Goal: Task Accomplishment & Management: Use online tool/utility

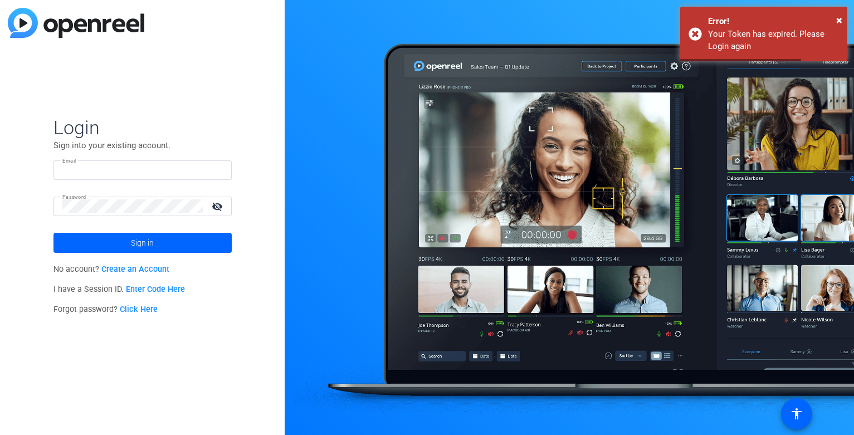
type input "[EMAIL_ADDRESS][DOMAIN_NAME]"
click at [123, 169] on input "tiltstudios@uhg.com" at bounding box center [142, 169] width 161 height 13
click at [94, 242] on span at bounding box center [143, 243] width 178 height 27
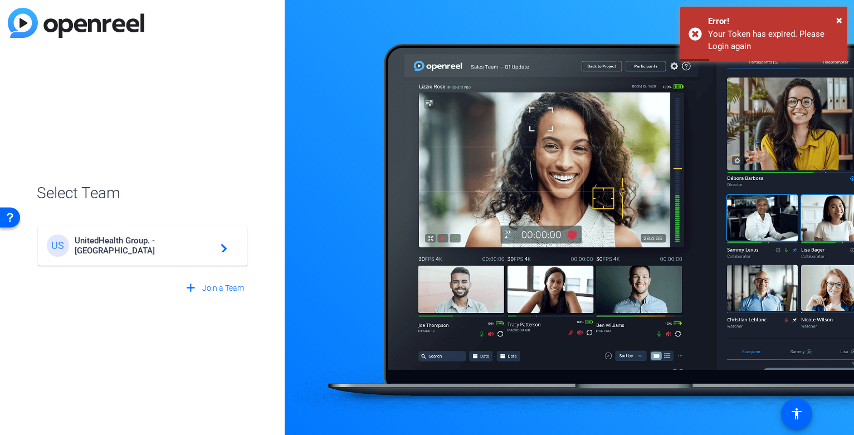
click at [104, 252] on div "US UnitedHealth Group. - Tilt Studios navigate_next" at bounding box center [143, 246] width 192 height 22
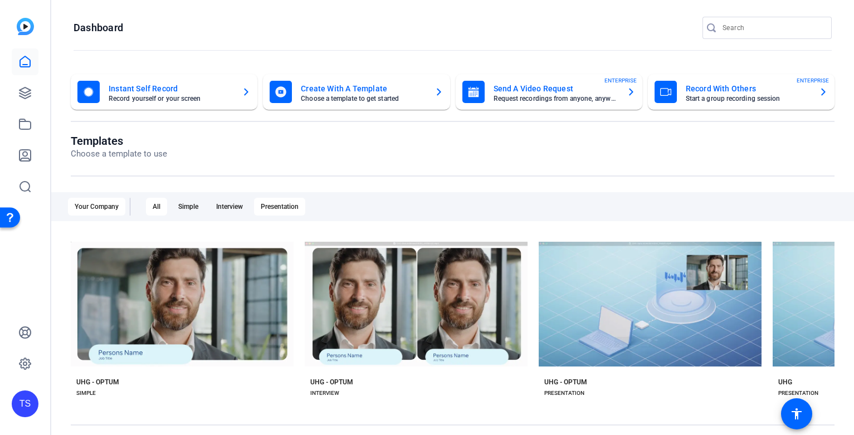
scroll to position [56, 0]
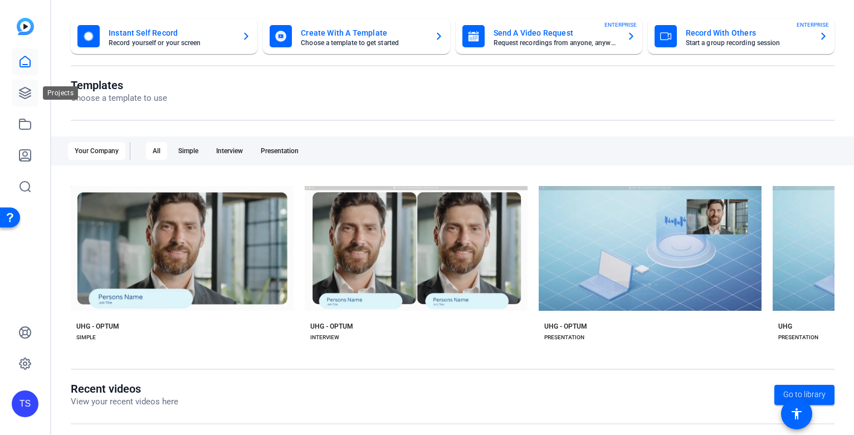
click at [25, 91] on icon at bounding box center [24, 92] width 13 height 13
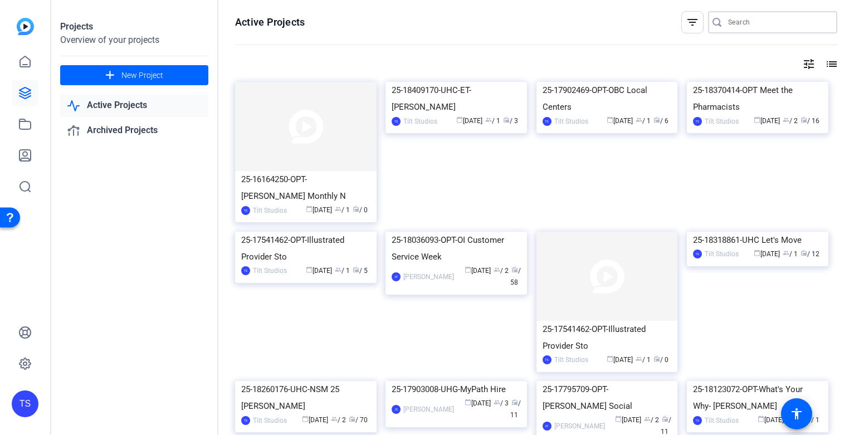
click at [765, 20] on input "Search" at bounding box center [779, 22] width 100 height 13
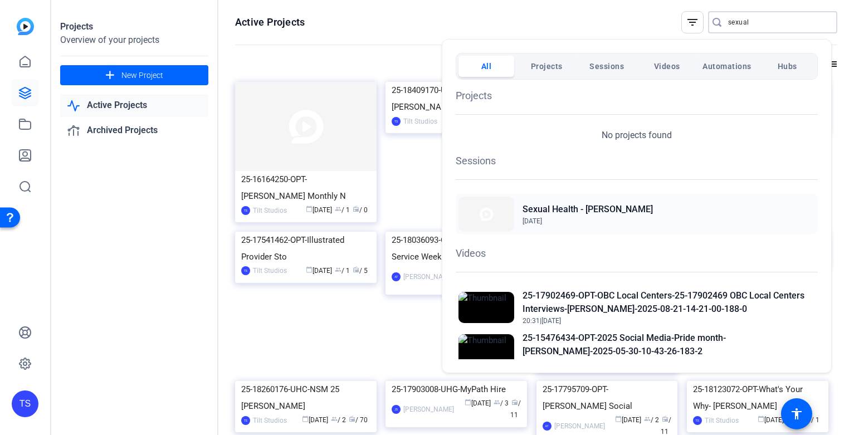
click at [586, 210] on h2 "Sexual Health - [PERSON_NAME]" at bounding box center [588, 209] width 130 height 13
click at [779, 22] on div at bounding box center [427, 217] width 854 height 435
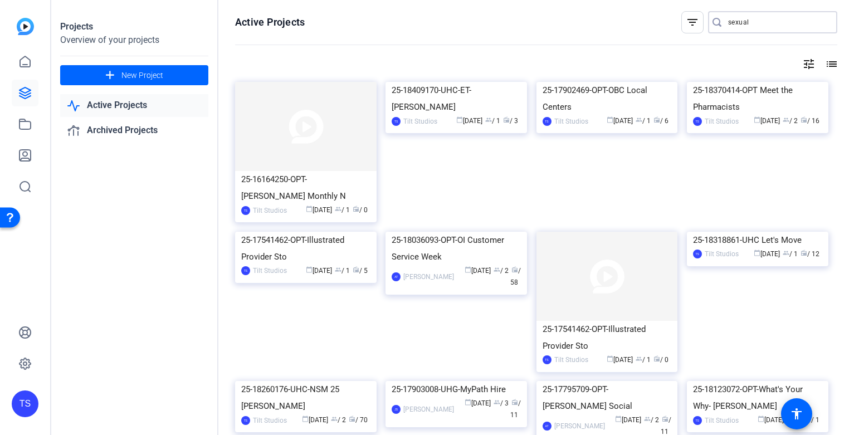
drag, startPoint x: 768, startPoint y: 20, endPoint x: 701, endPoint y: 16, distance: 67.0
click at [701, 16] on div "filter_list sexual" at bounding box center [760, 22] width 156 height 22
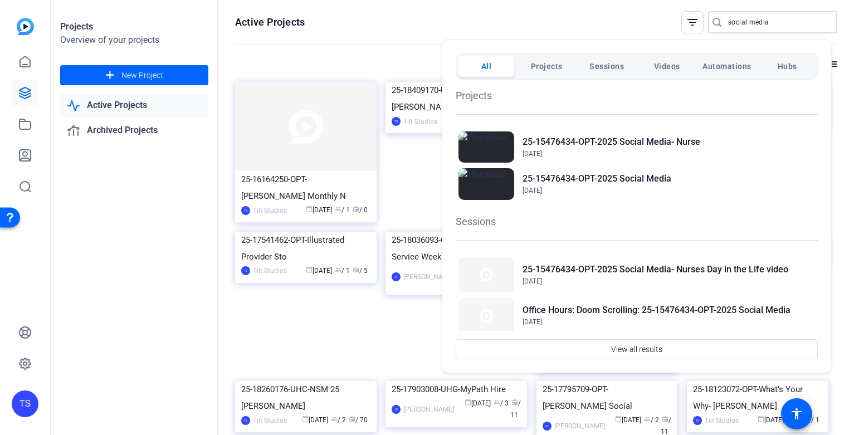
click at [606, 65] on span "Sessions" at bounding box center [607, 66] width 35 height 20
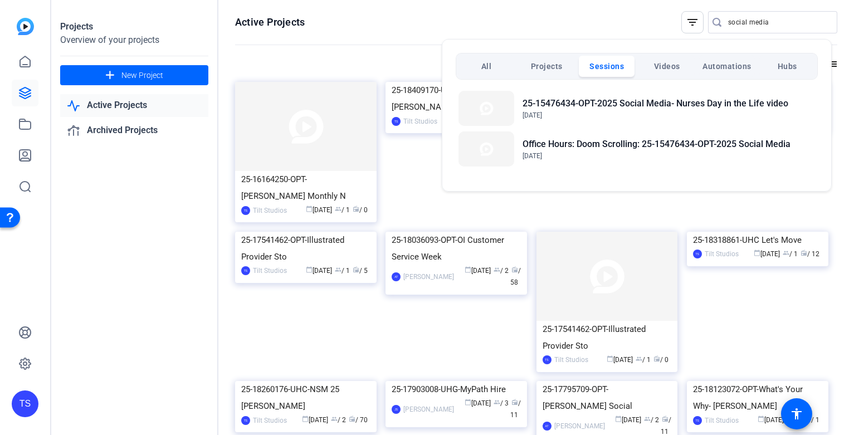
click at [785, 22] on div at bounding box center [427, 217] width 854 height 435
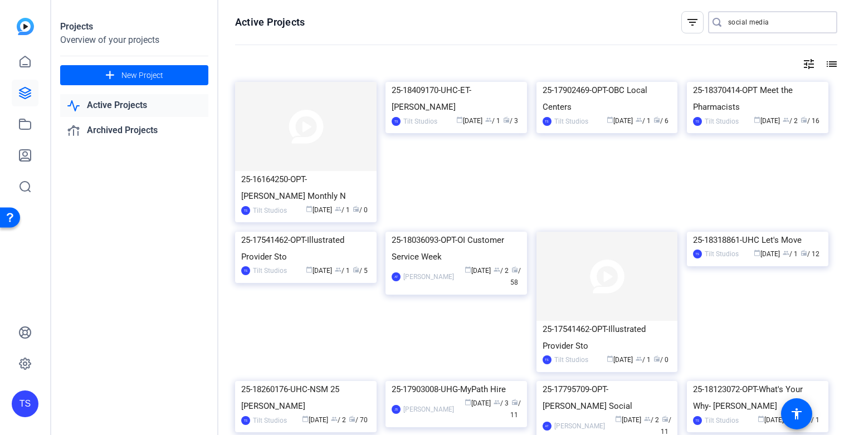
drag, startPoint x: 778, startPoint y: 22, endPoint x: 688, endPoint y: 13, distance: 90.2
click at [688, 13] on div "filter_list social media" at bounding box center [760, 22] width 156 height 22
type input "bergner"
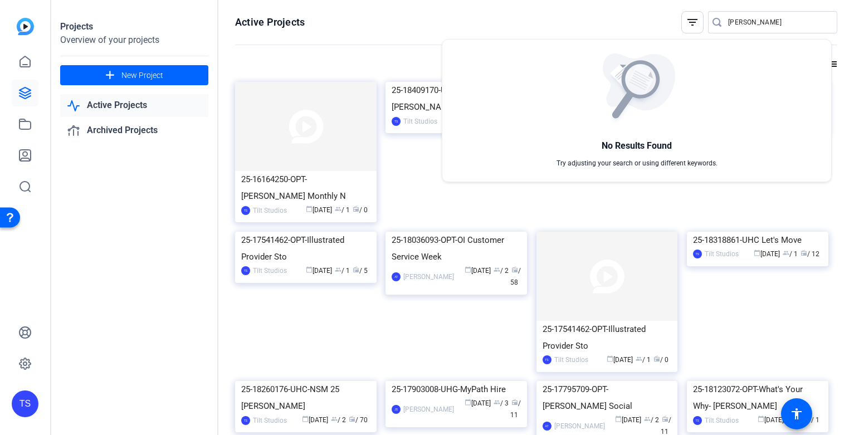
click at [144, 181] on div at bounding box center [427, 217] width 854 height 435
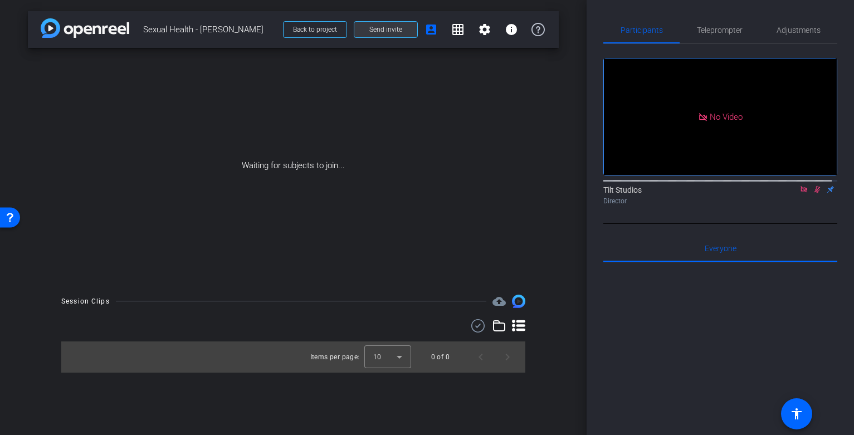
click at [377, 33] on span "Send invite" at bounding box center [386, 29] width 33 height 9
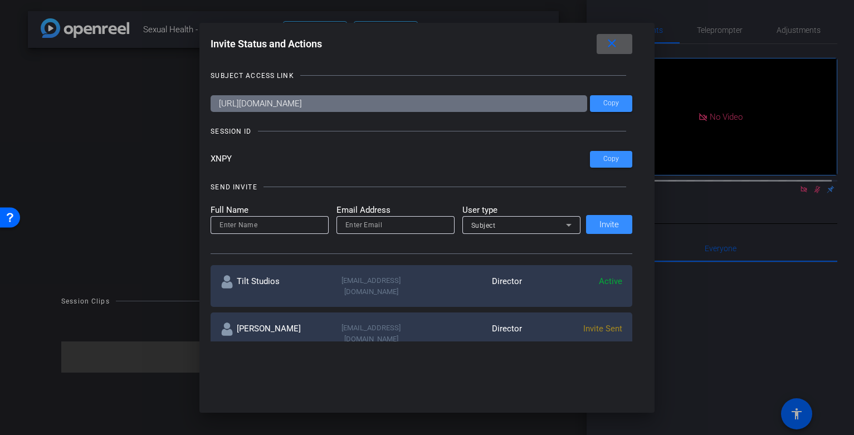
click at [619, 45] on mat-icon "close" at bounding box center [612, 44] width 14 height 14
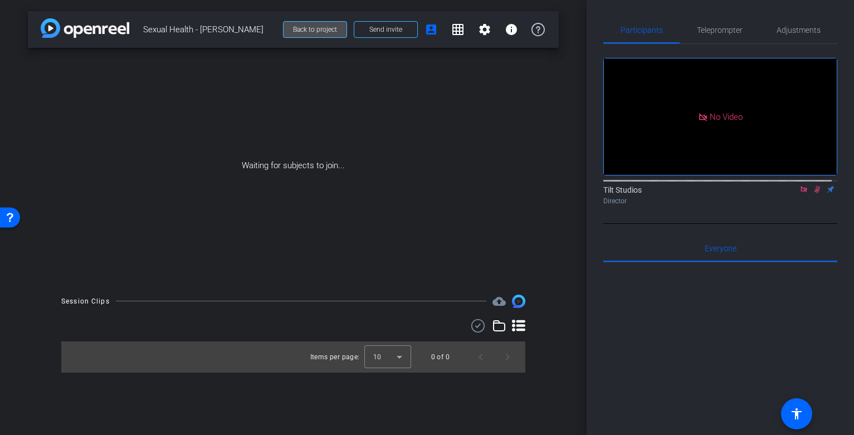
click at [302, 28] on span "Back to project" at bounding box center [315, 30] width 44 height 8
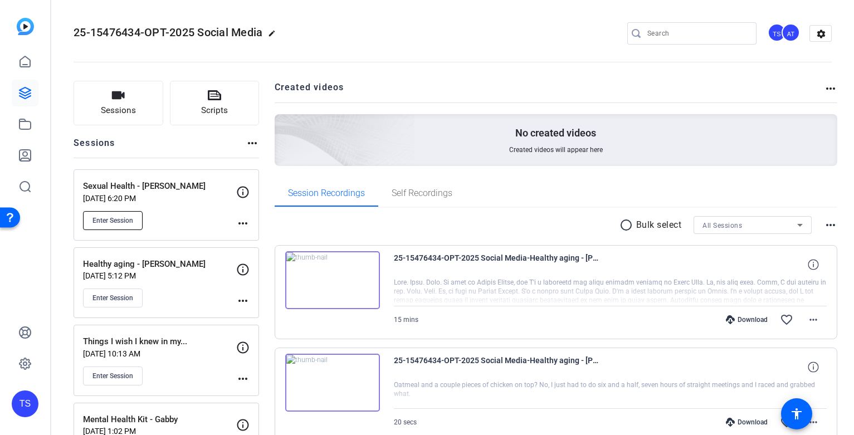
click at [120, 217] on span "Enter Session" at bounding box center [113, 220] width 41 height 9
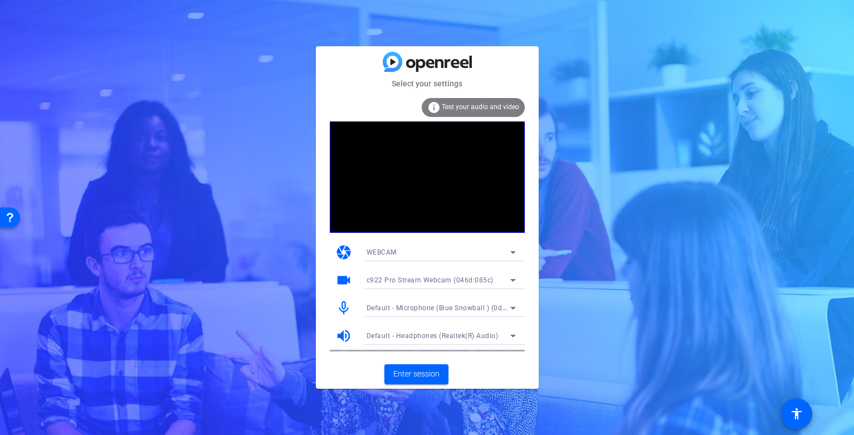
click at [496, 107] on span "Test your audio and video" at bounding box center [480, 107] width 77 height 8
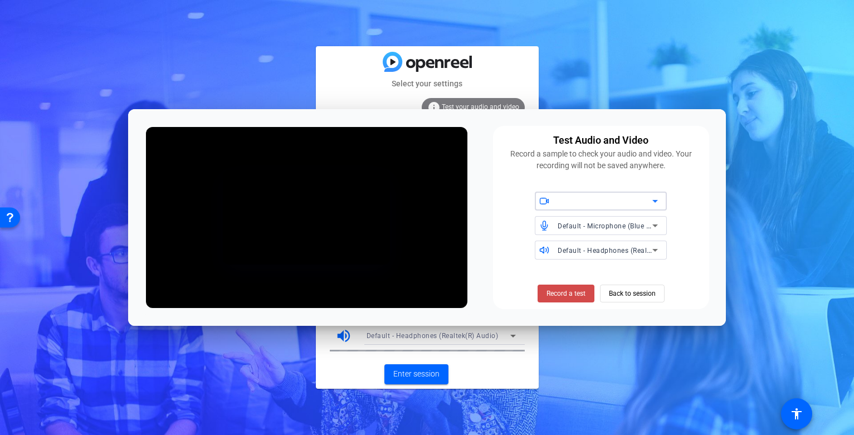
click at [569, 291] on span "Record a test" at bounding box center [566, 294] width 39 height 10
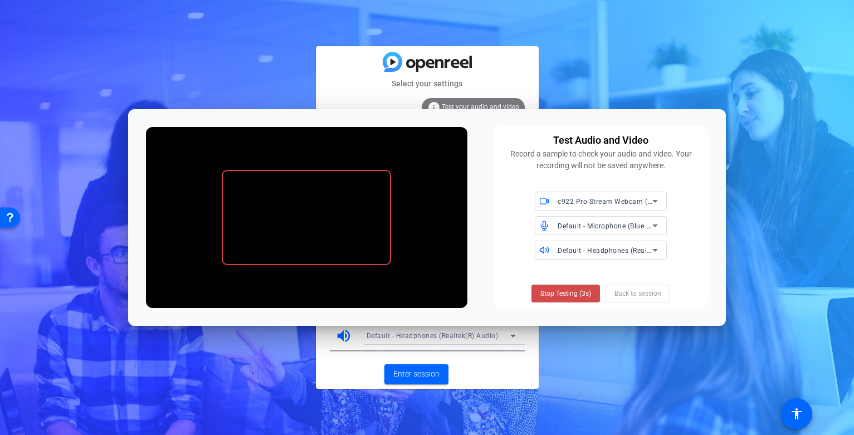
click at [572, 291] on span "Stop Testing (3s)" at bounding box center [566, 294] width 51 height 10
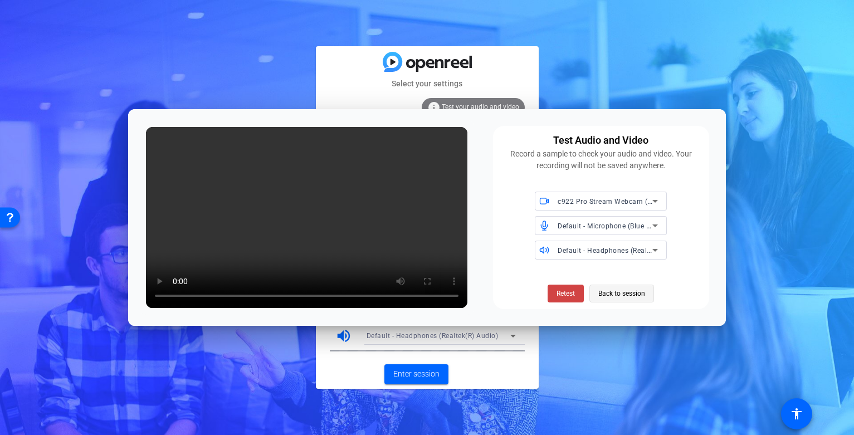
click at [611, 297] on span "Back to session" at bounding box center [622, 293] width 47 height 21
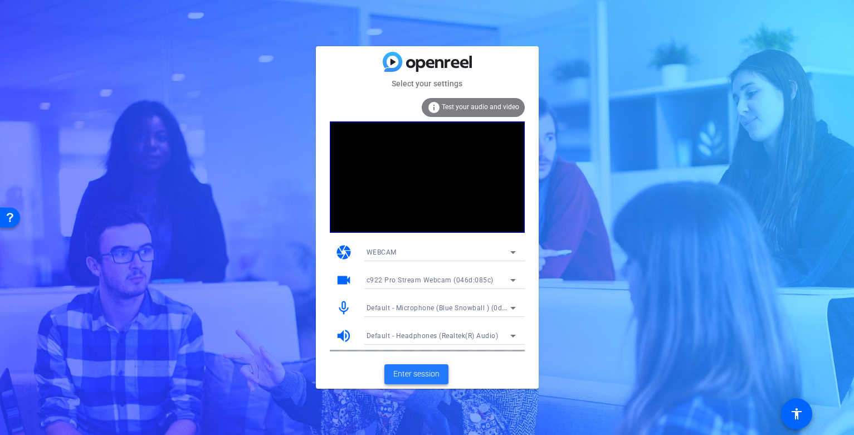
click at [437, 375] on span "Enter session" at bounding box center [417, 374] width 46 height 12
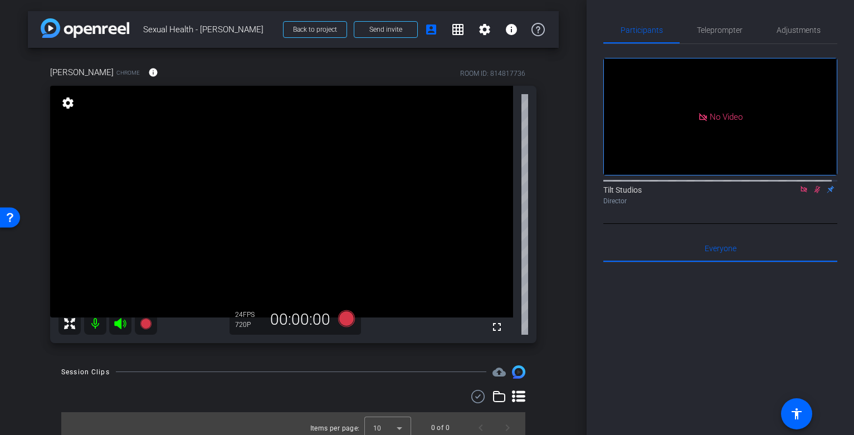
click at [814, 193] on icon at bounding box center [817, 190] width 9 height 8
click at [809, 206] on div "Tilt Studios Director" at bounding box center [721, 195] width 234 height 22
click at [815, 193] on icon at bounding box center [817, 189] width 4 height 7
click at [815, 193] on icon at bounding box center [818, 189] width 6 height 7
click at [801, 192] on icon at bounding box center [804, 189] width 6 height 6
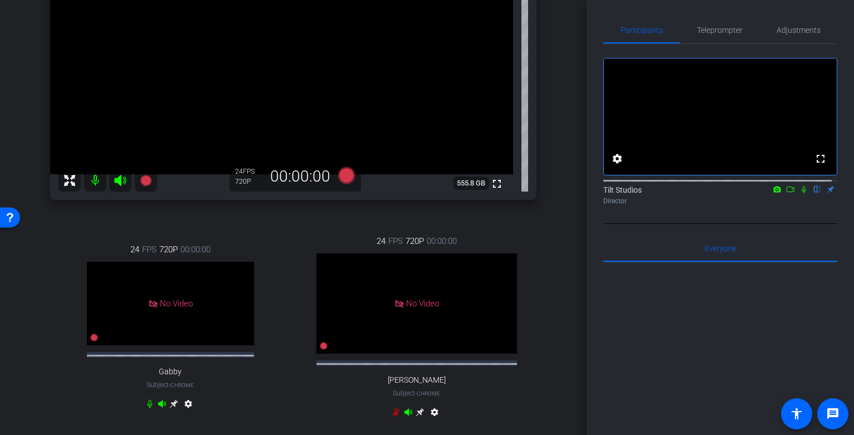
scroll to position [167, 0]
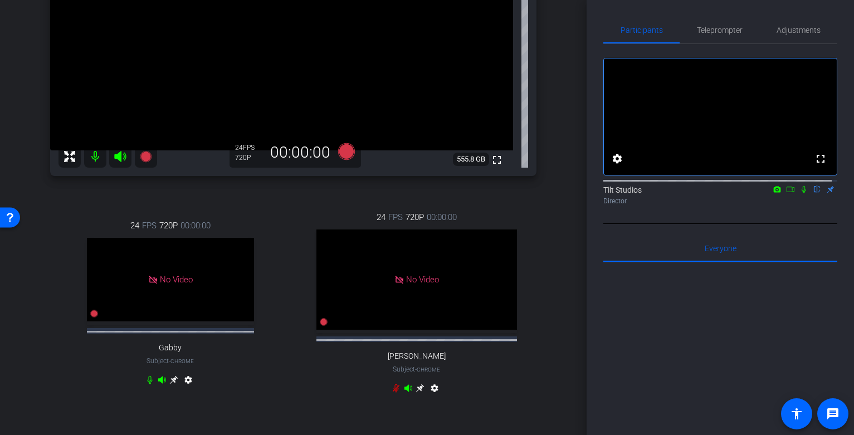
click at [800, 193] on icon at bounding box center [804, 190] width 9 height 8
click at [542, 242] on div "Jen Chrome info ROOM ID: 814817736 fullscreen settings 555.8 GB 24 FPS 720P 00:…" at bounding box center [293, 154] width 531 height 546
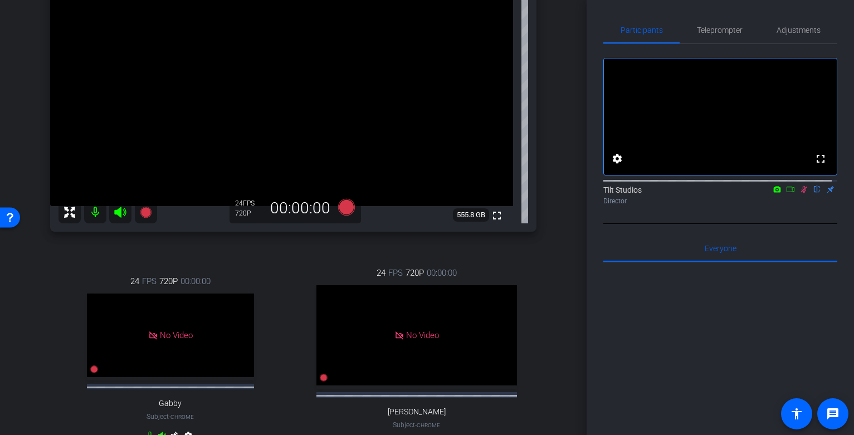
scroll to position [56, 0]
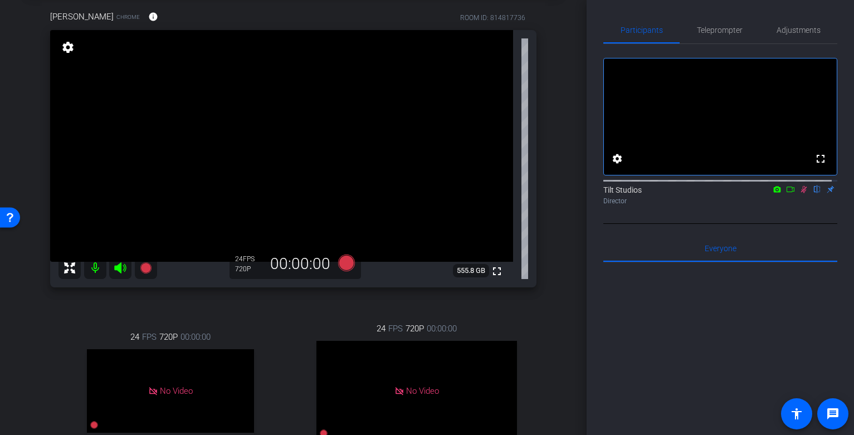
click at [569, 196] on div "arrow_back Sexual Health - Dr. Rodriguez Back to project Send invite account_bo…" at bounding box center [293, 161] width 587 height 435
click at [802, 193] on icon at bounding box center [805, 189] width 6 height 7
click at [800, 193] on icon at bounding box center [804, 190] width 9 height 8
click at [565, 188] on div "arrow_back Sexual Health - Dr. Rodriguez Back to project Send invite account_bo…" at bounding box center [293, 161] width 587 height 435
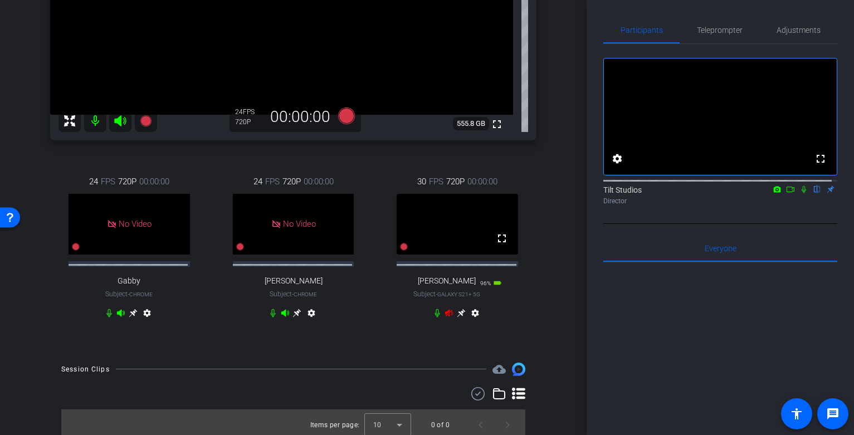
scroll to position [205, 0]
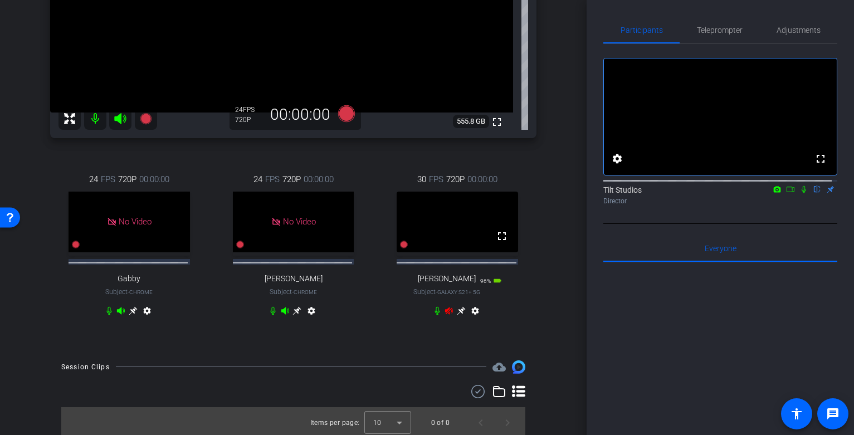
click at [445, 314] on icon at bounding box center [449, 310] width 8 height 7
click at [788, 28] on span "Adjustments" at bounding box center [799, 30] width 44 height 8
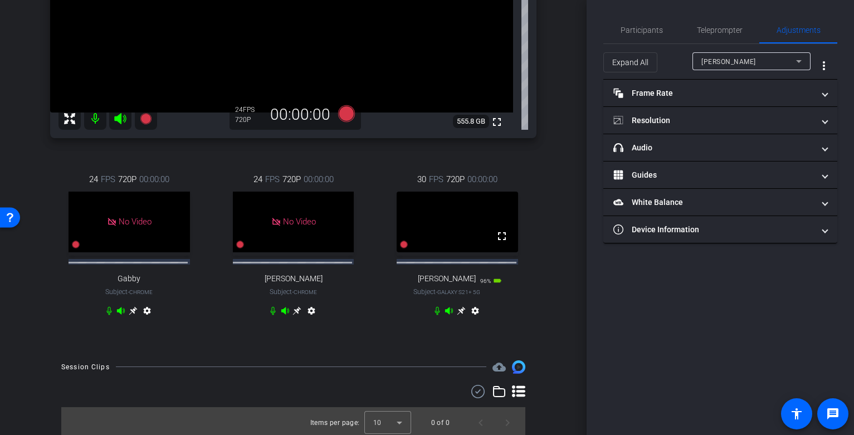
click at [779, 57] on div "Jen" at bounding box center [749, 62] width 95 height 14
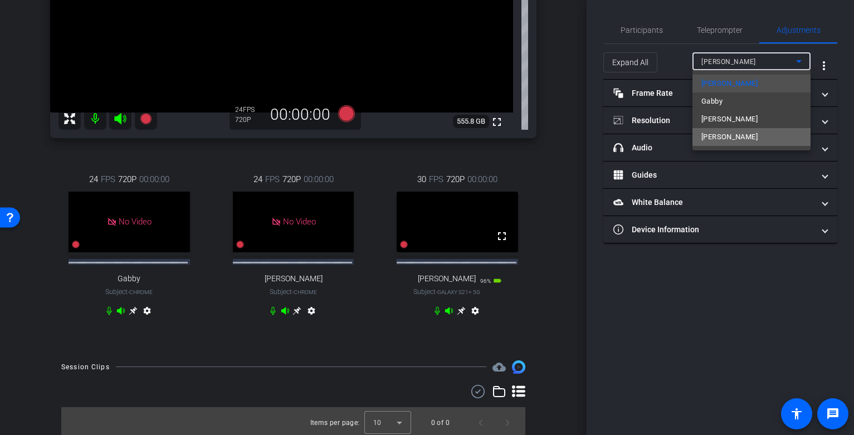
click at [726, 133] on mat-option "Julio" at bounding box center [752, 137] width 118 height 18
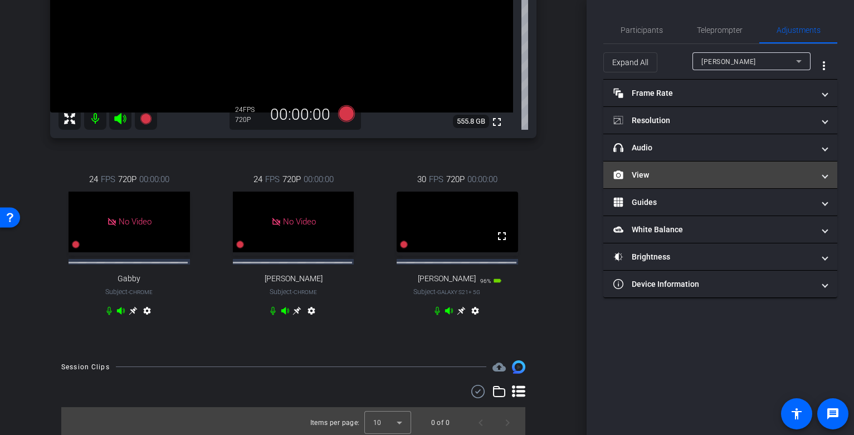
click at [741, 174] on mat-panel-title "View" at bounding box center [714, 175] width 201 height 12
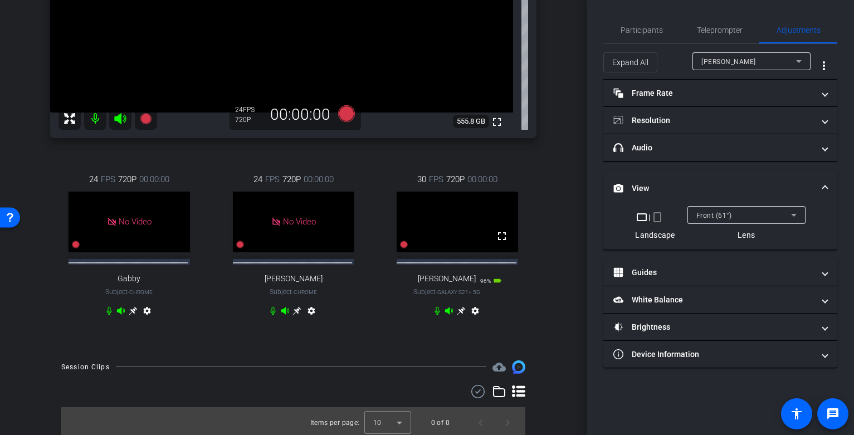
click at [657, 216] on mat-icon "crop_portrait" at bounding box center [657, 217] width 13 height 13
click at [791, 217] on icon at bounding box center [788, 214] width 13 height 13
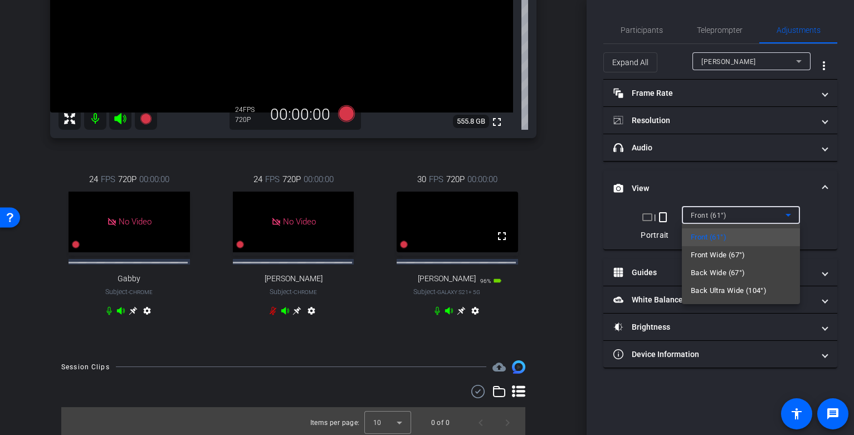
click at [759, 191] on div at bounding box center [427, 217] width 854 height 435
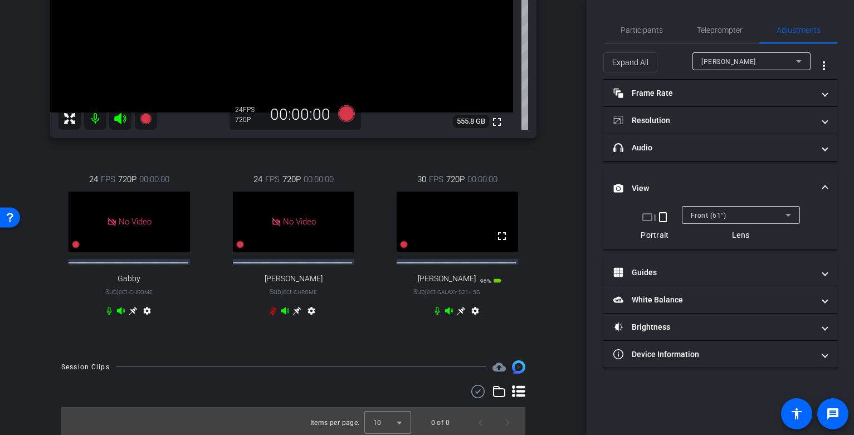
click at [457, 315] on icon at bounding box center [461, 311] width 9 height 9
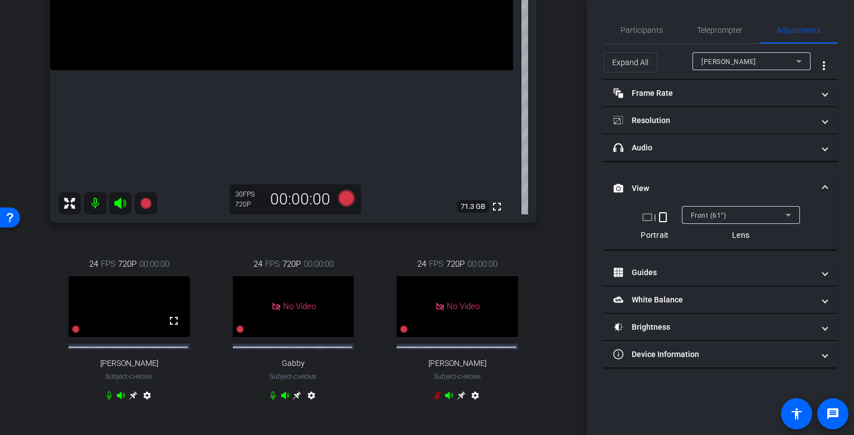
scroll to position [247, 0]
click at [645, 28] on span "Participants" at bounding box center [642, 30] width 42 height 8
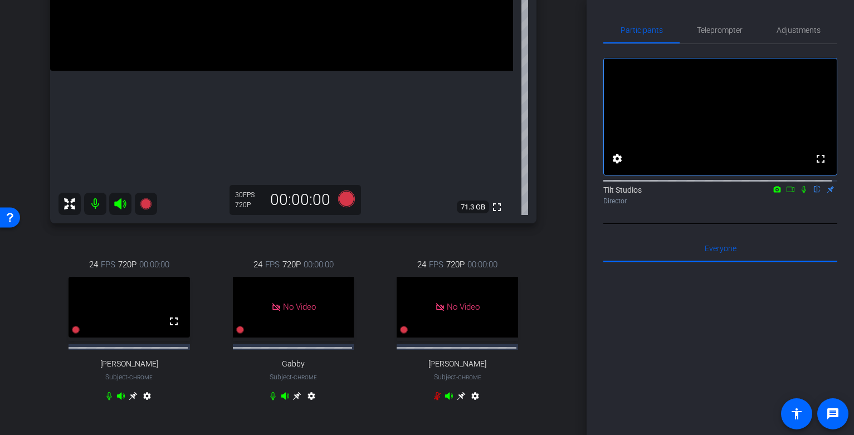
click at [778, 221] on div "fullscreen settings Tilt Studios flip Director" at bounding box center [721, 134] width 234 height 180
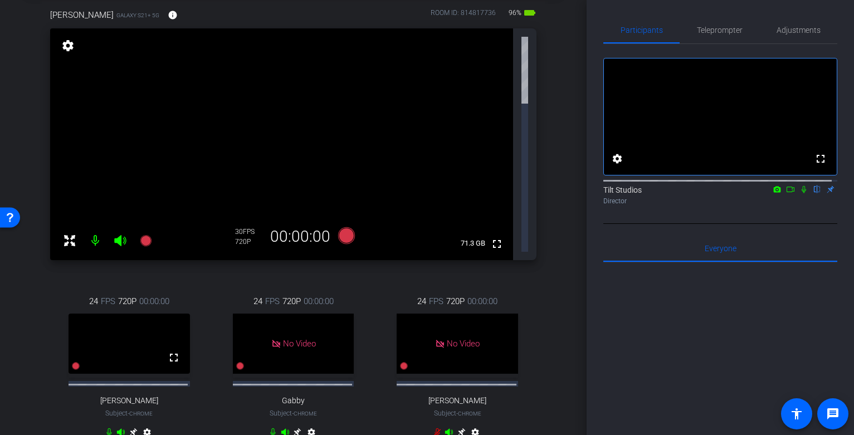
scroll to position [0, 0]
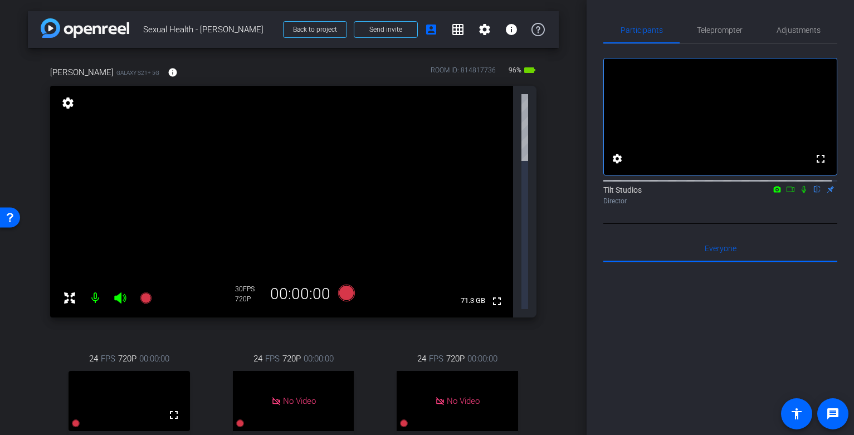
drag, startPoint x: 800, startPoint y: 200, endPoint x: 797, endPoint y: 208, distance: 8.5
click at [800, 193] on icon at bounding box center [804, 190] width 9 height 8
click at [800, 29] on span "Adjustments" at bounding box center [799, 30] width 44 height 8
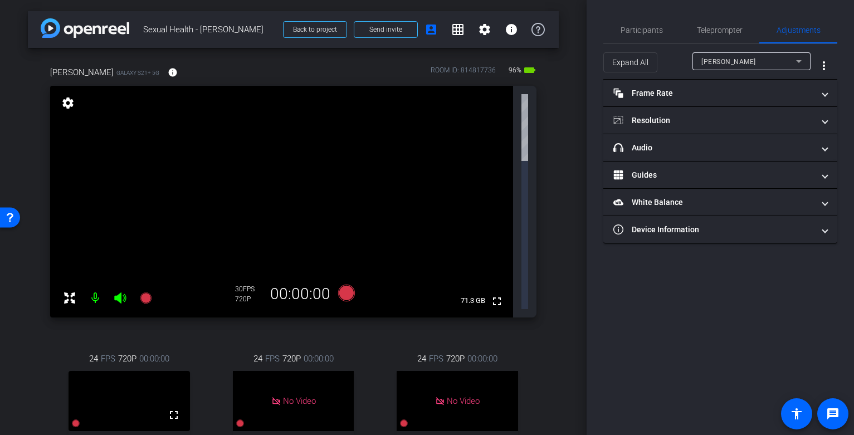
click at [721, 65] on div "Jen" at bounding box center [749, 62] width 95 height 14
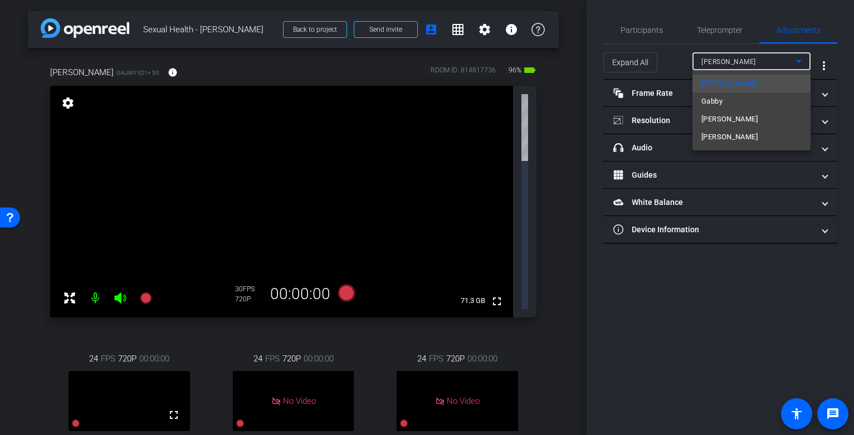
click at [723, 132] on mat-option "Julio" at bounding box center [752, 137] width 118 height 18
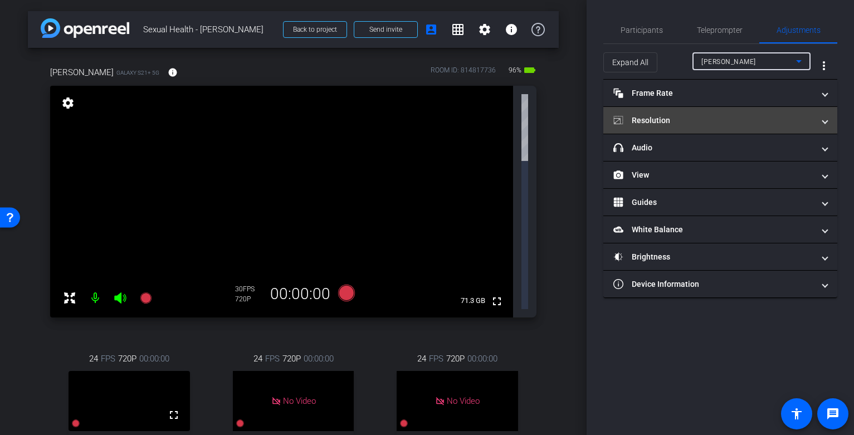
click at [709, 118] on mat-panel-title "Resolution" at bounding box center [714, 121] width 201 height 12
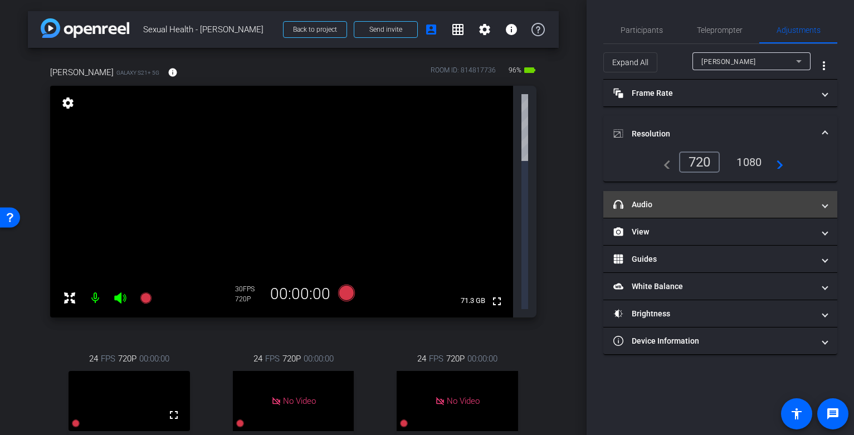
click at [704, 210] on mat-panel-title "headphone icon Audio" at bounding box center [714, 205] width 201 height 12
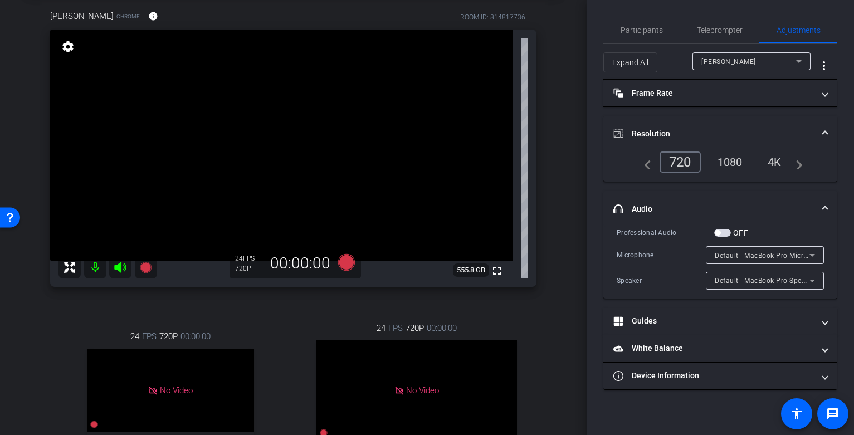
scroll to position [56, 0]
click at [647, 30] on span "Participants" at bounding box center [642, 30] width 42 height 8
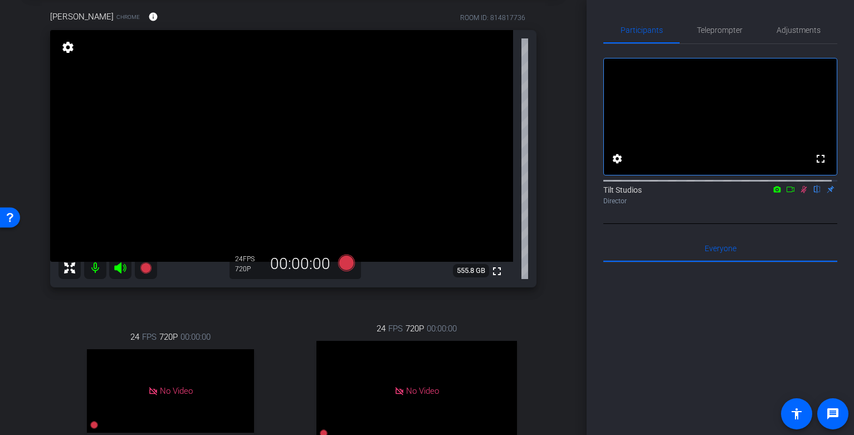
click at [559, 190] on div "arrow_back Sexual Health - Dr. Rodriguez Back to project Send invite account_bo…" at bounding box center [293, 161] width 587 height 435
click at [800, 193] on icon at bounding box center [804, 190] width 9 height 8
click at [802, 193] on icon at bounding box center [804, 189] width 4 height 7
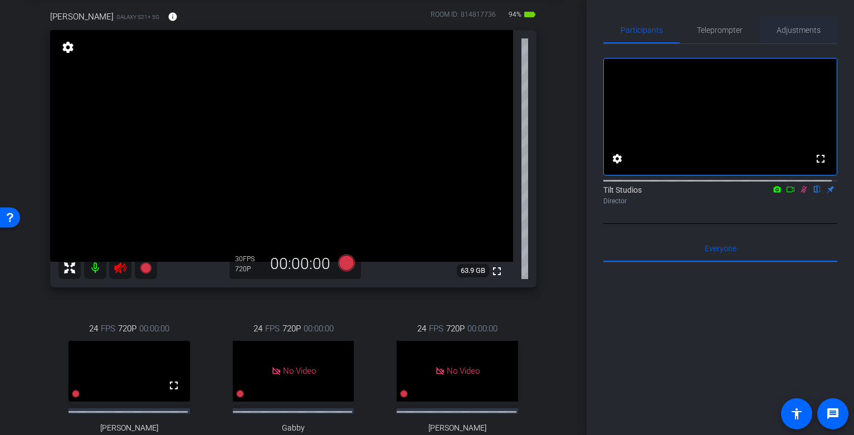
click at [792, 30] on span "Adjustments" at bounding box center [799, 30] width 44 height 8
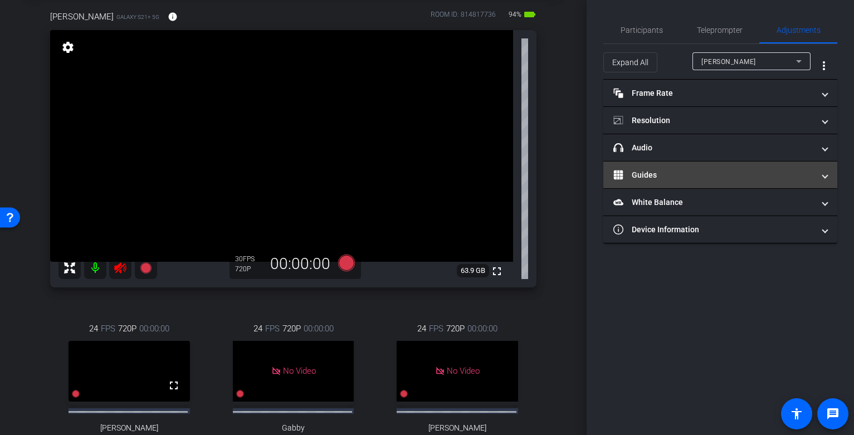
click at [703, 169] on mat-panel-title "Guides" at bounding box center [714, 175] width 201 height 12
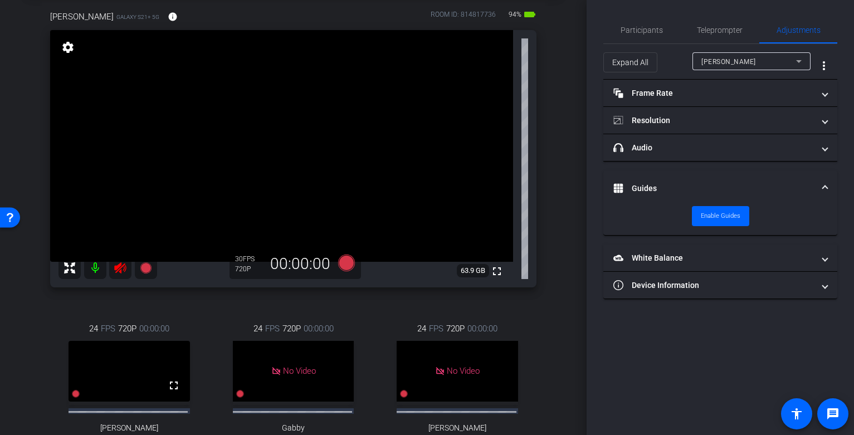
click at [732, 59] on div "Jen" at bounding box center [749, 62] width 95 height 14
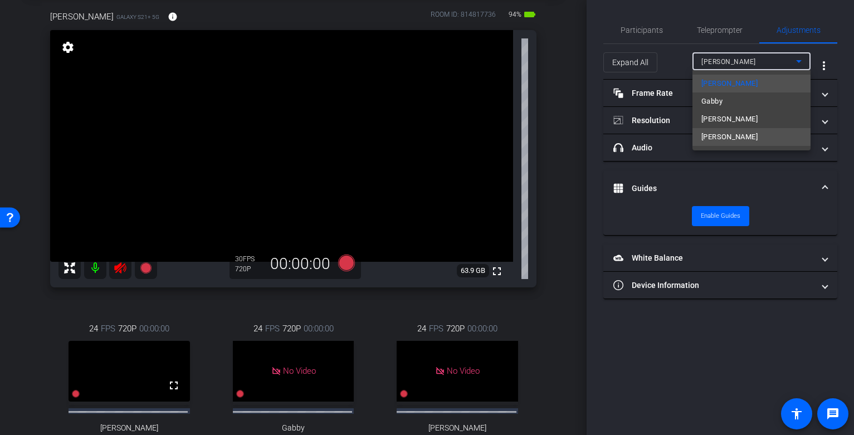
click at [726, 134] on mat-option "Julio" at bounding box center [752, 137] width 118 height 18
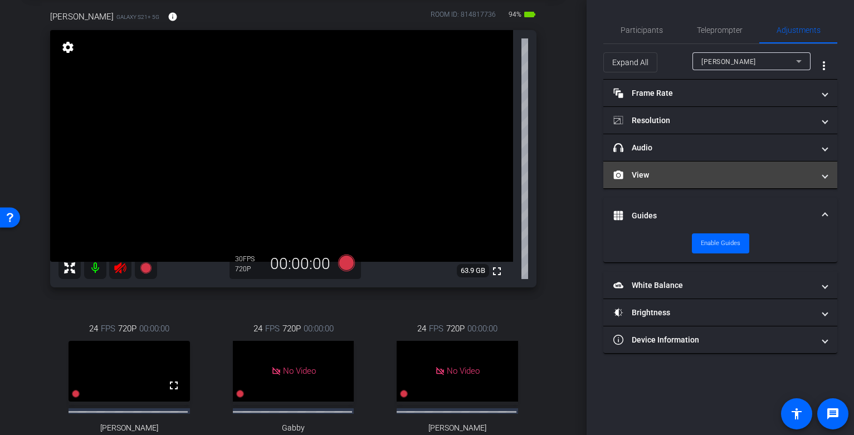
click at [674, 182] on mat-expansion-panel-header "View" at bounding box center [721, 175] width 234 height 27
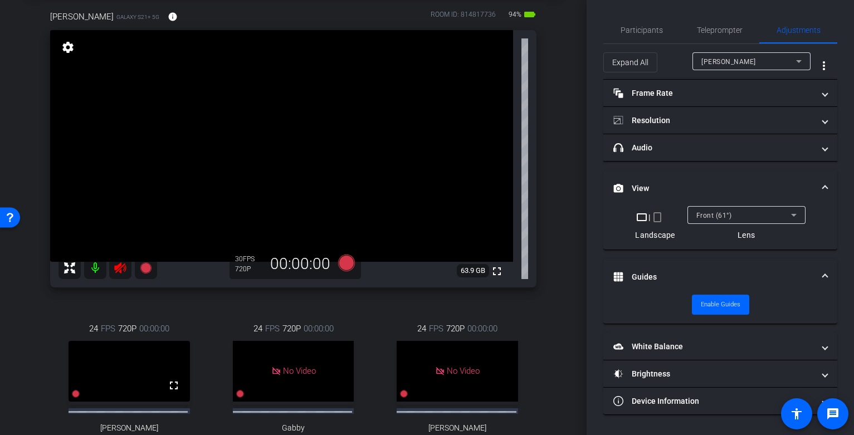
click at [657, 215] on mat-icon "crop_portrait" at bounding box center [657, 217] width 13 height 13
click at [658, 218] on mat-icon "crop_portrait" at bounding box center [657, 217] width 13 height 13
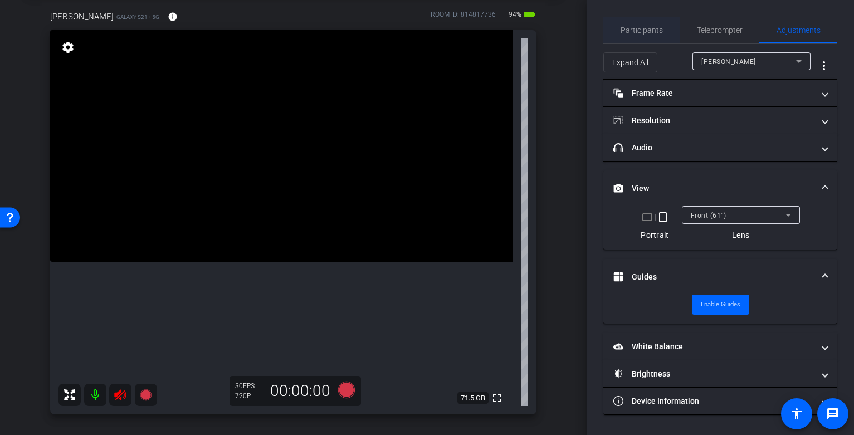
click at [652, 27] on span "Participants" at bounding box center [642, 30] width 42 height 8
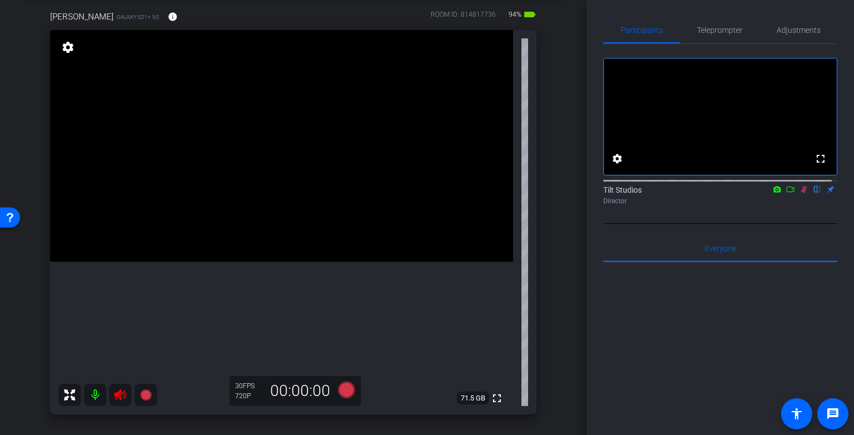
click at [120, 394] on icon at bounding box center [120, 395] width 12 height 11
click at [791, 28] on span "Adjustments" at bounding box center [799, 30] width 44 height 8
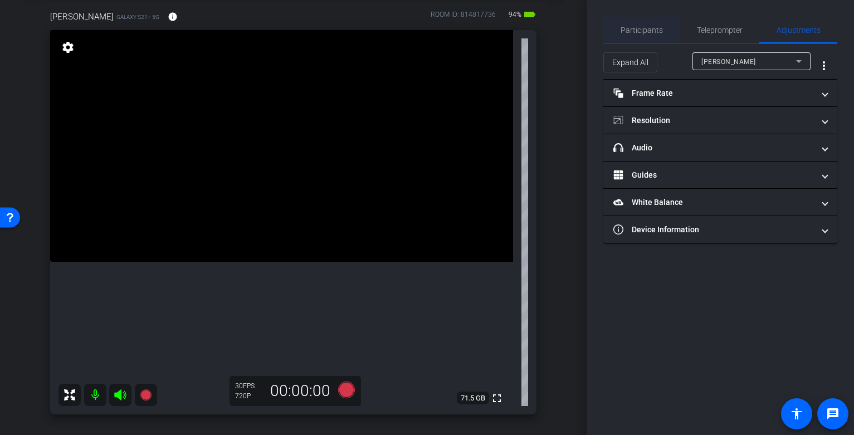
click at [656, 33] on span "Participants" at bounding box center [642, 30] width 42 height 8
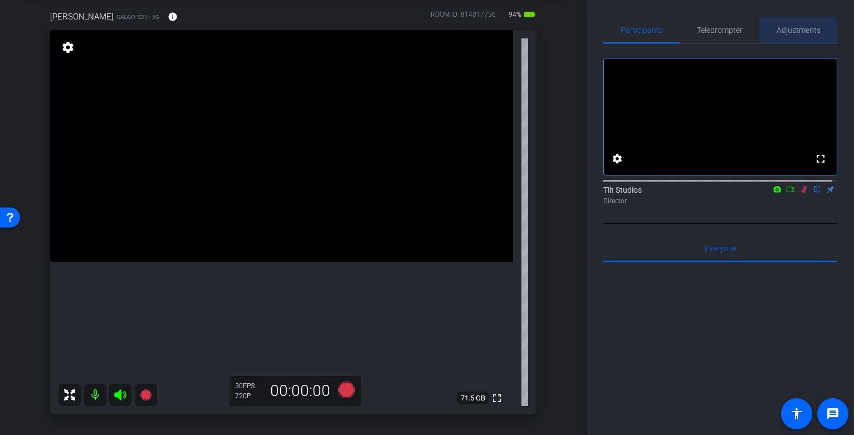
click at [793, 33] on span "Adjustments" at bounding box center [799, 30] width 44 height 8
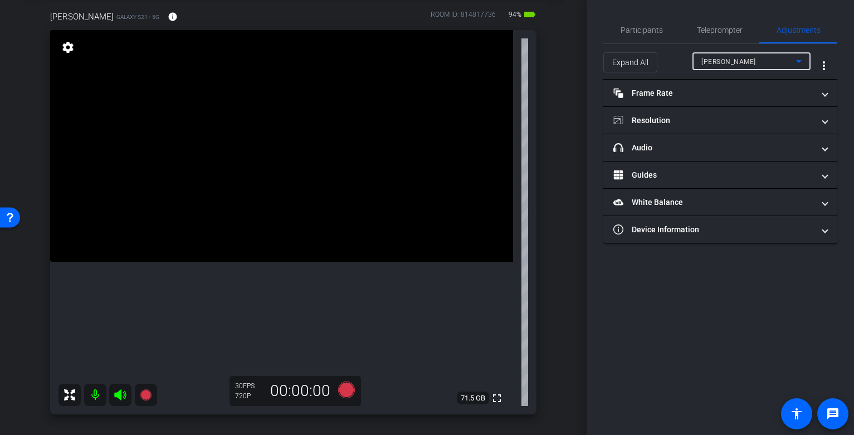
click at [749, 61] on div "Jen" at bounding box center [749, 62] width 95 height 14
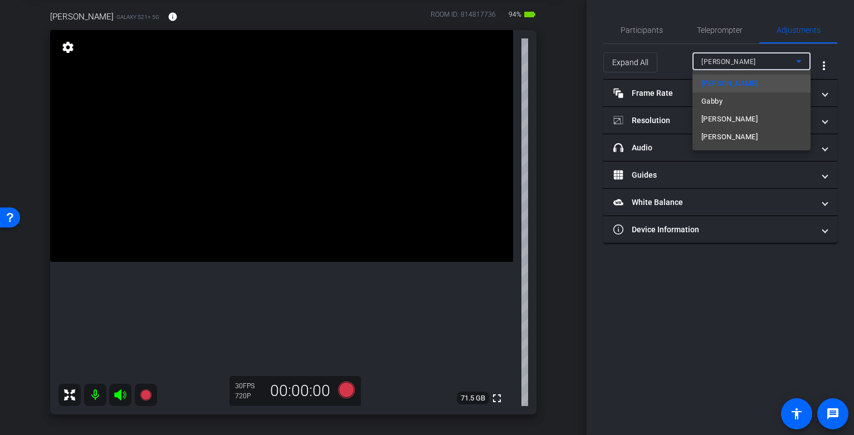
click at [716, 139] on span "Julio" at bounding box center [730, 136] width 56 height 13
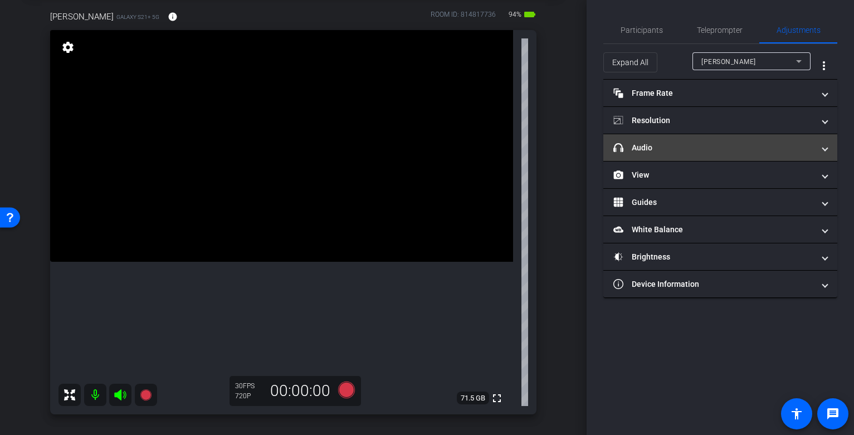
click at [693, 153] on mat-panel-title "headphone icon Audio" at bounding box center [714, 148] width 201 height 12
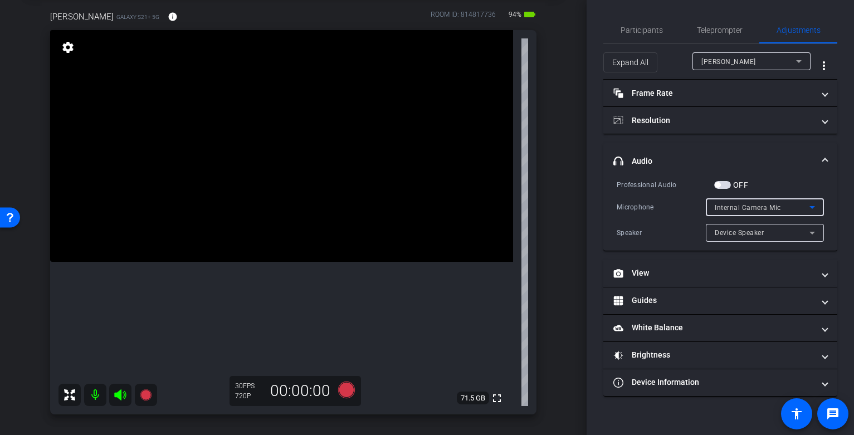
click at [814, 208] on icon at bounding box center [812, 207] width 13 height 13
click at [813, 206] on div at bounding box center [427, 217] width 854 height 435
click at [805, 235] on div "Device Speaker" at bounding box center [762, 233] width 95 height 14
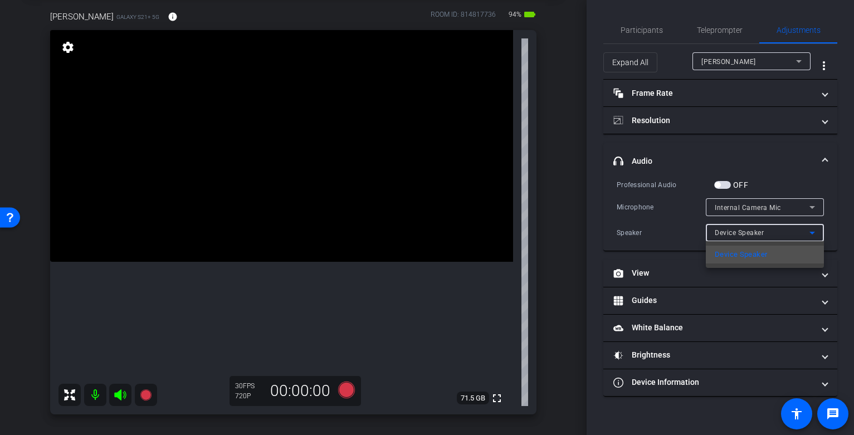
click at [806, 234] on div at bounding box center [427, 217] width 854 height 435
click at [789, 168] on mat-expansion-panel-header "headphone icon Audio" at bounding box center [721, 161] width 234 height 36
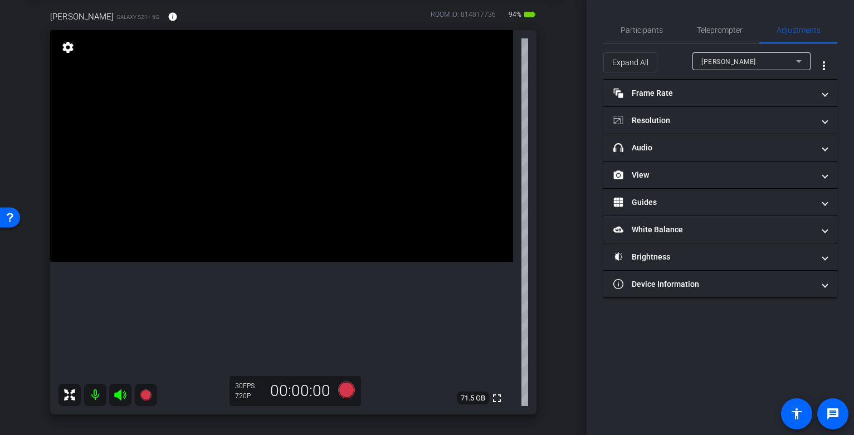
click at [568, 263] on div "arrow_back Sexual Health - Dr. Rodriguez Back to project Send invite account_bo…" at bounding box center [293, 161] width 587 height 435
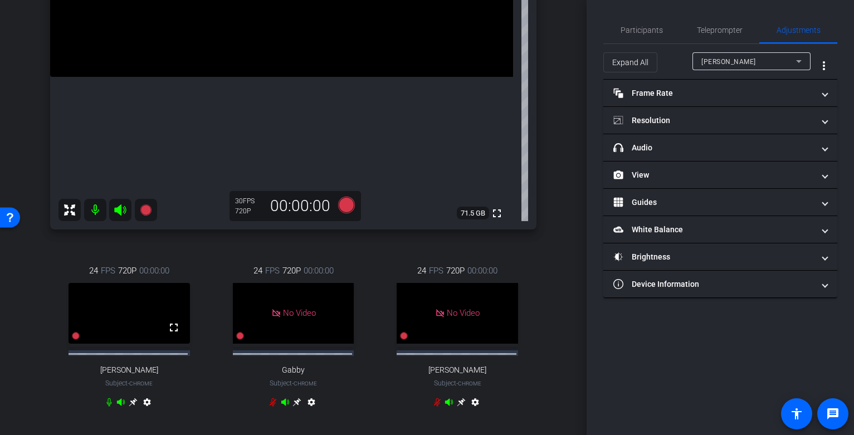
scroll to position [223, 0]
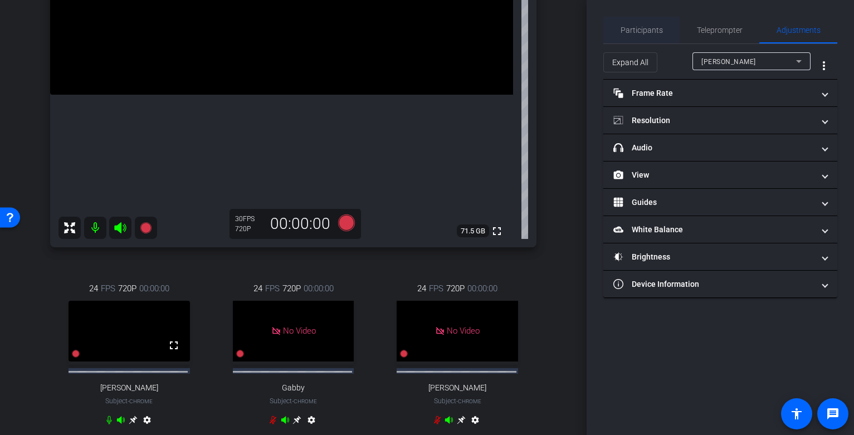
click at [641, 31] on span "Participants" at bounding box center [642, 30] width 42 height 8
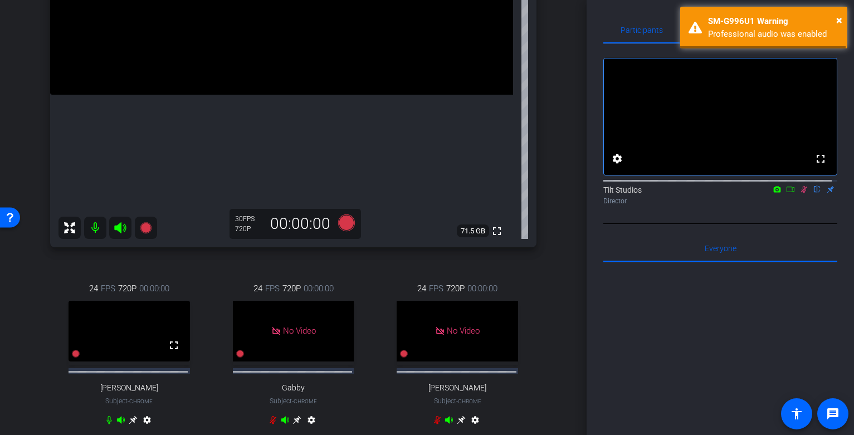
click at [557, 247] on div "arrow_back Sexual Health - Dr. Rodriguez Back to project Send invite account_bo…" at bounding box center [293, 217] width 587 height 435
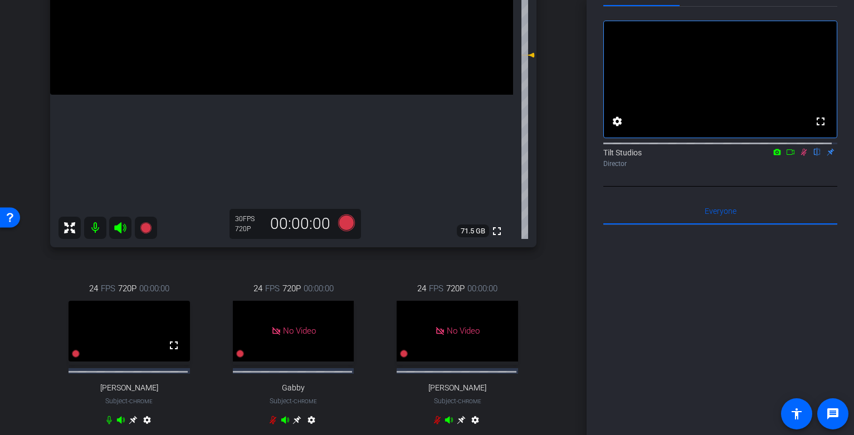
scroll to position [0, 0]
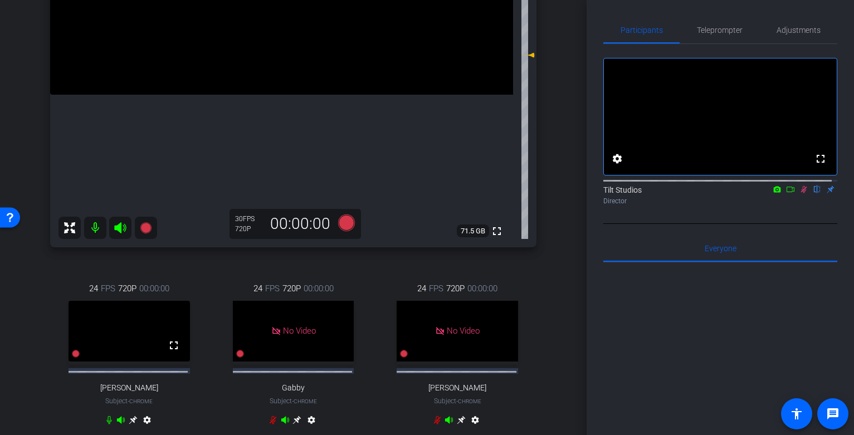
click at [800, 193] on icon at bounding box center [804, 190] width 9 height 8
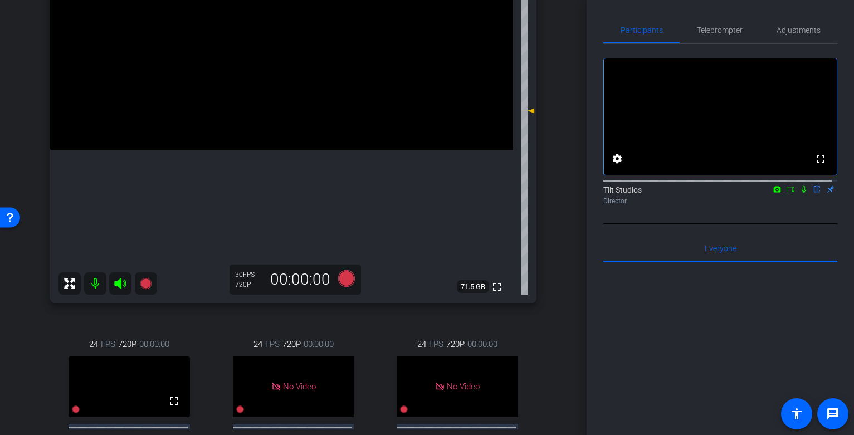
click at [564, 219] on div "arrow_back Sexual Health - Dr. Rodriguez Back to project Send invite account_bo…" at bounding box center [293, 50] width 587 height 435
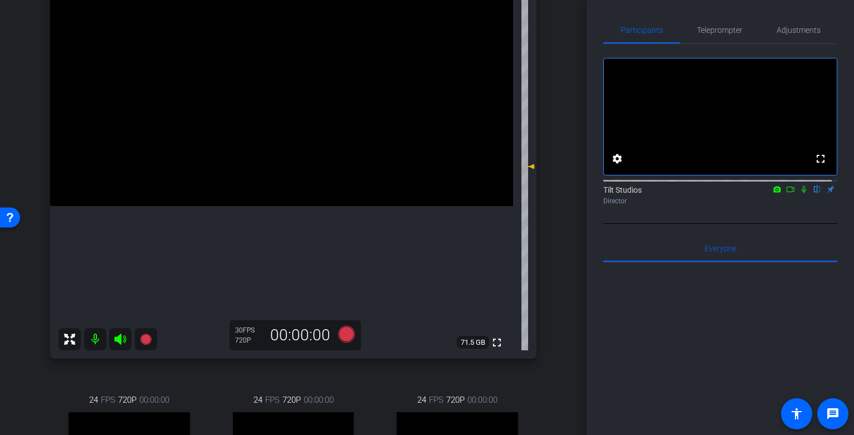
scroll to position [0, 0]
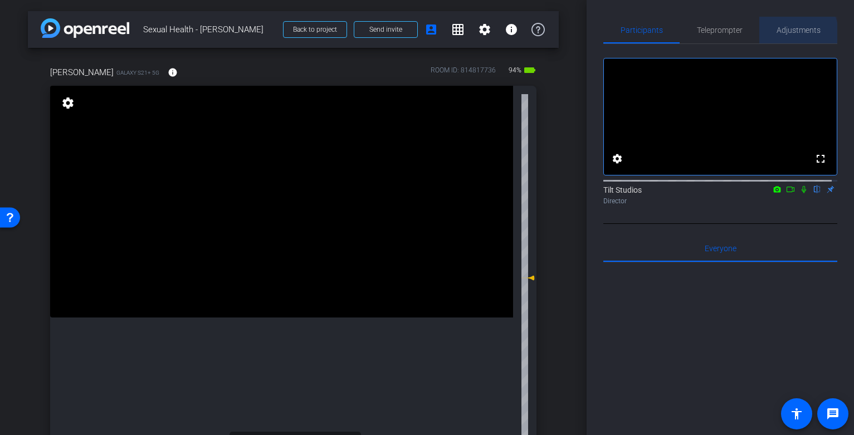
click at [784, 33] on span "Adjustments" at bounding box center [799, 30] width 44 height 8
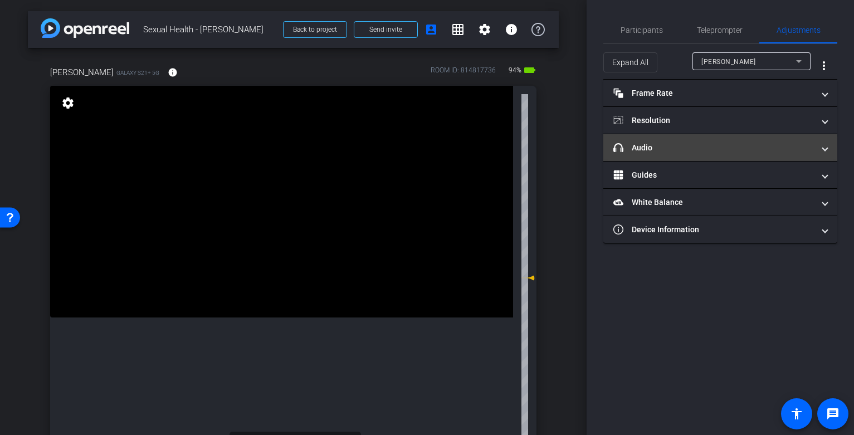
click at [686, 145] on mat-panel-title "headphone icon Audio" at bounding box center [714, 148] width 201 height 12
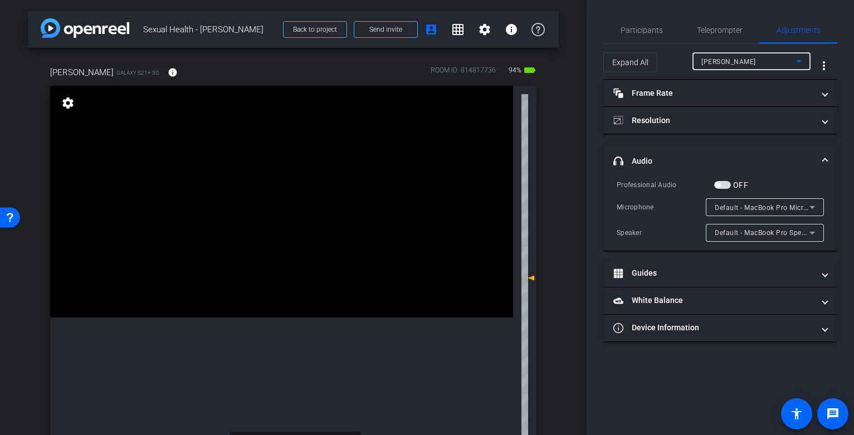
click at [761, 62] on div "Jen" at bounding box center [749, 62] width 95 height 14
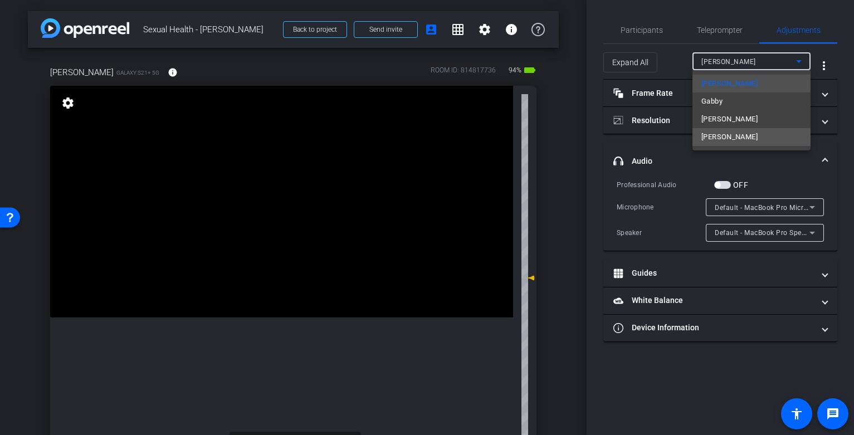
click at [730, 136] on mat-option "Julio" at bounding box center [752, 137] width 118 height 18
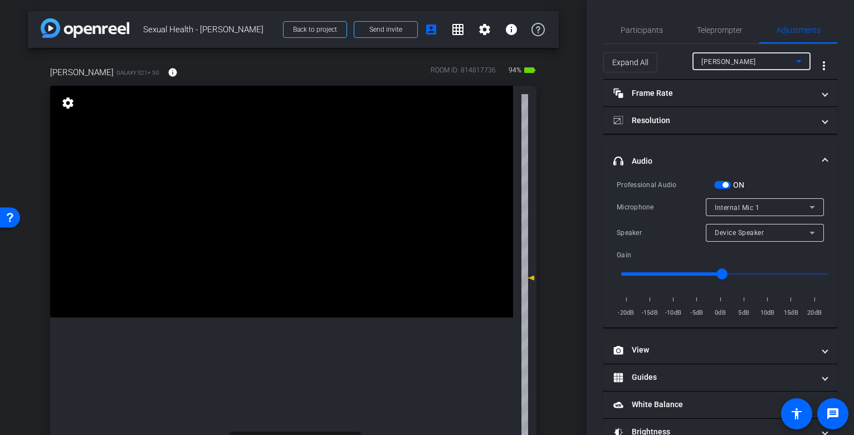
click at [792, 208] on div "Internal Mic 1" at bounding box center [762, 208] width 95 height 14
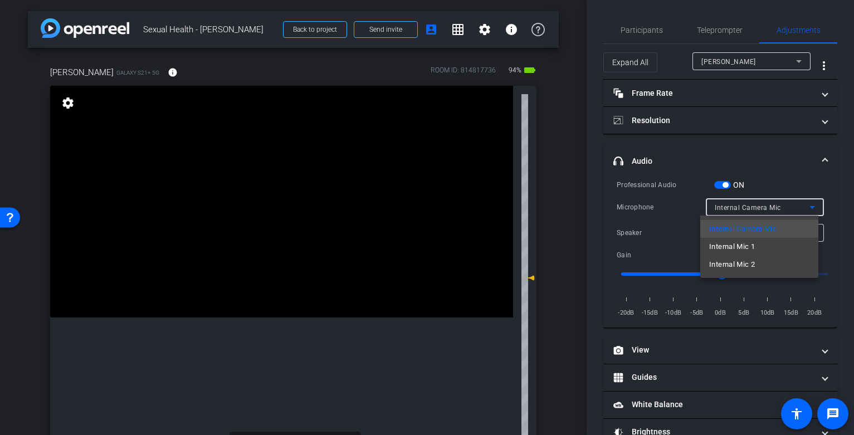
click at [805, 179] on div at bounding box center [427, 217] width 854 height 435
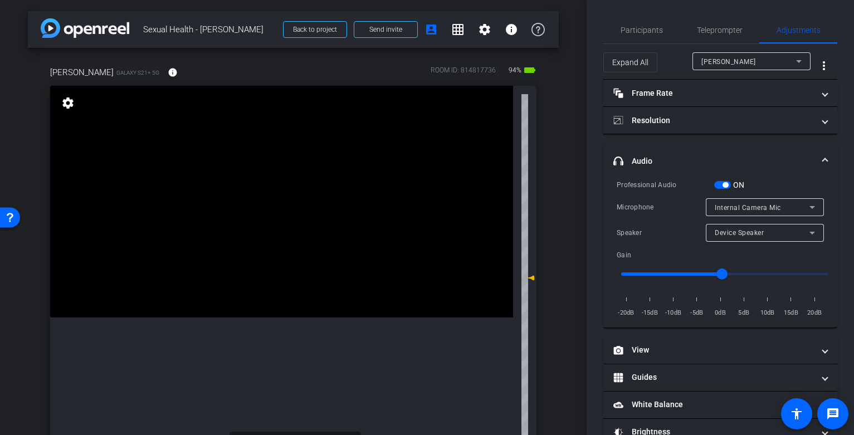
click at [776, 205] on div "Internal Camera Mic" at bounding box center [762, 208] width 95 height 14
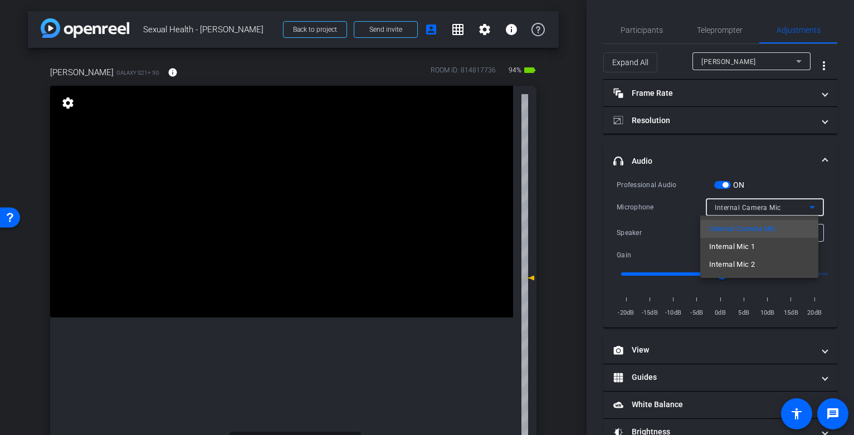
click at [770, 169] on div at bounding box center [427, 217] width 854 height 435
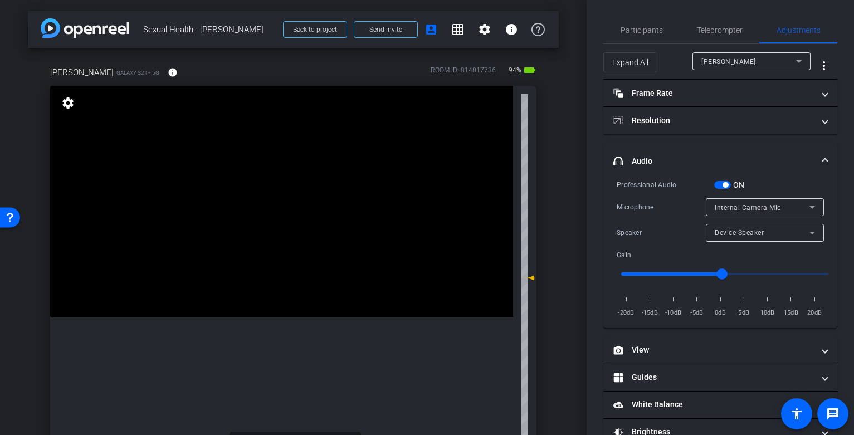
click at [806, 232] on icon at bounding box center [812, 232] width 13 height 13
click at [804, 231] on div at bounding box center [427, 217] width 854 height 435
click at [823, 234] on div "Professional Audio ON Microphone Internal Camera Mic Speaker Device Speaker Gai…" at bounding box center [721, 253] width 234 height 149
click at [726, 183] on span "button" at bounding box center [726, 185] width 6 height 6
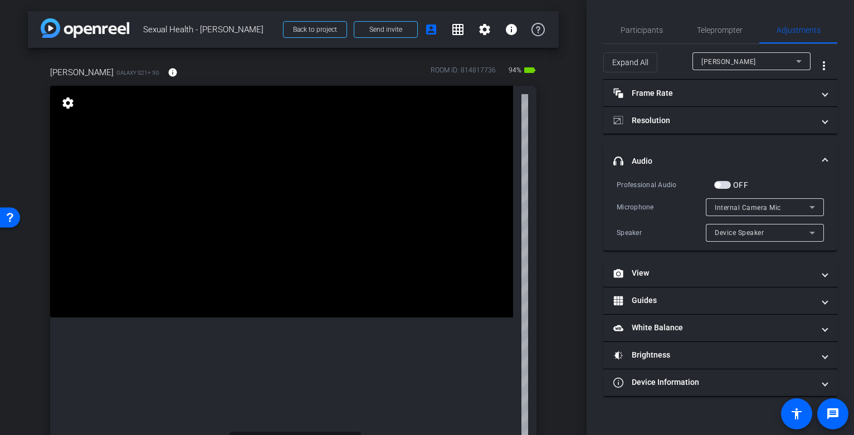
click at [795, 205] on div "Internal Camera Mic" at bounding box center [762, 208] width 95 height 14
click at [773, 210] on div at bounding box center [427, 217] width 854 height 435
click at [747, 206] on span "Internal Camera Mic" at bounding box center [748, 208] width 66 height 8
click at [742, 230] on span "Internal Camera Mic" at bounding box center [748, 228] width 67 height 13
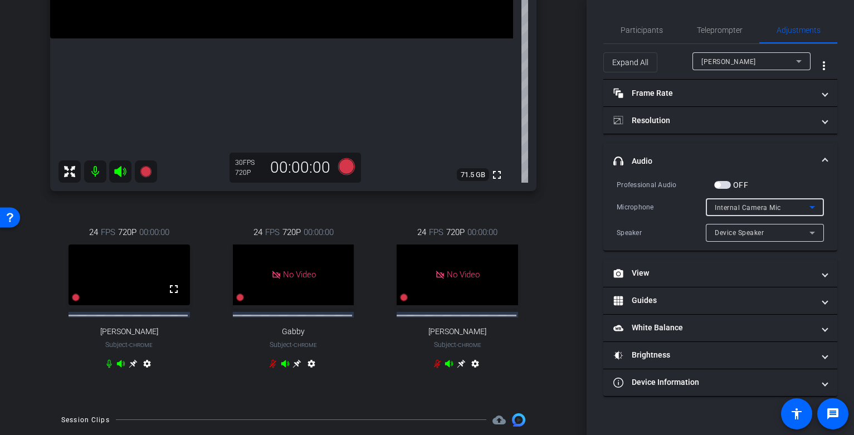
scroll to position [334, 0]
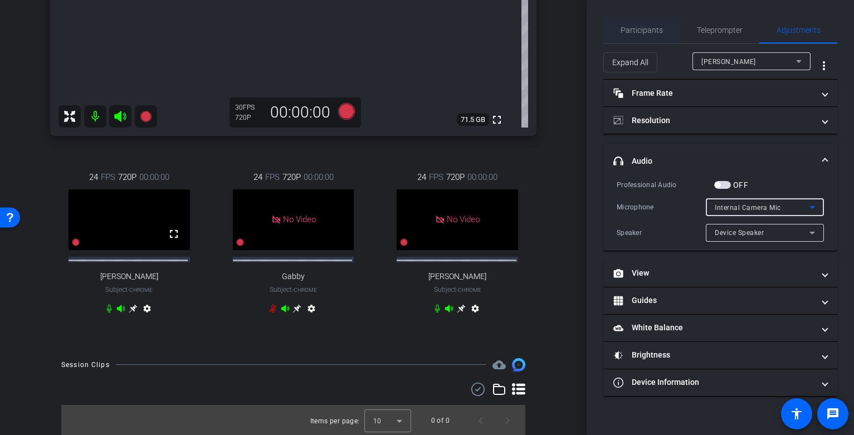
click at [644, 29] on span "Participants" at bounding box center [642, 30] width 42 height 8
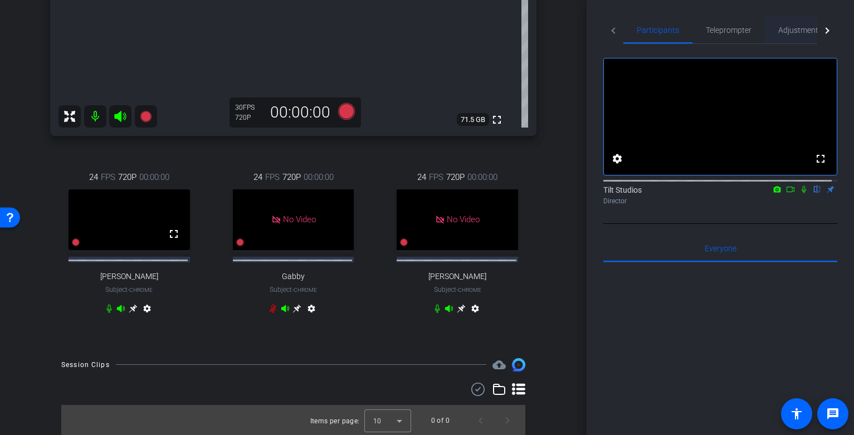
click at [794, 35] on span "Adjustments" at bounding box center [801, 30] width 44 height 27
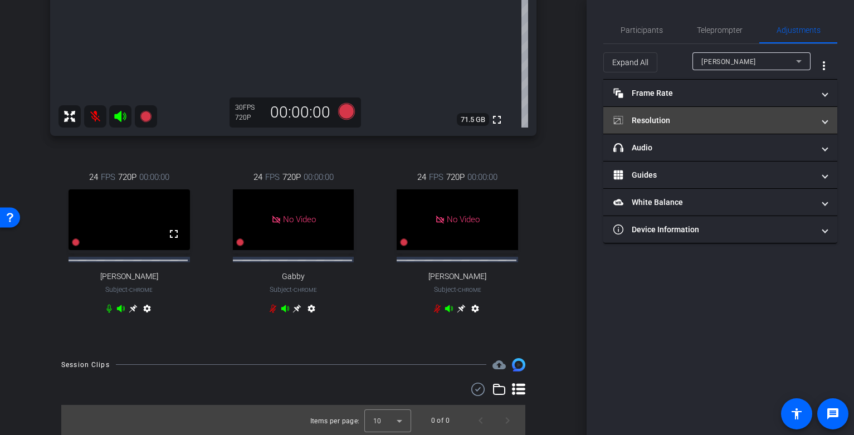
click at [729, 129] on mat-expansion-panel-header "Resolution" at bounding box center [721, 120] width 234 height 27
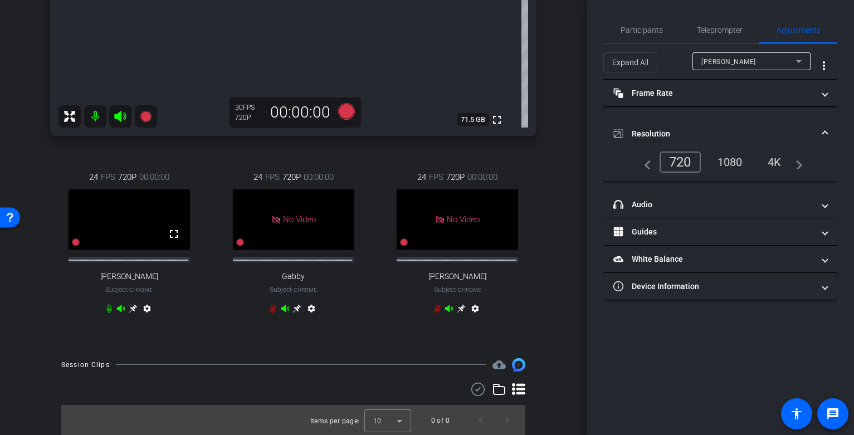
click at [751, 65] on div "Jen" at bounding box center [749, 62] width 95 height 14
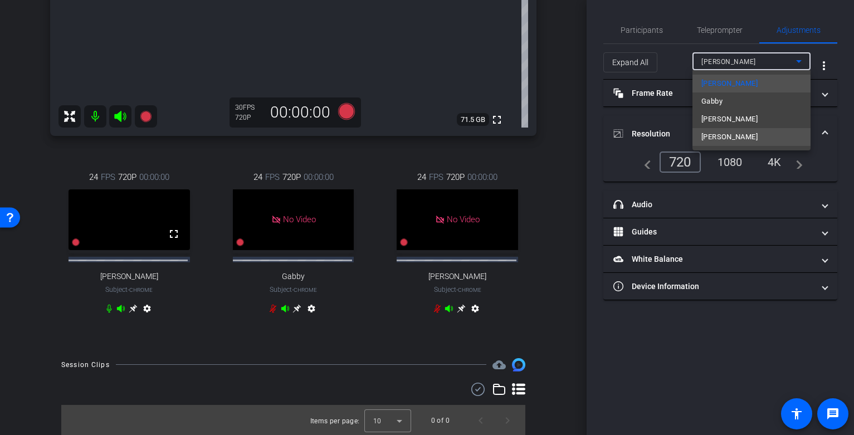
click at [729, 137] on mat-option "Julio" at bounding box center [752, 137] width 118 height 18
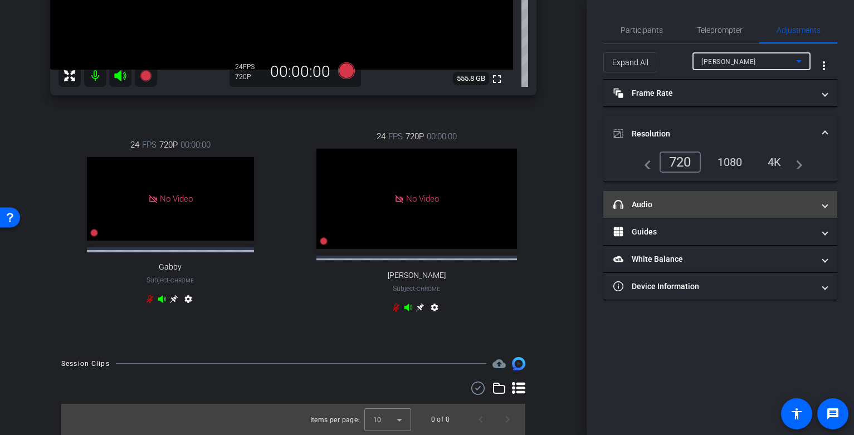
scroll to position [261, 0]
click at [676, 206] on mat-panel-title "headphone icon Audio" at bounding box center [714, 205] width 201 height 12
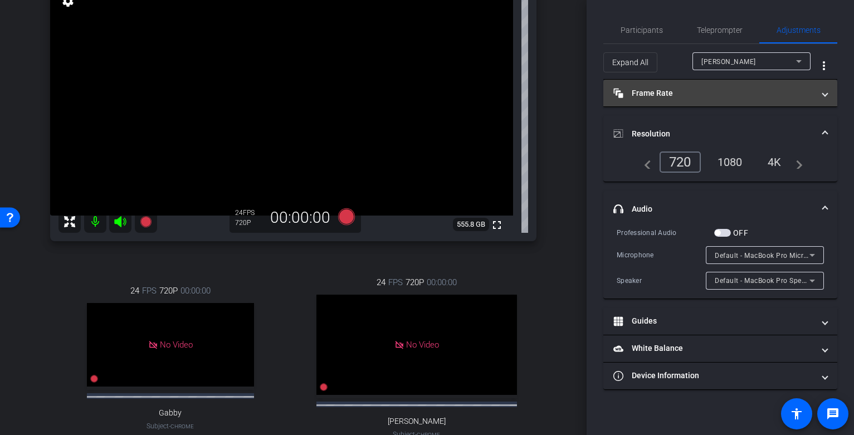
scroll to position [94, 0]
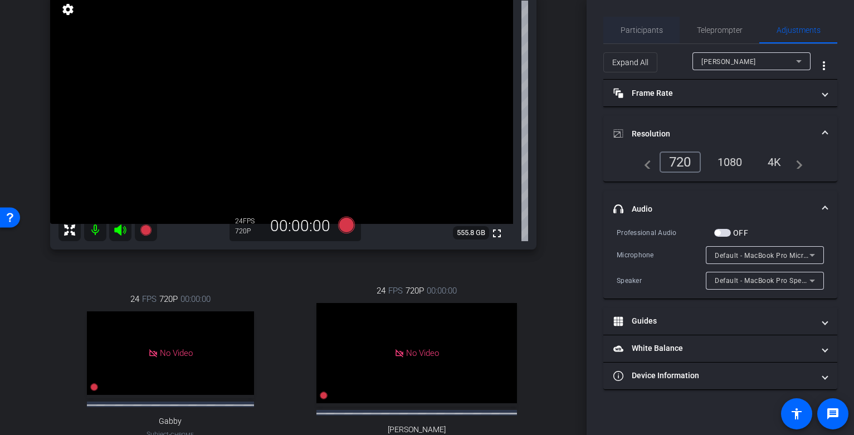
click at [657, 37] on span "Participants" at bounding box center [642, 30] width 42 height 27
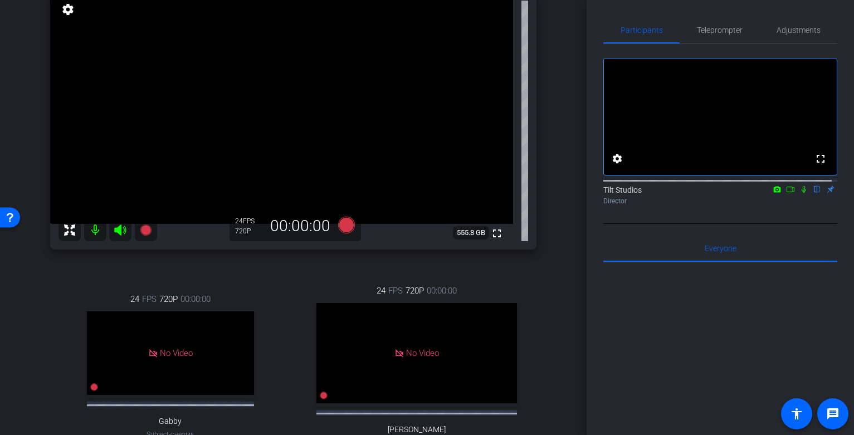
click at [802, 193] on icon at bounding box center [804, 190] width 9 height 8
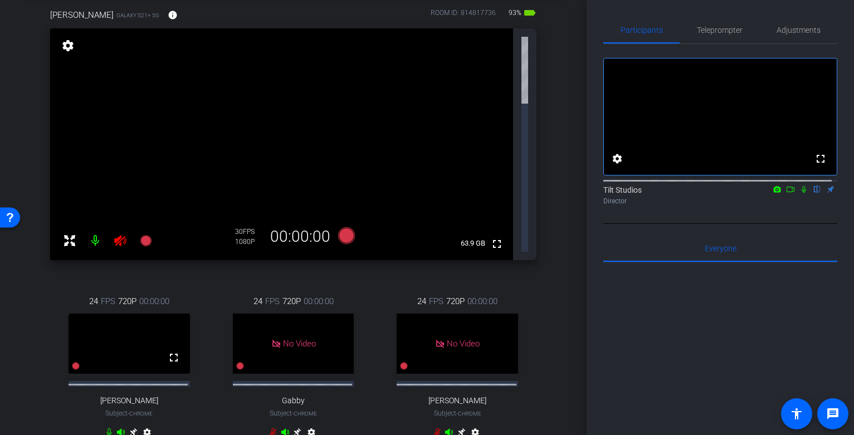
scroll to position [0, 0]
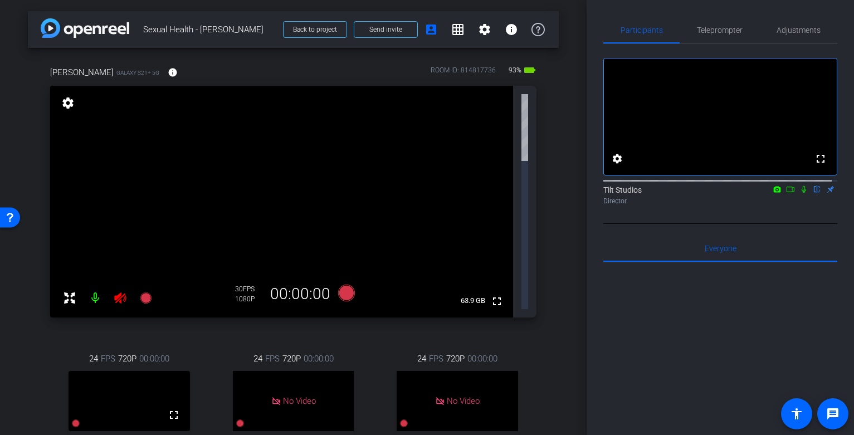
click at [531, 334] on div "24 FPS 720P 00:00:00 No Video Allie Applegath Subject - Chrome settings" at bounding box center [457, 425] width 158 height 183
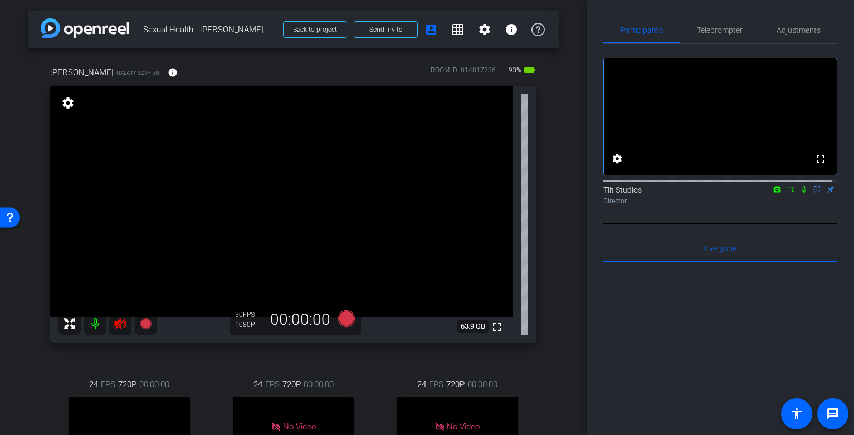
click at [117, 324] on icon at bounding box center [120, 323] width 12 height 11
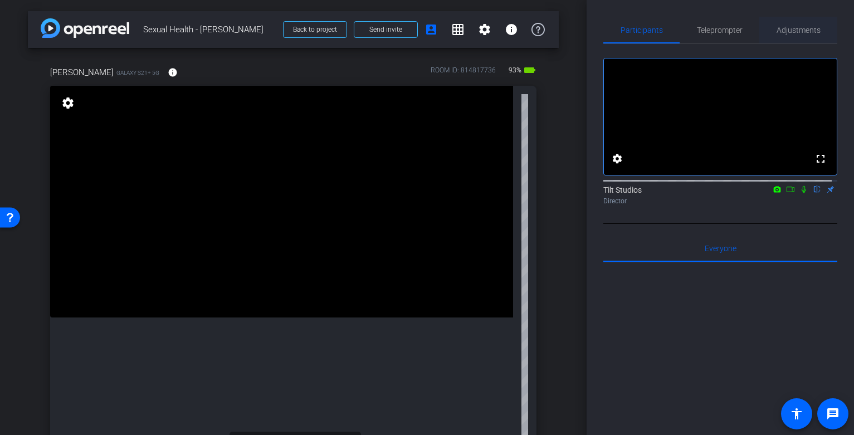
click at [809, 39] on span "Adjustments" at bounding box center [799, 30] width 44 height 27
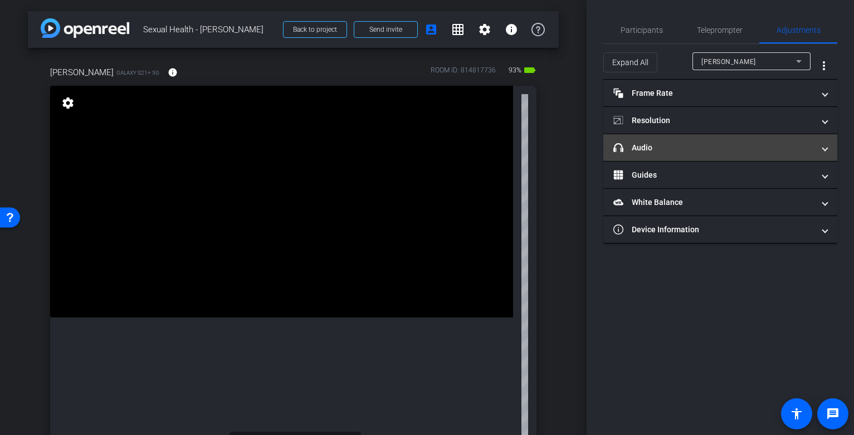
click at [739, 142] on mat-panel-title "headphone icon Audio" at bounding box center [714, 148] width 201 height 12
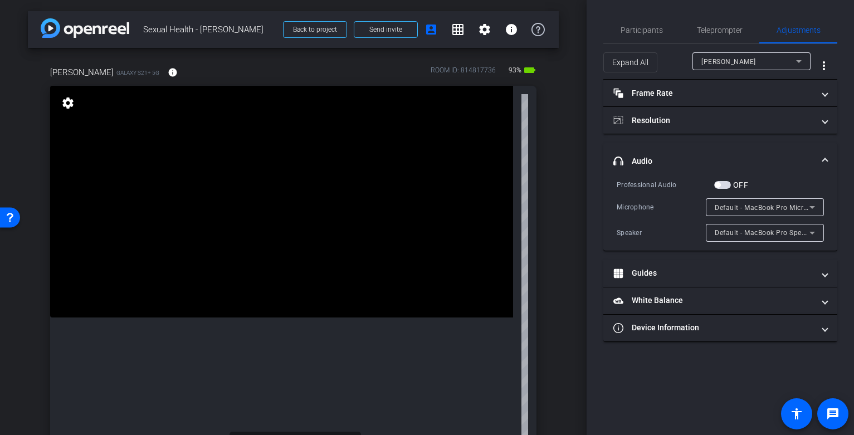
click at [757, 71] on div at bounding box center [752, 76] width 118 height 12
click at [761, 62] on div "Jen" at bounding box center [749, 62] width 95 height 14
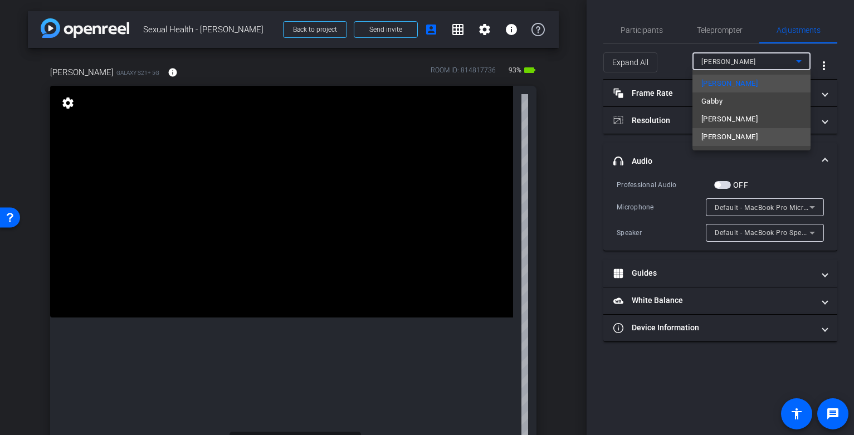
click at [721, 138] on mat-option "Julio" at bounding box center [752, 137] width 118 height 18
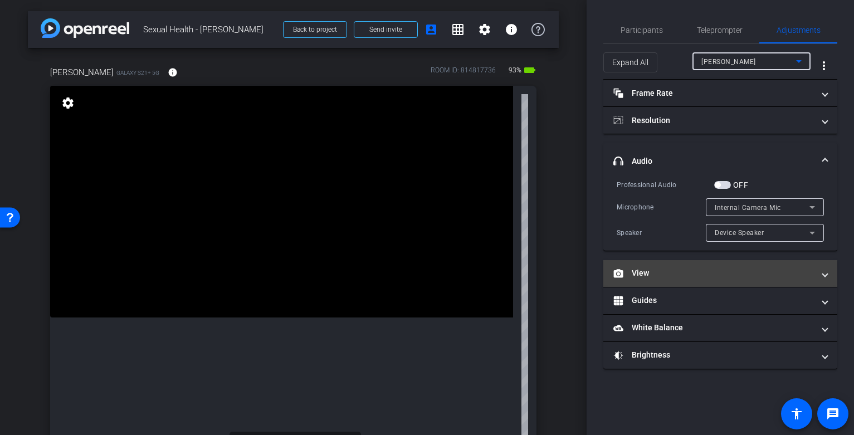
click at [662, 278] on mat-panel-title "View" at bounding box center [714, 274] width 201 height 12
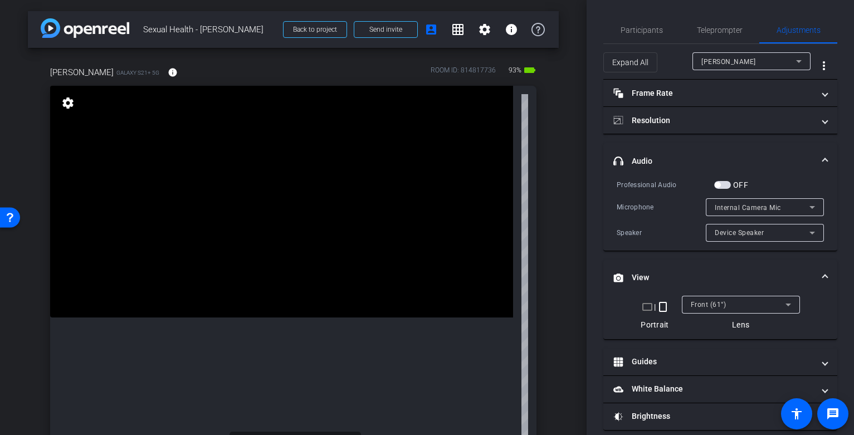
click at [568, 281] on div "arrow_back Sexual Health - Dr. Rodriguez Back to project Send invite account_bo…" at bounding box center [293, 217] width 587 height 435
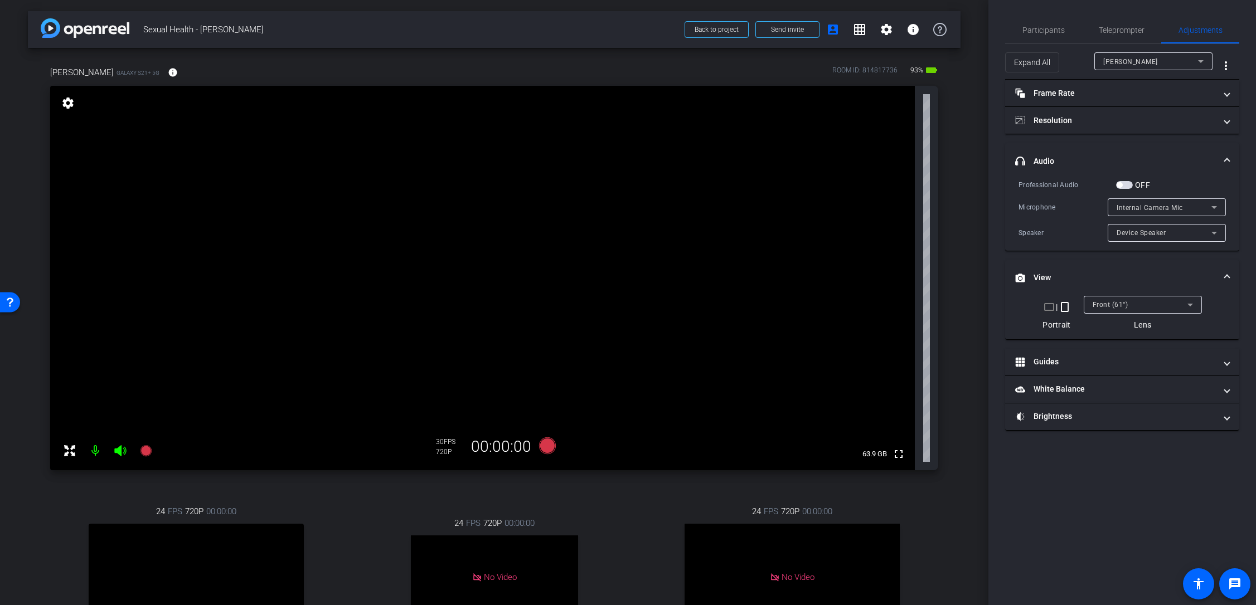
click at [854, 144] on div "arrow_back Sexual Health - Dr. Rodriguez Back to project Send invite account_bo…" at bounding box center [494, 302] width 988 height 605
click at [854, 31] on span "Participants" at bounding box center [1043, 30] width 42 height 8
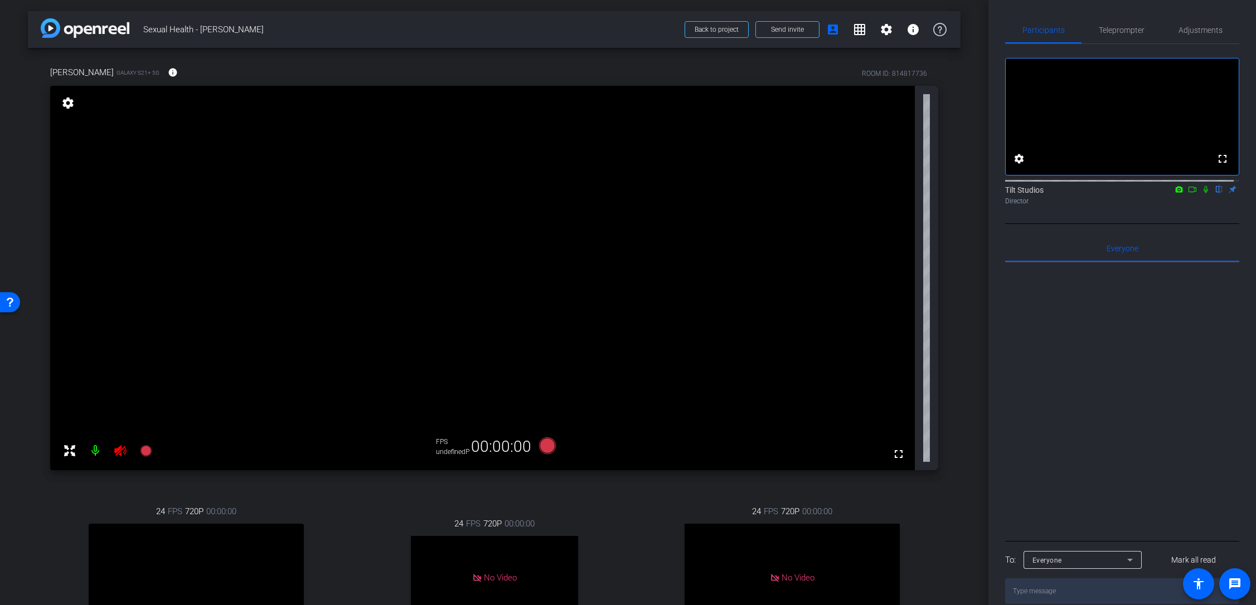
click at [121, 435] on icon at bounding box center [120, 450] width 12 height 11
click at [125, 435] on div "Julio Galaxy S21+ 5G info ROOM ID: 814817736 fullscreen settings FPS undefinedP…" at bounding box center [494, 388] width 933 height 681
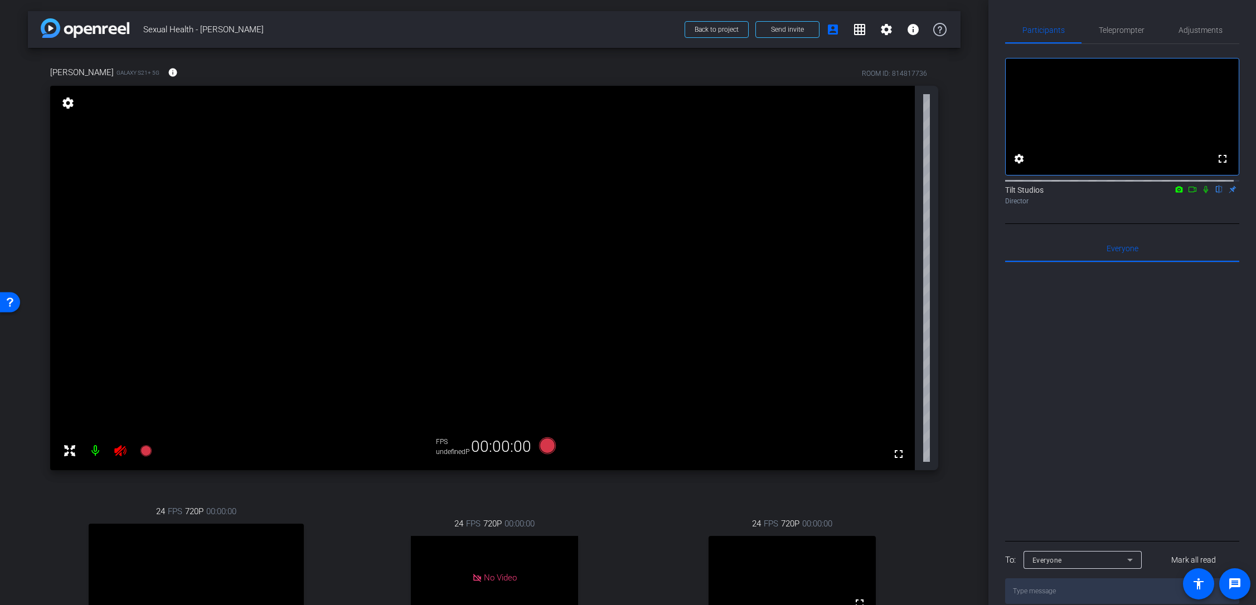
click at [31, 435] on div "Julio Galaxy S21+ 5G info ROOM ID: 814817736 fullscreen settings FPS undefinedP…" at bounding box center [494, 388] width 933 height 681
click at [854, 290] on div "Julio Galaxy S21+ 5G info ROOM ID: 814817736 fullscreen settings FPS undefinedP…" at bounding box center [494, 388] width 933 height 681
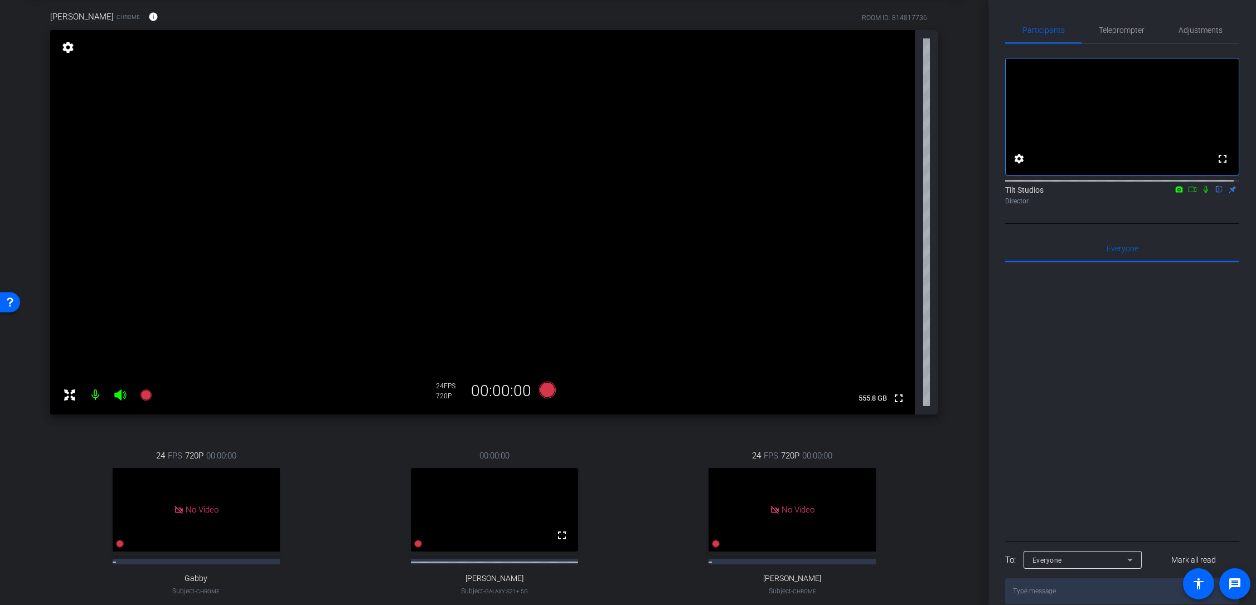
scroll to position [222, 0]
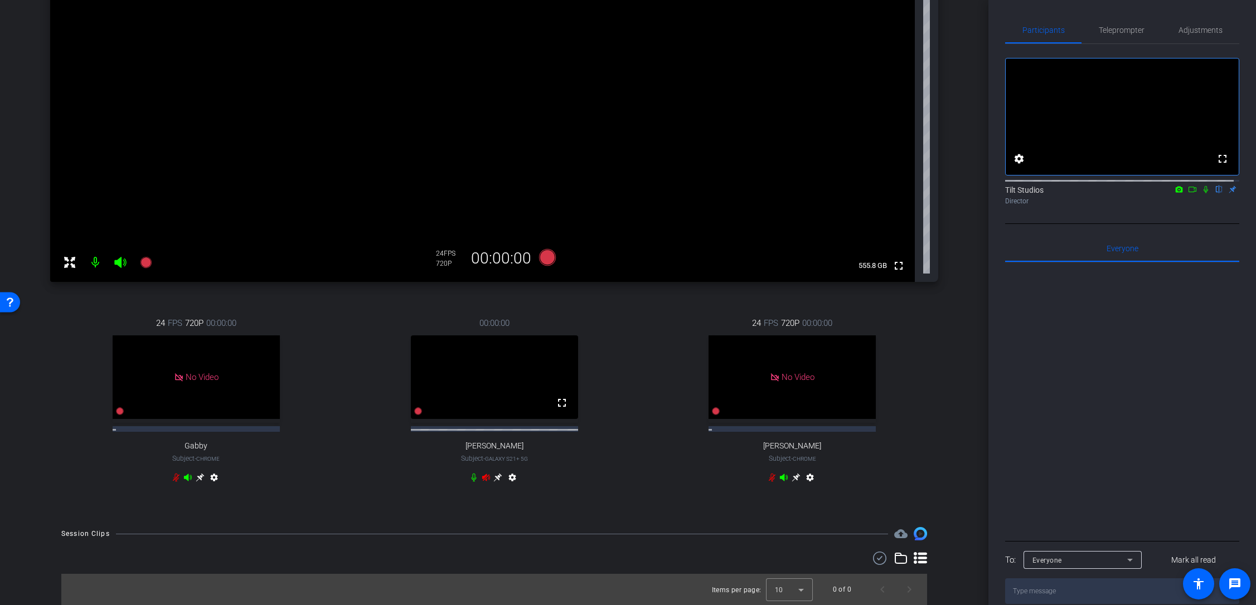
click at [482, 479] on icon at bounding box center [486, 477] width 8 height 7
click at [496, 478] on icon at bounding box center [497, 477] width 9 height 9
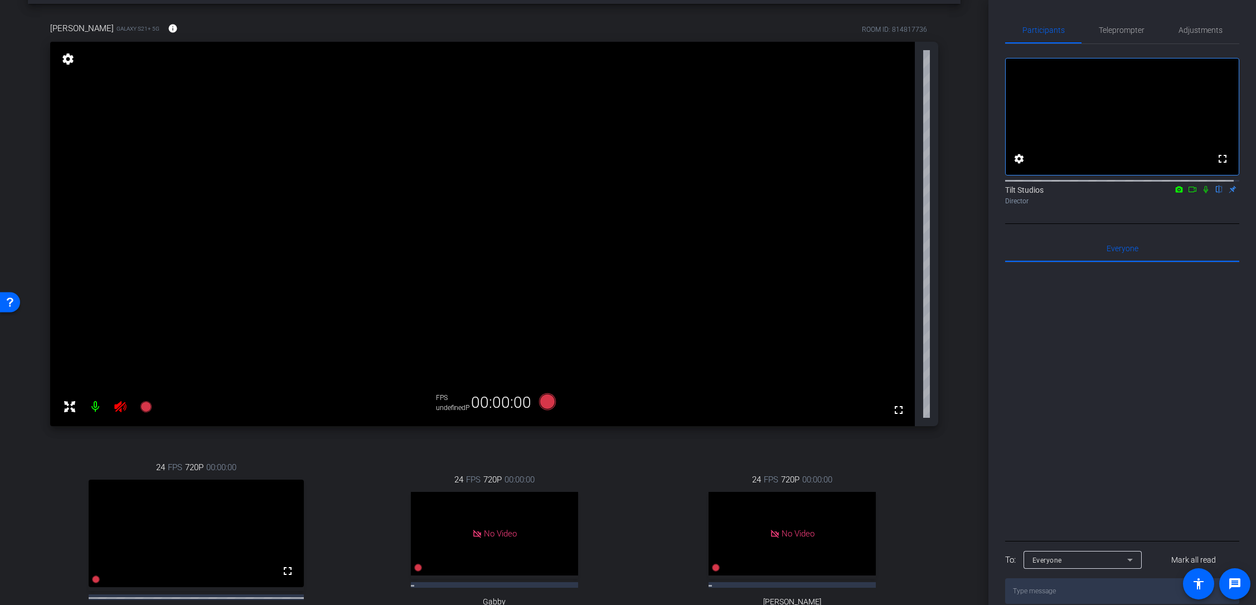
scroll to position [0, 0]
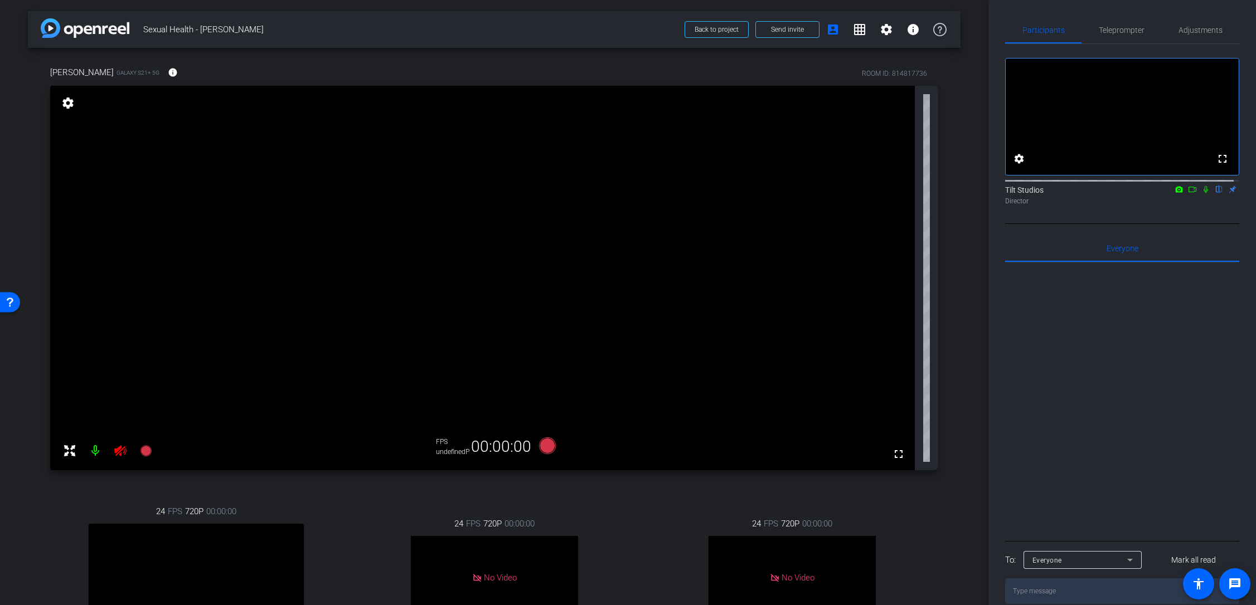
click at [26, 464] on div "arrow_back Sexual Health - Dr. Rodriguez Back to project Send invite account_bo…" at bounding box center [494, 302] width 988 height 605
click at [101, 473] on div "Julio Galaxy S21+ 5G info ROOM ID: 814817736 fullscreen settings FPS undefinedP…" at bounding box center [494, 388] width 933 height 681
click at [123, 454] on icon at bounding box center [120, 450] width 13 height 13
click at [28, 495] on div "Julio Galaxy S21+ 5G info ROOM ID: 814817736 fullscreen settings FPS undefinedP…" at bounding box center [494, 388] width 933 height 681
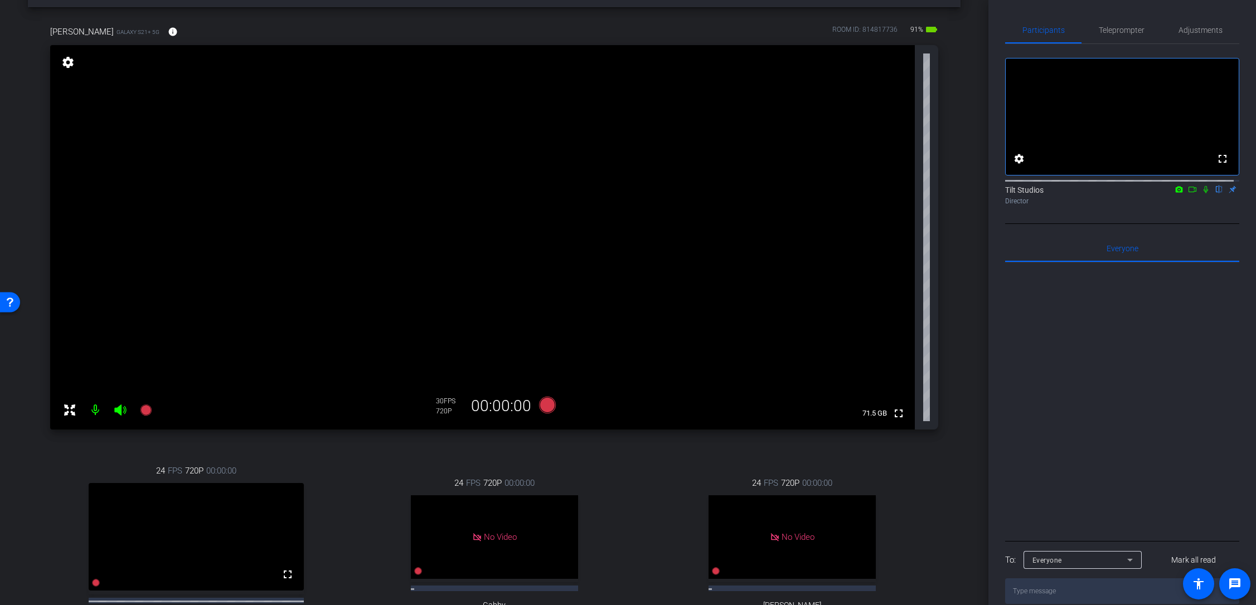
scroll to position [56, 0]
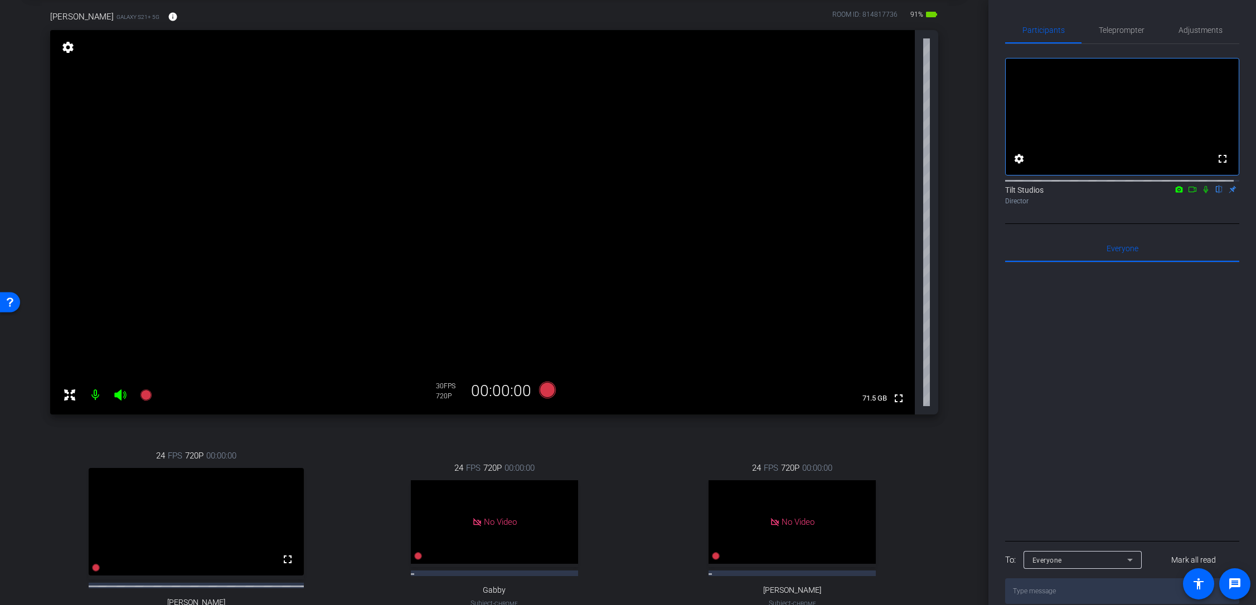
click at [967, 377] on div "arrow_back Sexual Health - Dr. Rodriguez Back to project Send invite account_bo…" at bounding box center [494, 246] width 988 height 605
click at [143, 400] on icon at bounding box center [145, 395] width 13 height 13
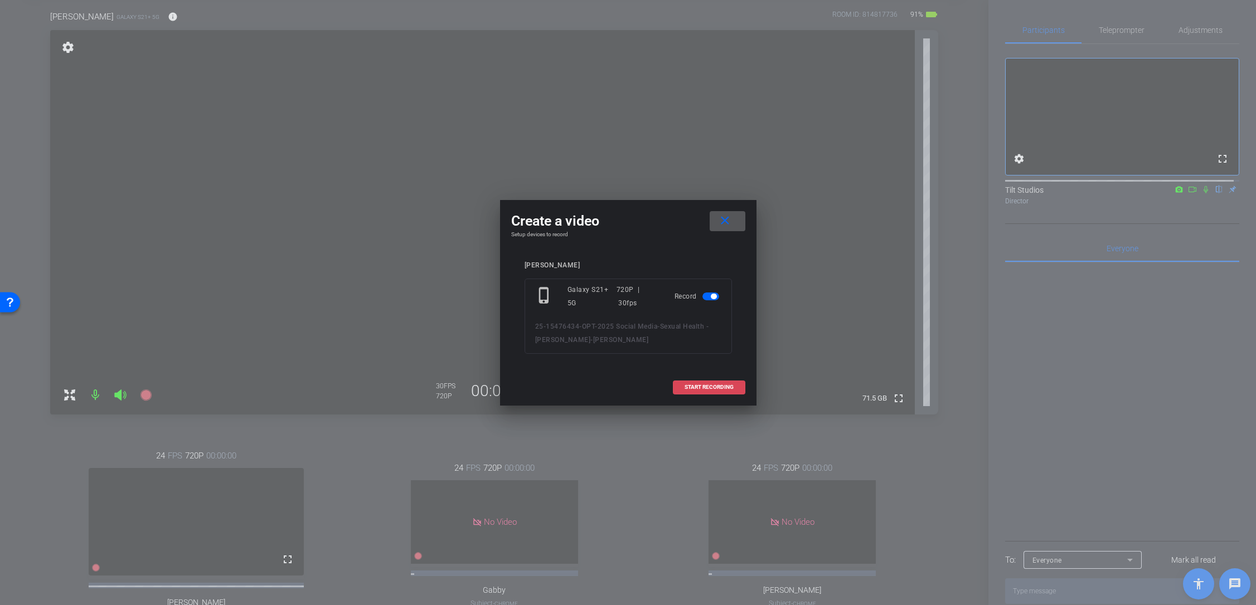
click at [712, 390] on span "START RECORDING" at bounding box center [708, 388] width 49 height 6
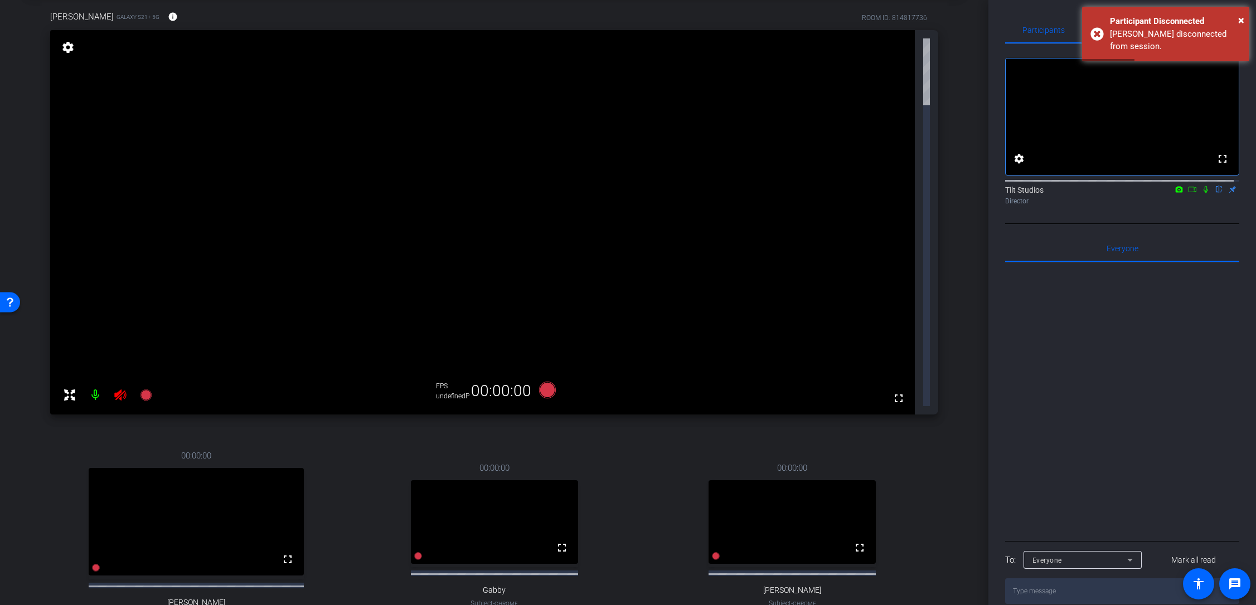
scroll to position [0, 0]
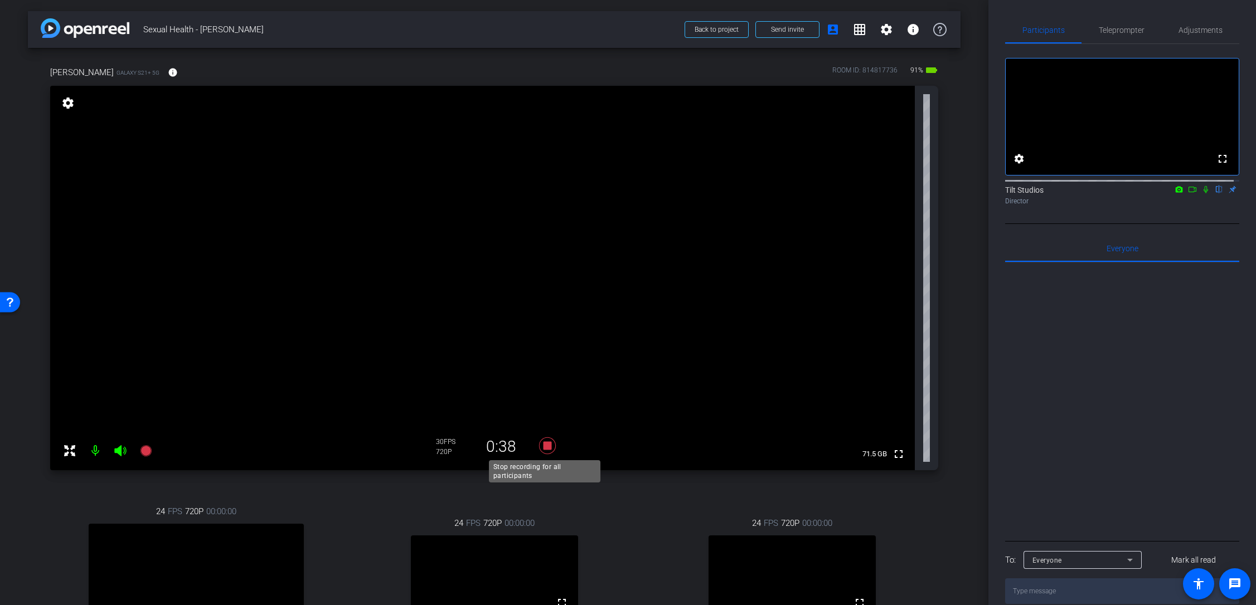
click at [544, 444] on icon at bounding box center [546, 446] width 17 height 17
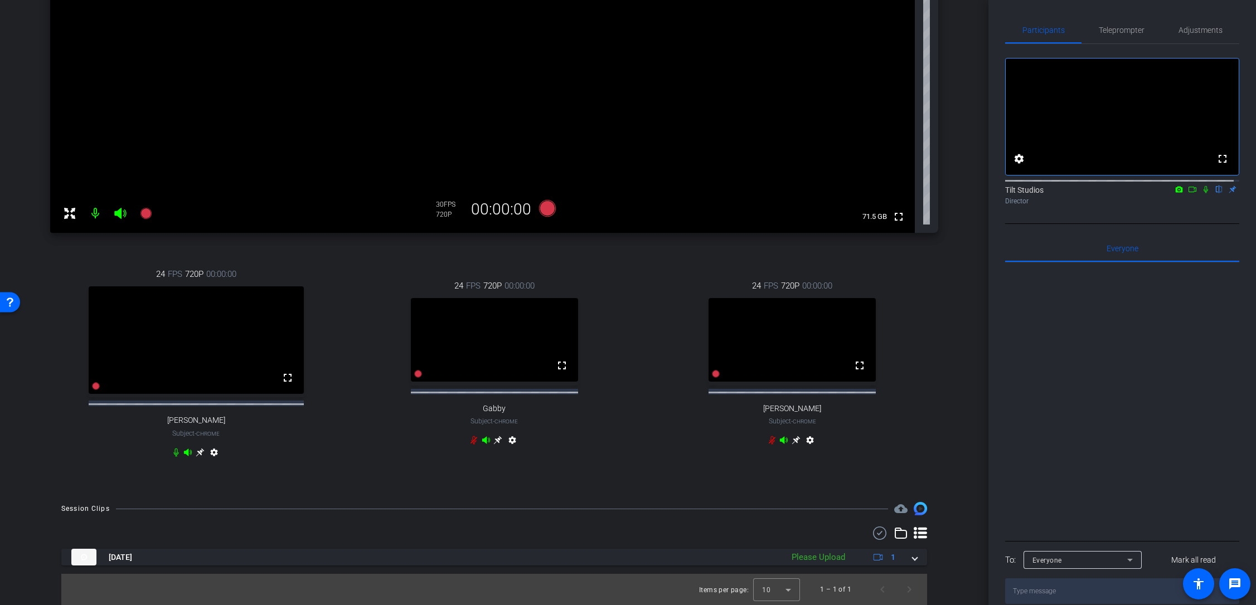
scroll to position [247, 0]
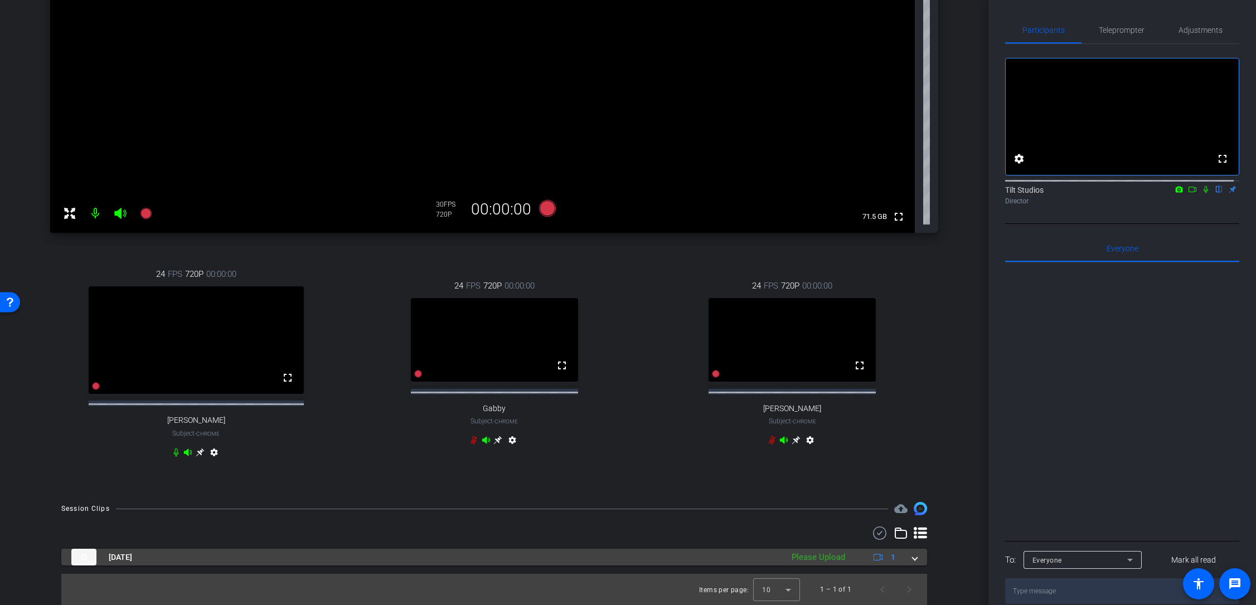
click at [912, 555] on span at bounding box center [914, 558] width 4 height 12
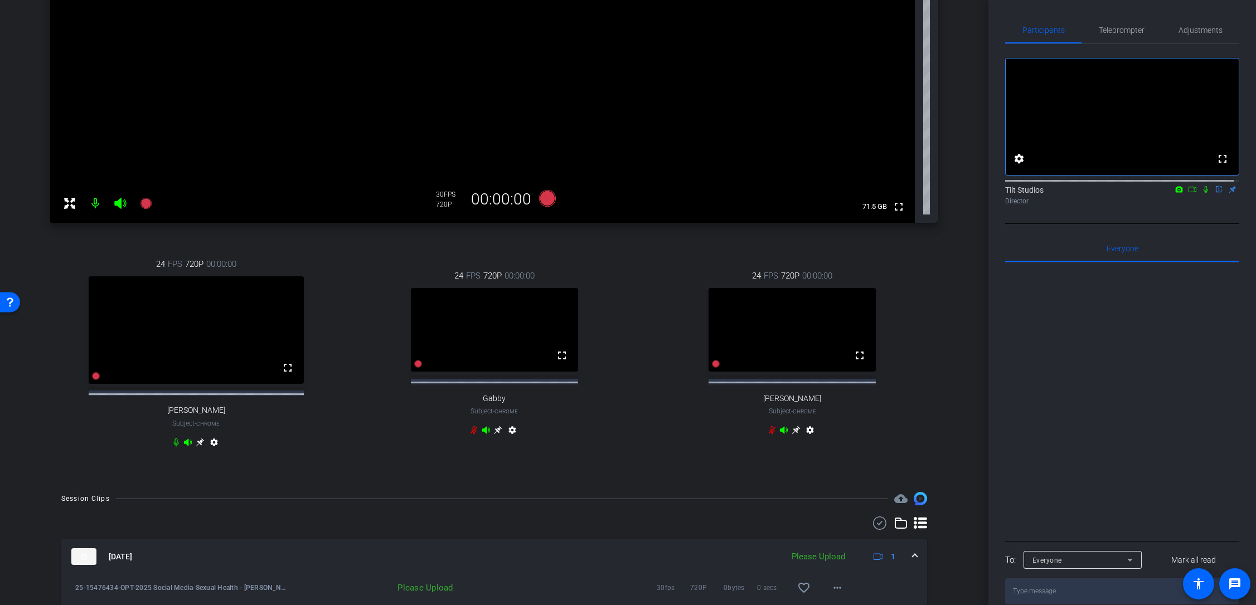
scroll to position [305, 0]
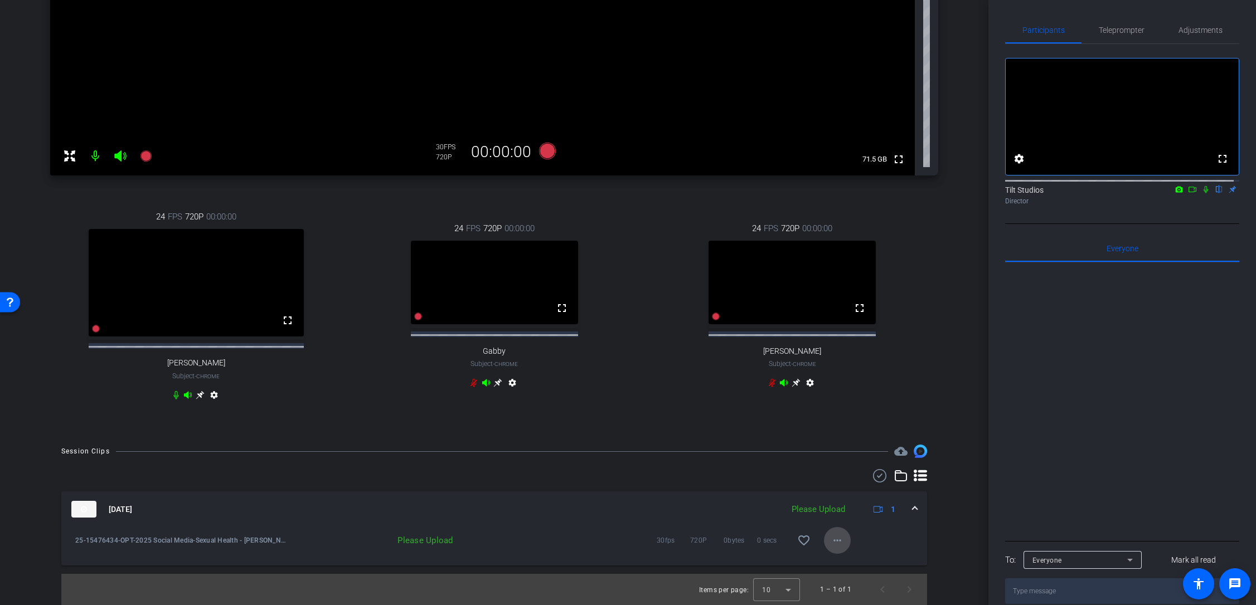
click at [832, 539] on mat-icon "more_horiz" at bounding box center [837, 540] width 13 height 13
click at [842, 566] on span "Upload" at bounding box center [850, 563] width 45 height 13
click at [1188, 193] on icon at bounding box center [1192, 190] width 9 height 8
click at [1215, 193] on icon at bounding box center [1219, 190] width 9 height 8
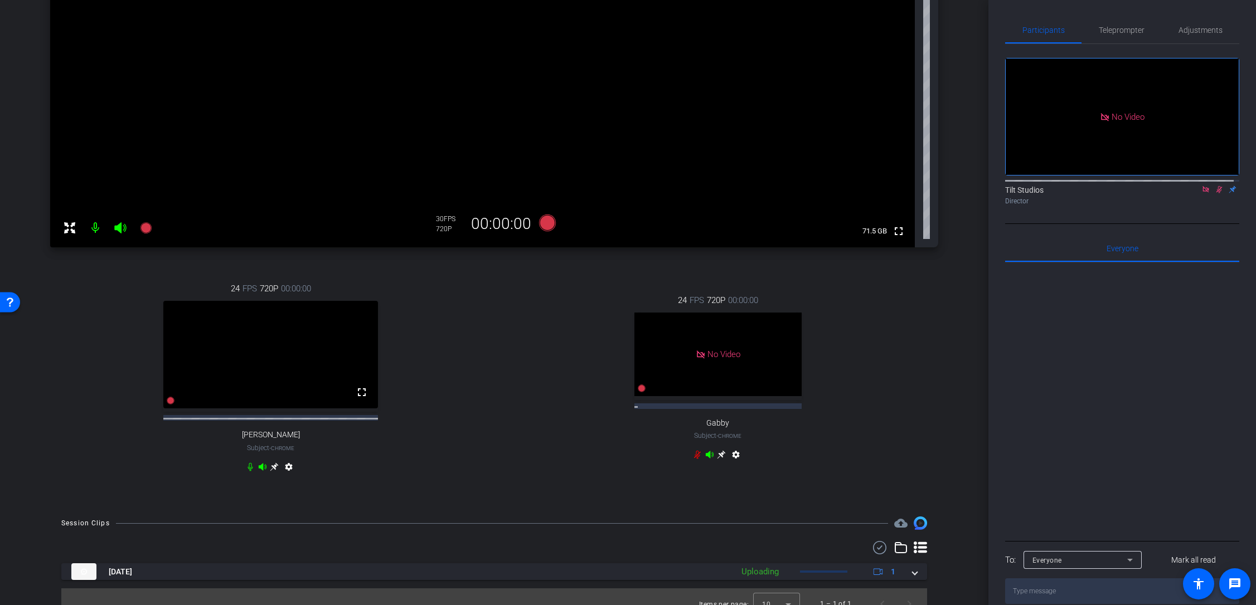
scroll to position [247, 0]
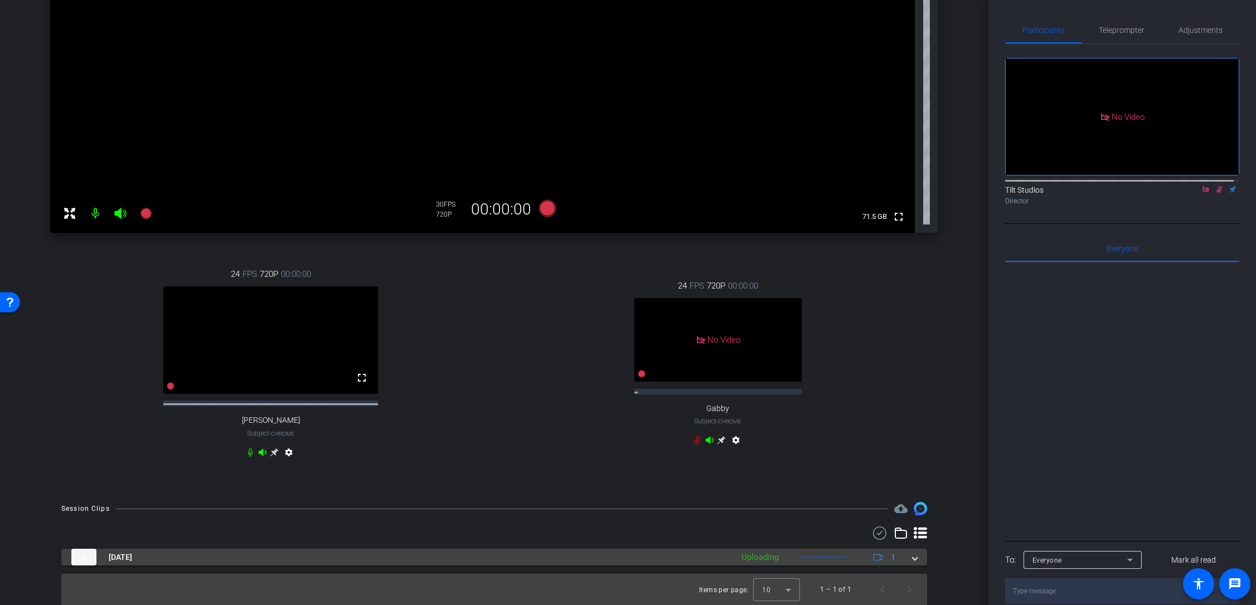
click at [912, 560] on span at bounding box center [914, 558] width 4 height 12
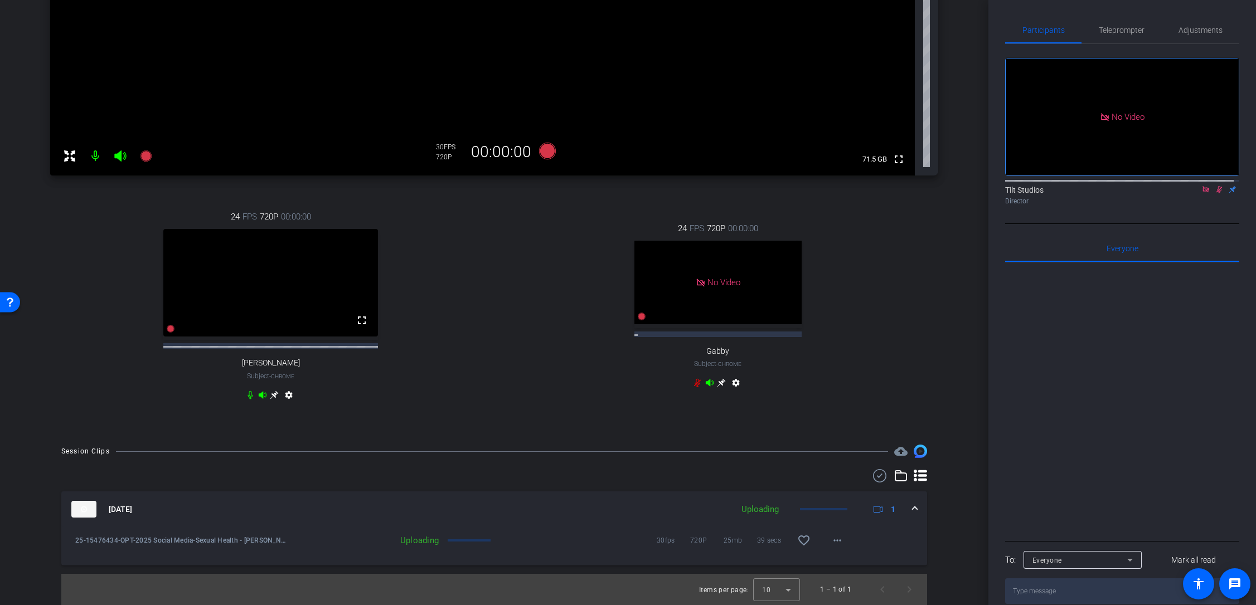
scroll to position [305, 0]
click at [463, 543] on div "Uploading 30fps 720P 25mb 39 secs favorite_border more_horiz" at bounding box center [570, 540] width 560 height 27
click at [497, 539] on div "30fps 720P 25mb 39 secs favorite_border more_horiz" at bounding box center [672, 540] width 357 height 27
click at [912, 507] on span at bounding box center [914, 510] width 4 height 12
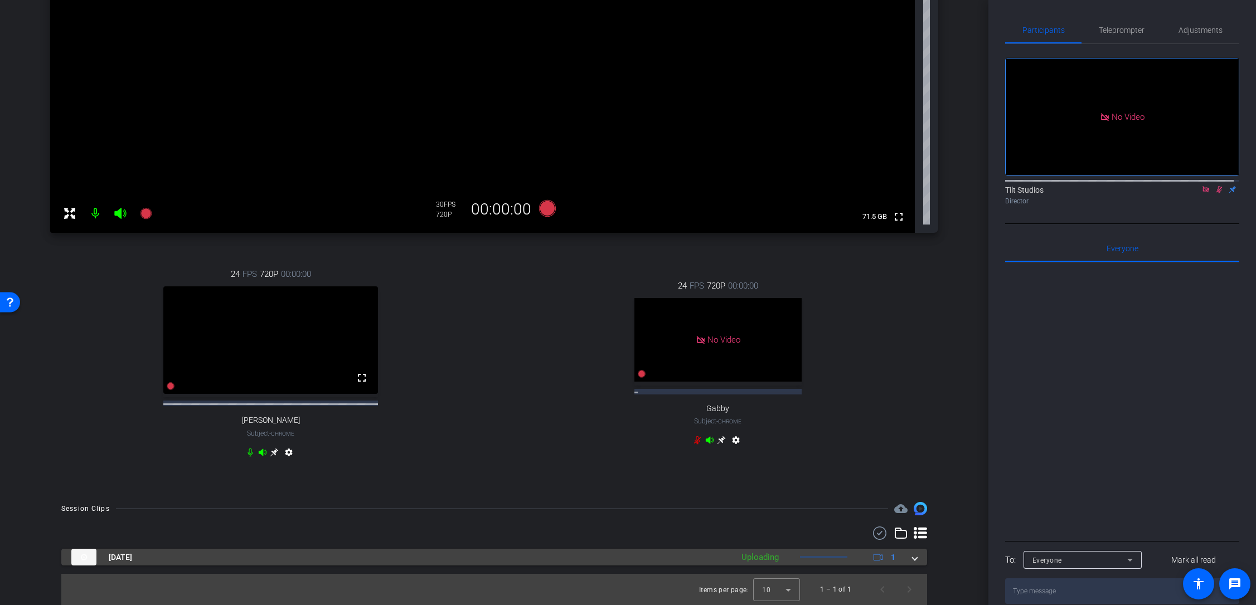
click at [912, 558] on span at bounding box center [914, 558] width 4 height 12
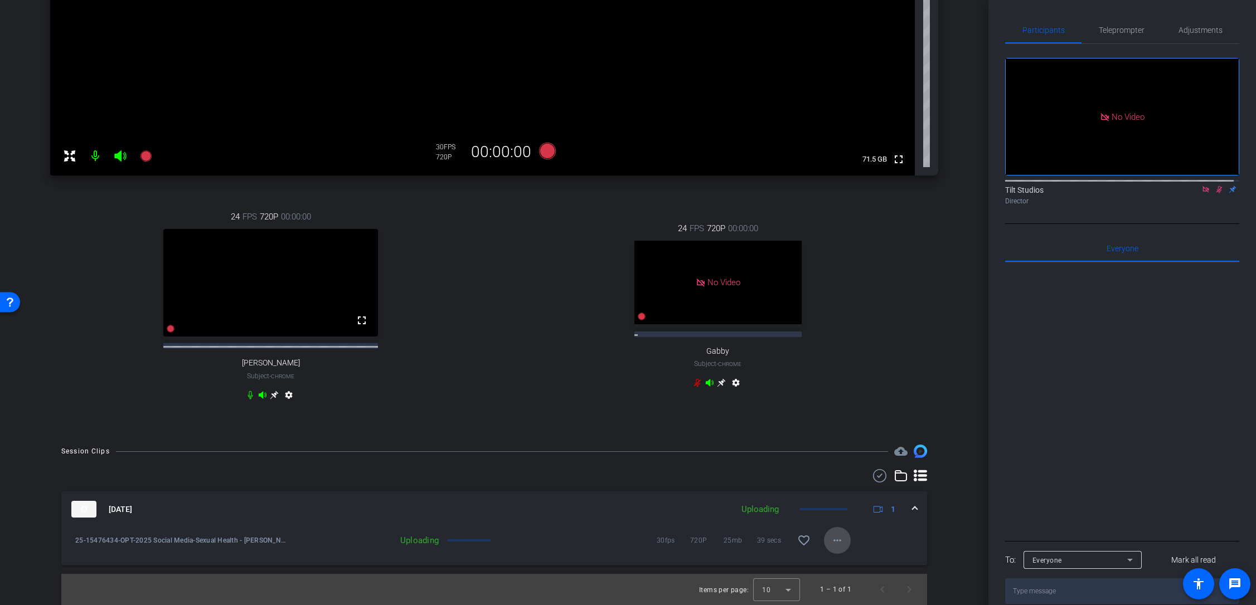
click at [833, 538] on mat-icon "more_horiz" at bounding box center [837, 540] width 13 height 13
click at [822, 430] on div at bounding box center [628, 302] width 1256 height 605
click at [822, 426] on div "[PERSON_NAME] Galaxy S21+ 5G info ROOM ID: 814817736 89% battery_std fullscreen…" at bounding box center [494, 93] width 933 height 681
click at [596, 532] on div "30fps 720P 25mb 39 secs favorite_border more_horiz" at bounding box center [677, 540] width 348 height 27
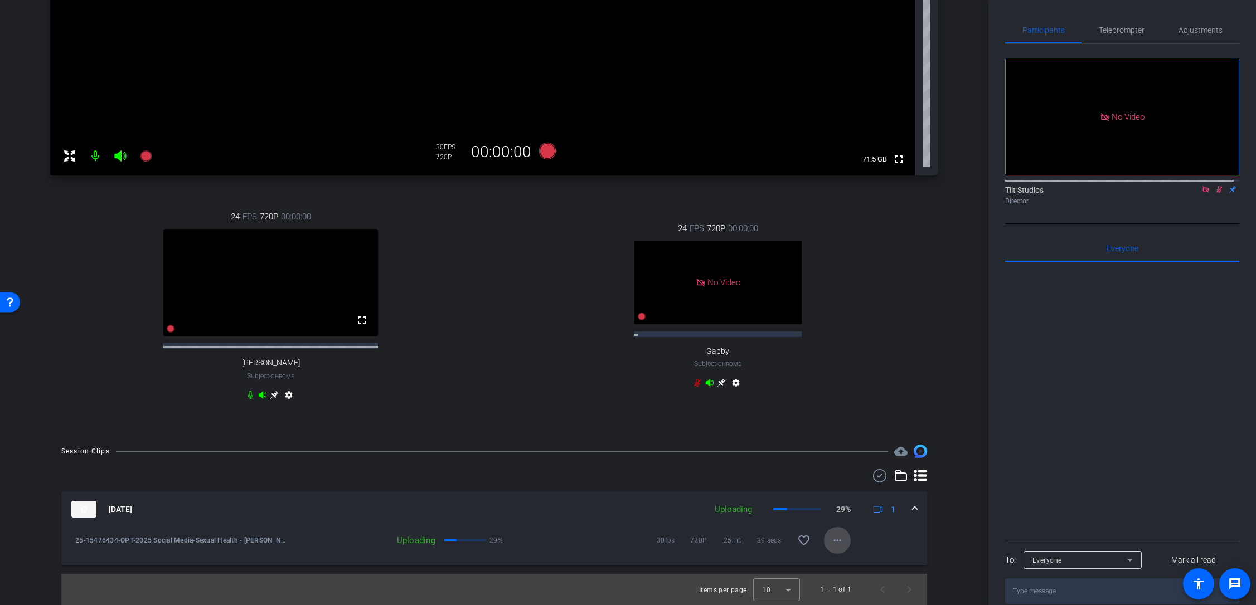
click at [831, 538] on mat-icon "more_horiz" at bounding box center [837, 540] width 13 height 13
click at [860, 364] on div at bounding box center [628, 302] width 1256 height 605
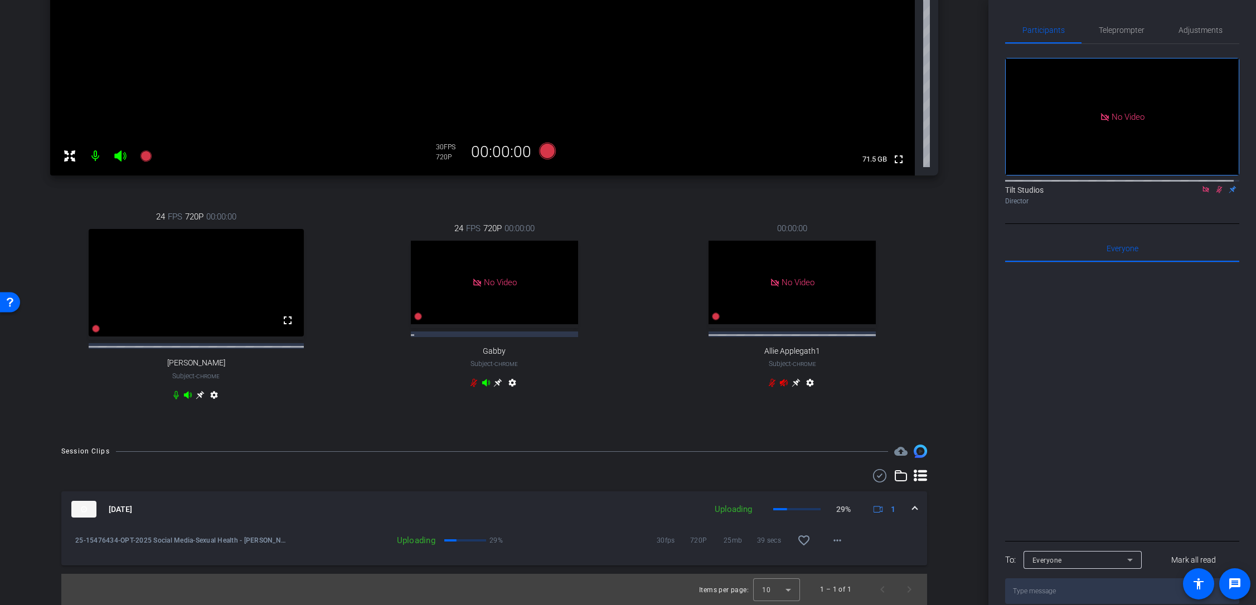
click at [402, 498] on mat-expansion-panel-header "[DATE] Uploading 29% 1" at bounding box center [494, 510] width 866 height 36
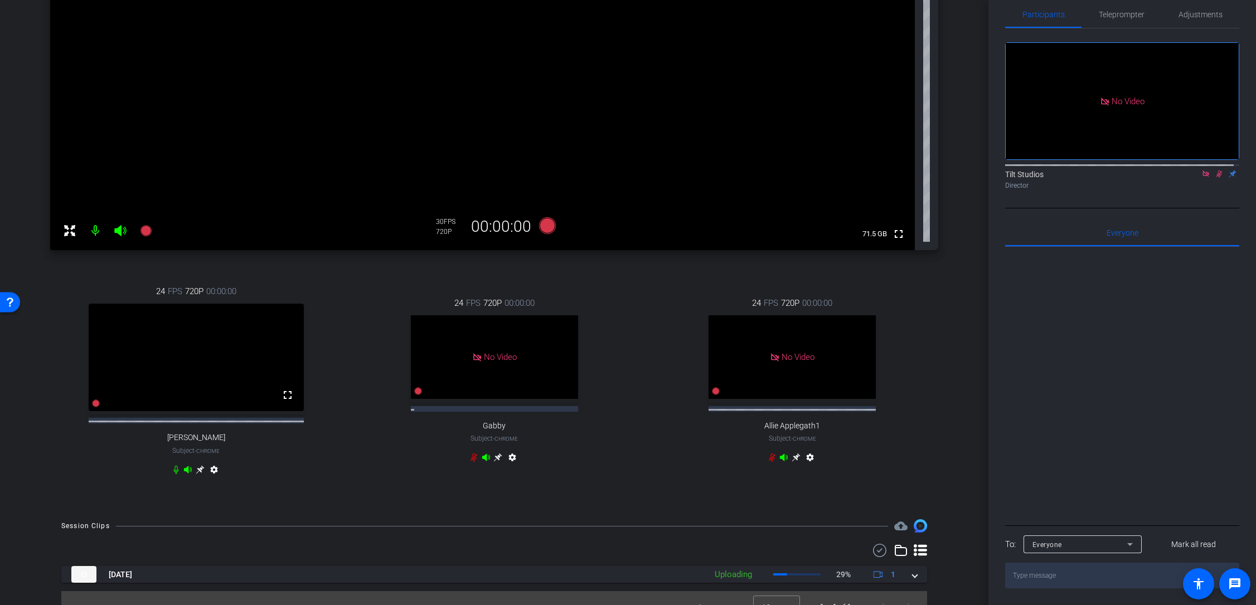
scroll to position [247, 0]
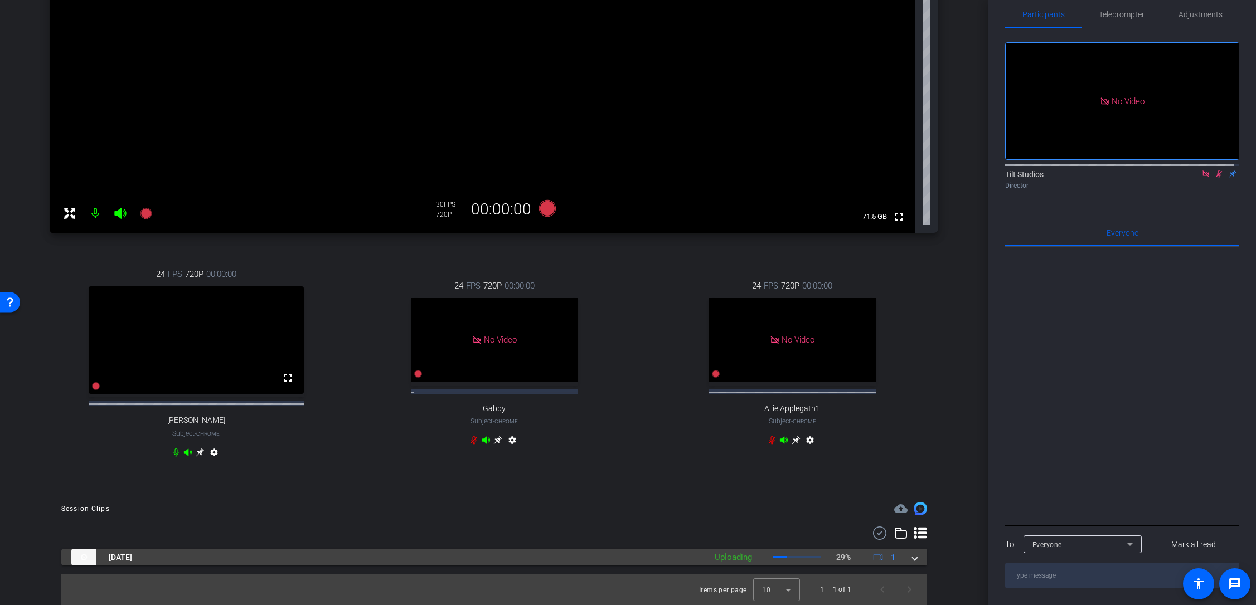
click at [915, 559] on mat-expansion-panel-header "[DATE] Uploading 29% 1" at bounding box center [494, 557] width 866 height 17
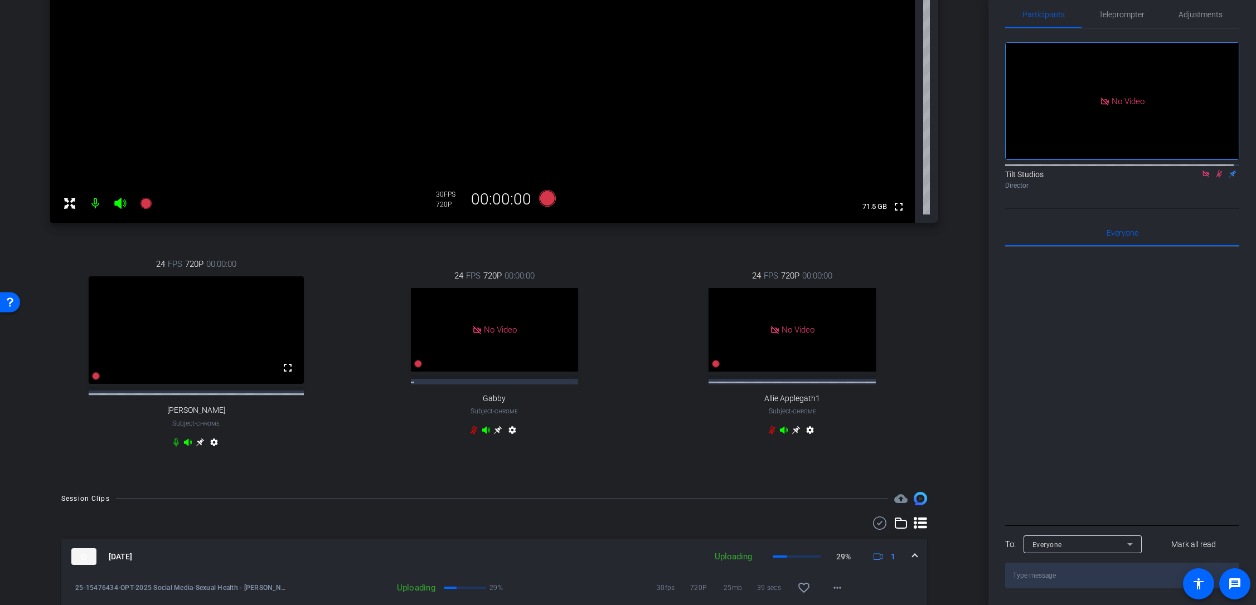
scroll to position [305, 0]
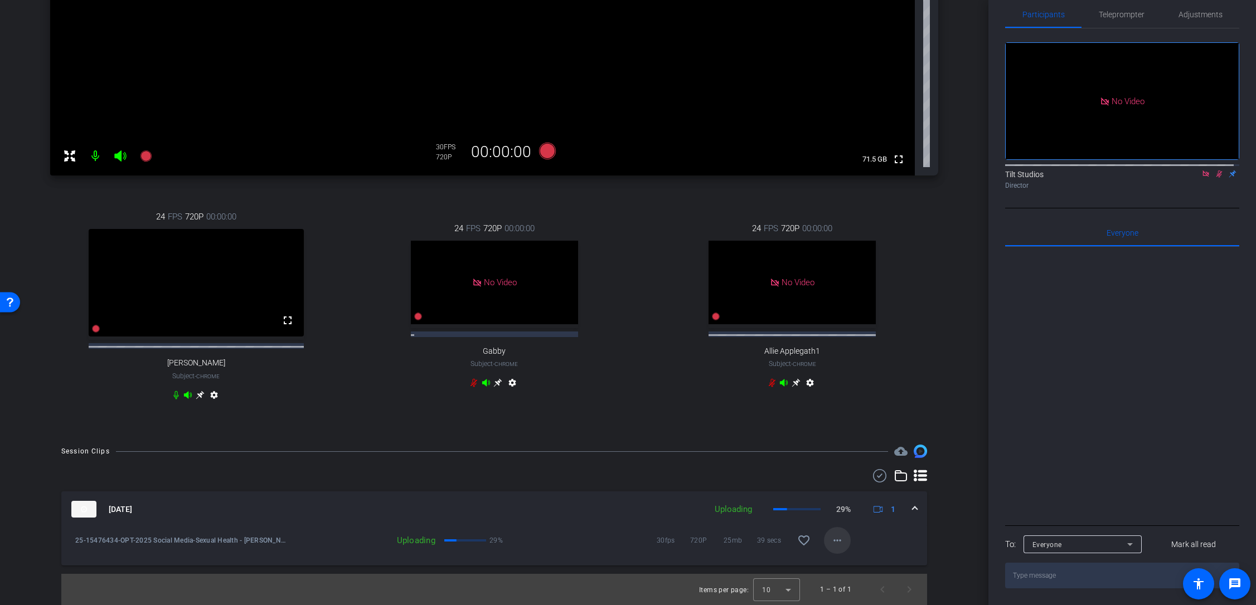
click at [834, 544] on mat-icon "more_horiz" at bounding box center [837, 540] width 13 height 13
click at [844, 565] on span "Cancel Upload" at bounding box center [851, 563] width 47 height 13
click at [831, 540] on mat-icon "more_horiz" at bounding box center [837, 540] width 13 height 13
click at [832, 559] on span "Upload" at bounding box center [850, 563] width 45 height 13
click at [1121, 175] on div "Tilt Studios Director" at bounding box center [1122, 180] width 234 height 22
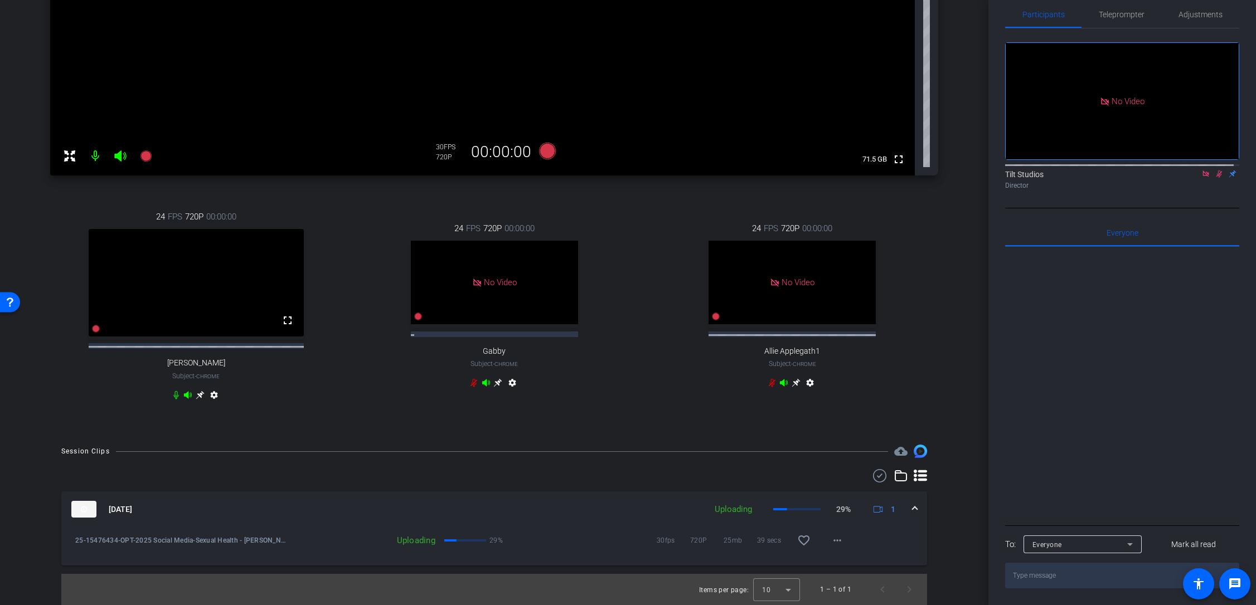
click at [1202, 174] on icon at bounding box center [1205, 174] width 6 height 6
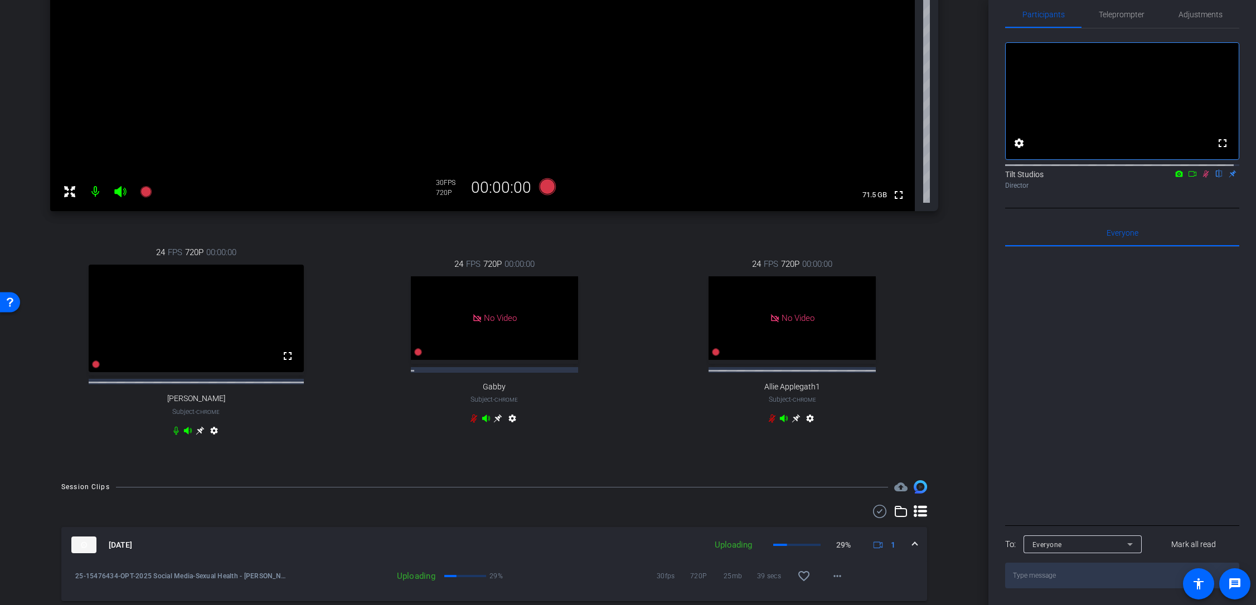
scroll to position [249, 0]
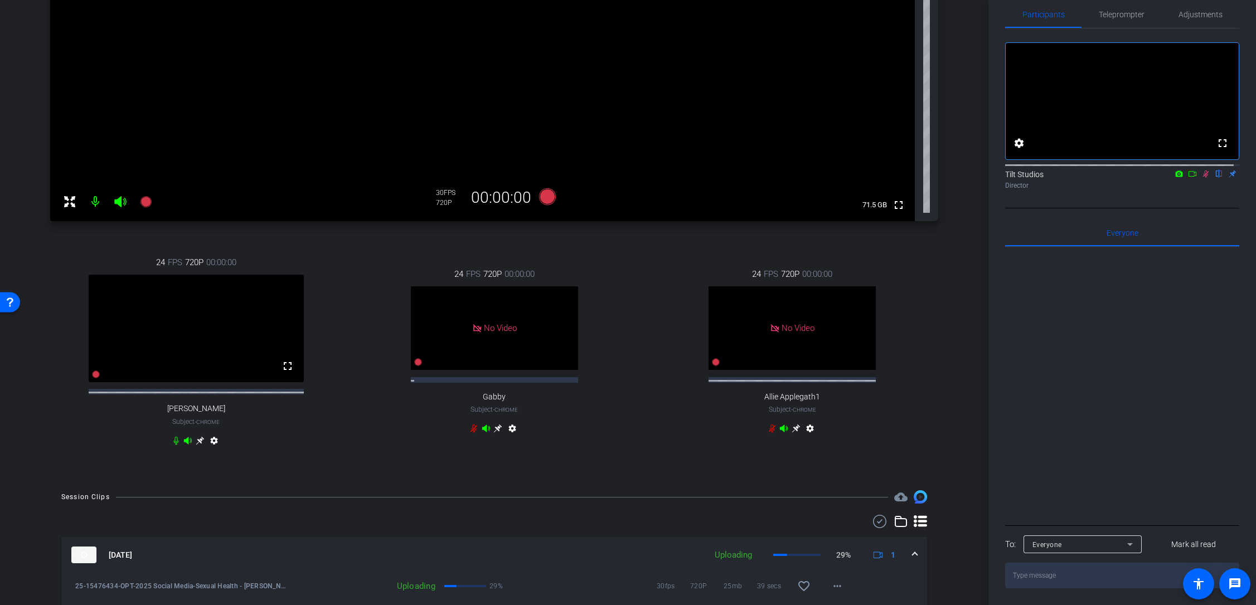
click at [1203, 173] on icon at bounding box center [1206, 174] width 6 height 7
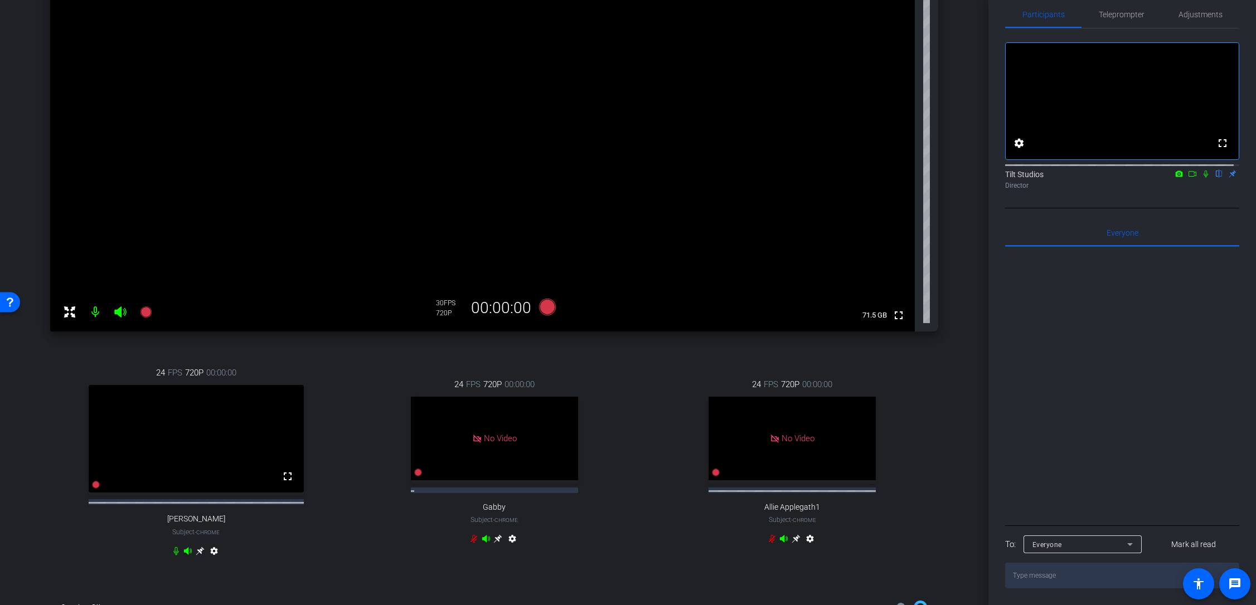
scroll to position [138, 0]
click at [149, 309] on icon at bounding box center [145, 313] width 13 height 13
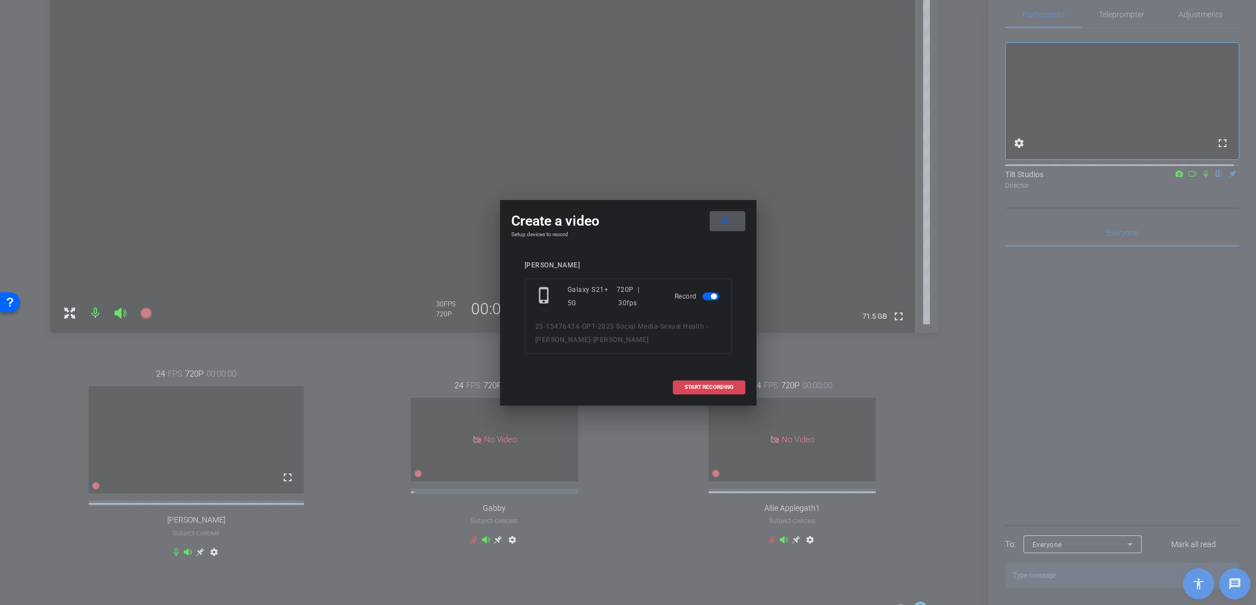
click at [710, 389] on span "START RECORDING" at bounding box center [708, 388] width 49 height 6
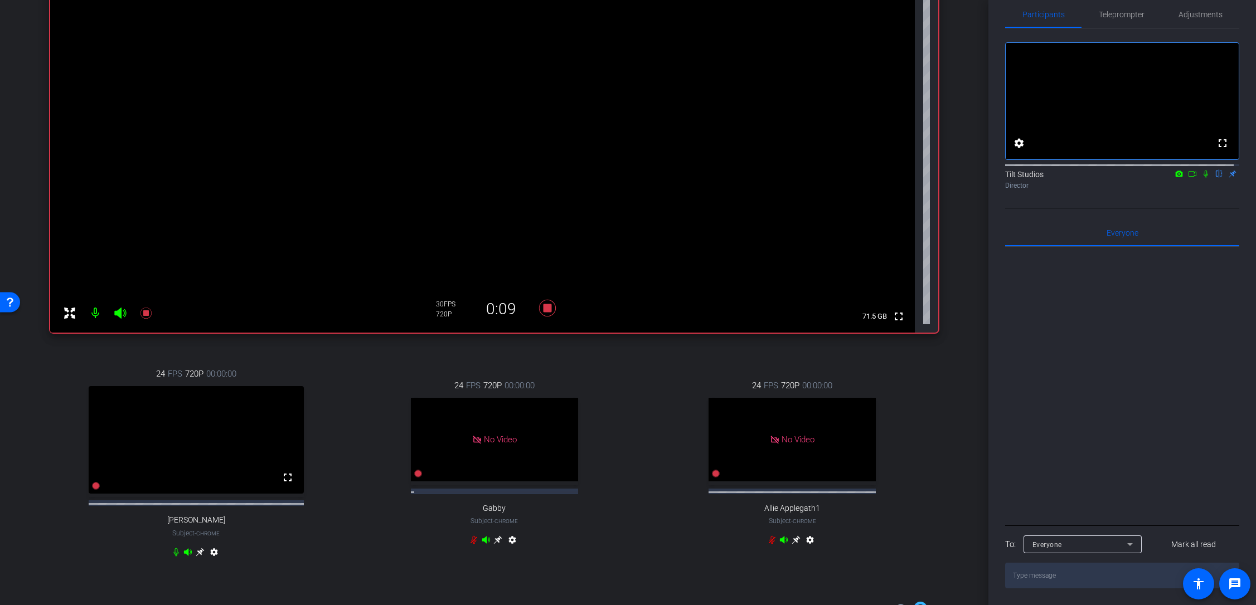
click at [956, 294] on div "arrow_back Sexual Health - [PERSON_NAME] Back to project Send invite account_bo…" at bounding box center [494, 164] width 988 height 605
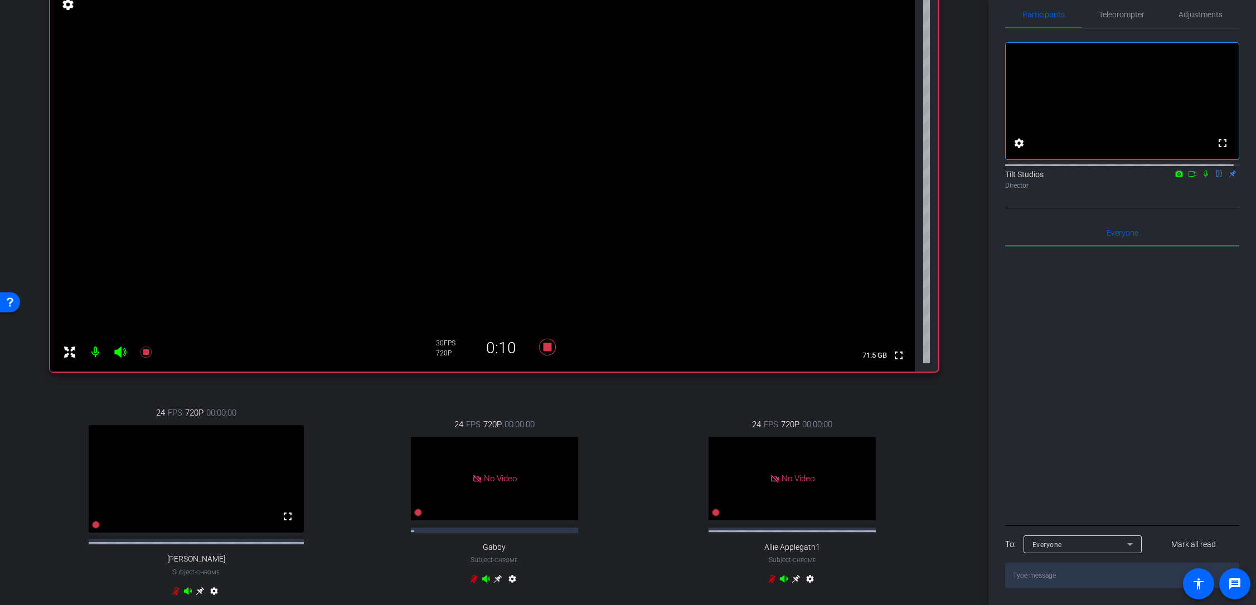
scroll to position [82, 0]
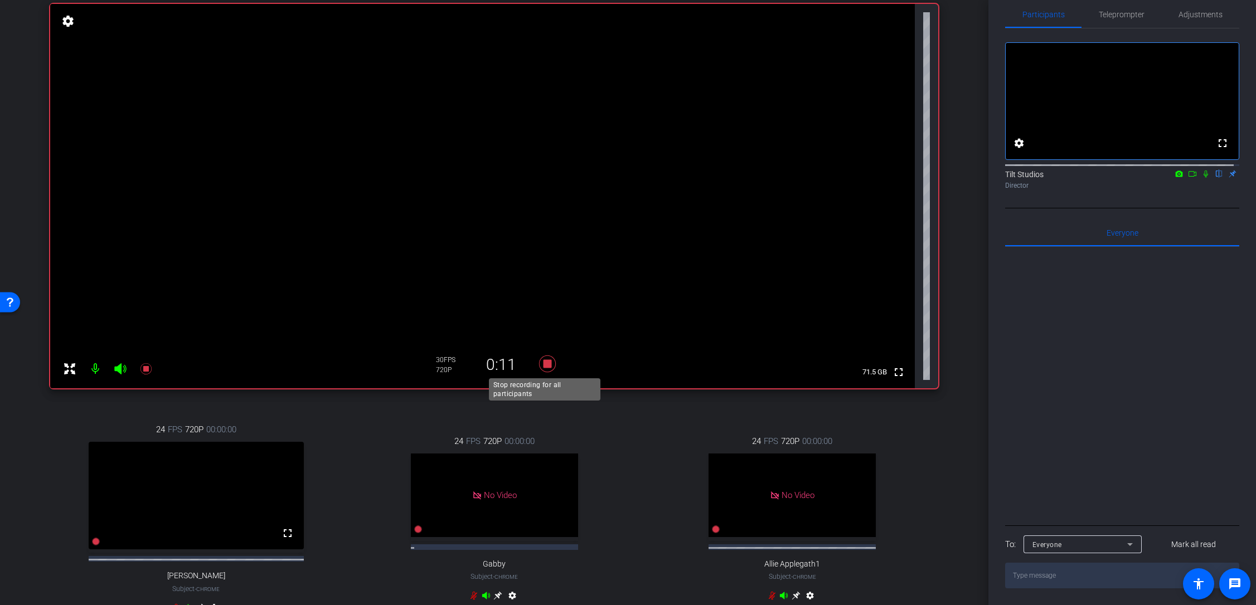
click at [548, 360] on icon at bounding box center [546, 364] width 17 height 17
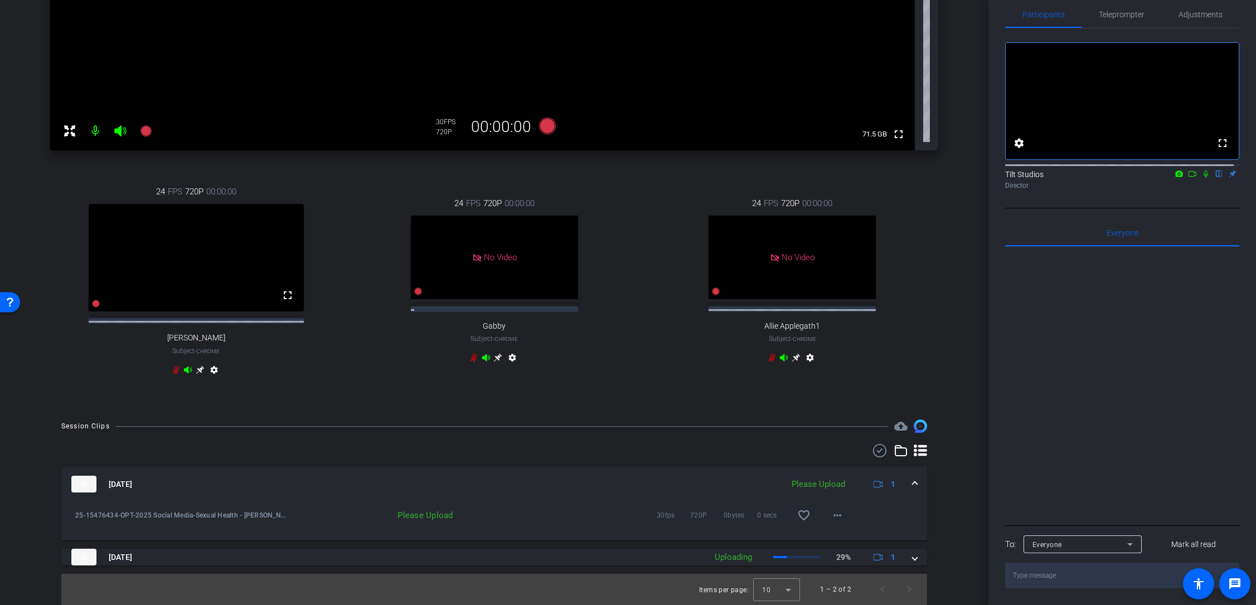
scroll to position [330, 0]
drag, startPoint x: 828, startPoint y: 517, endPoint x: 733, endPoint y: 443, distance: 120.8
click at [733, 443] on div "Session Clips cloud_upload [DATE] Please Upload 1 25-15476434-OPT-2025 Social M…" at bounding box center [494, 513] width 933 height 186
click at [834, 515] on mat-icon "more_horiz" at bounding box center [837, 515] width 13 height 13
click at [848, 540] on span "Upload" at bounding box center [850, 538] width 45 height 13
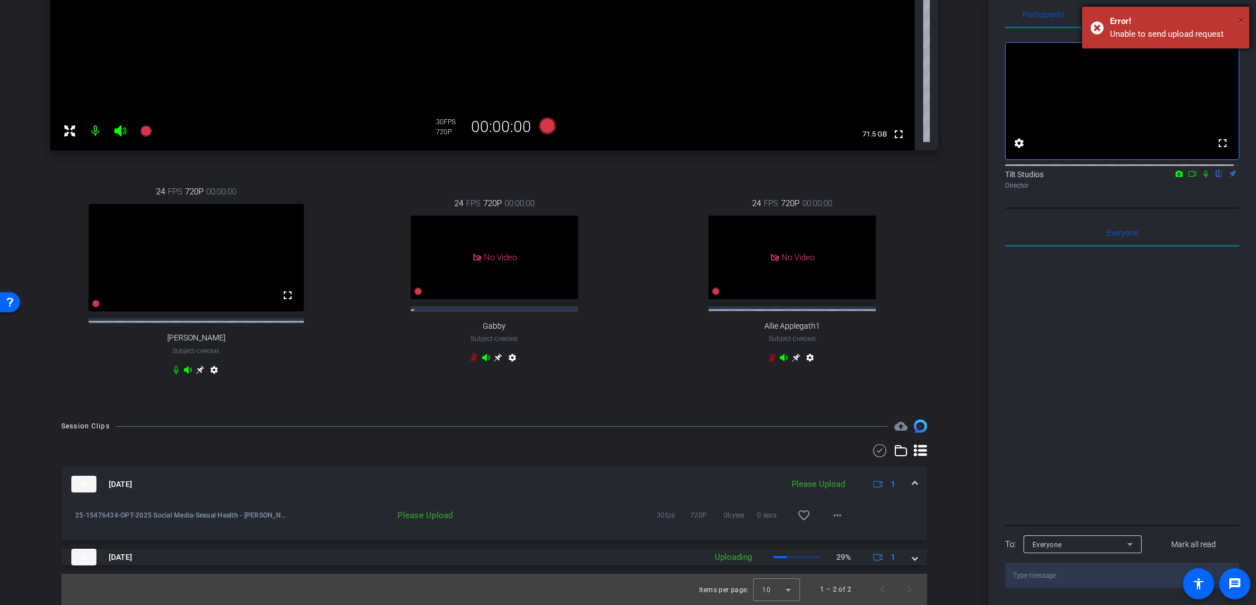
click at [1240, 20] on span "×" at bounding box center [1241, 19] width 6 height 13
click at [939, 480] on div "Session Clips cloud_upload Aug 22, 2025 Please Upload 1 25-15476434-OPT-2025 So…" at bounding box center [494, 513] width 933 height 186
click at [912, 484] on span at bounding box center [914, 485] width 4 height 12
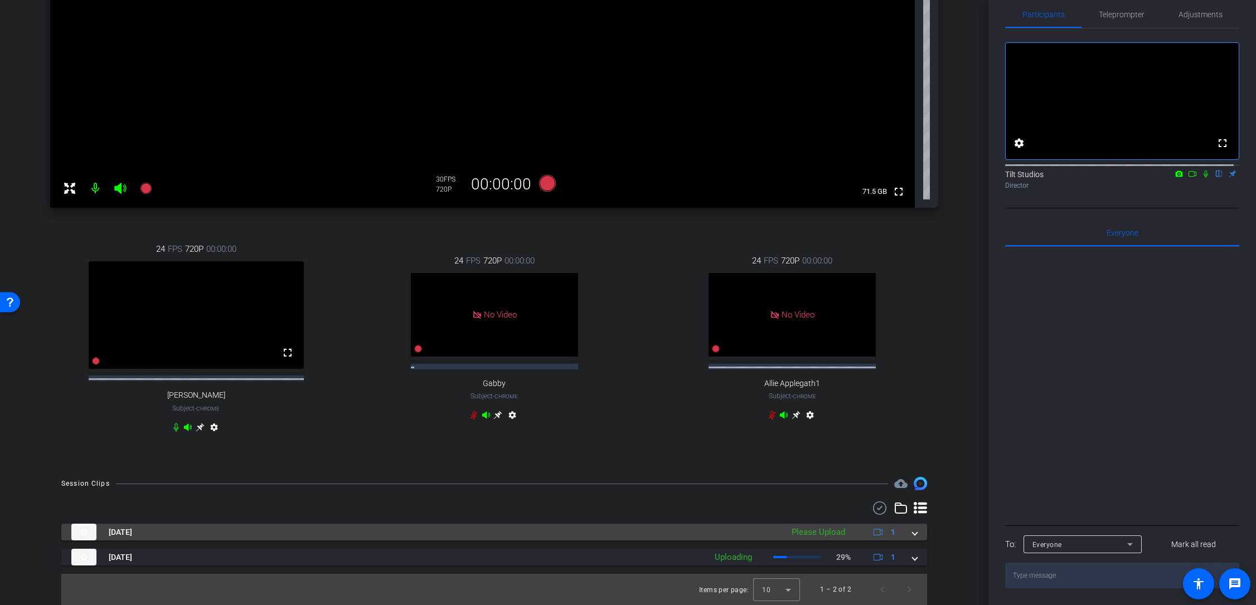
scroll to position [273, 0]
click at [934, 420] on div "Julio Galaxy S21+ 5G info ROOM ID: 814817736 87% battery_std fullscreen setting…" at bounding box center [494, 125] width 933 height 681
click at [912, 535] on span at bounding box center [914, 533] width 4 height 12
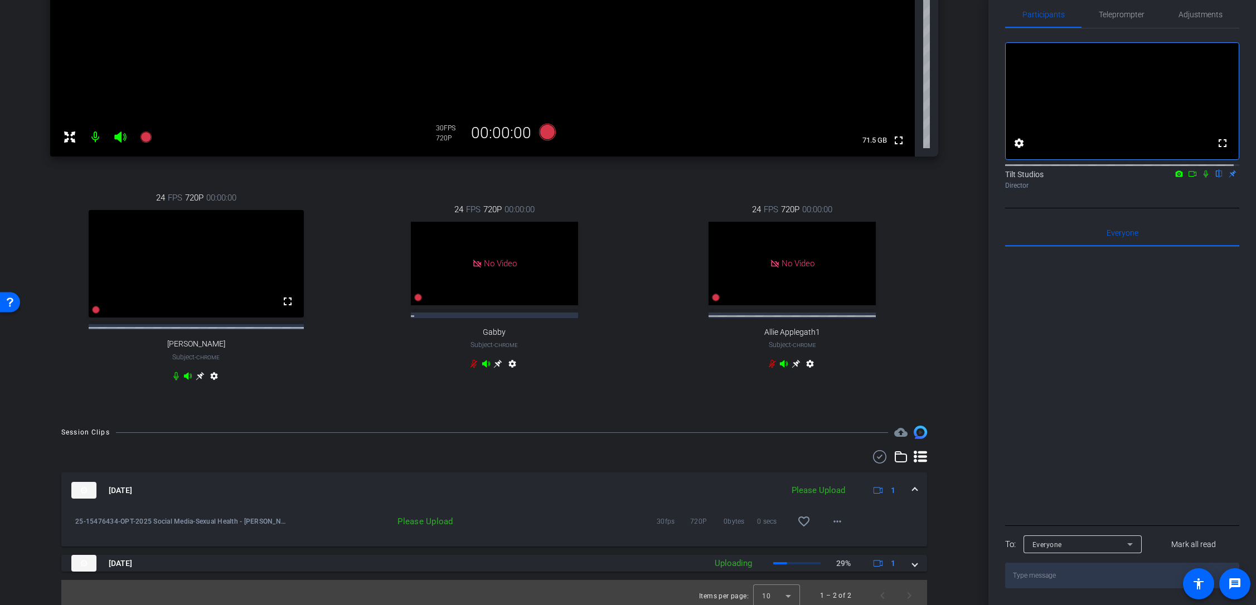
scroll to position [330, 0]
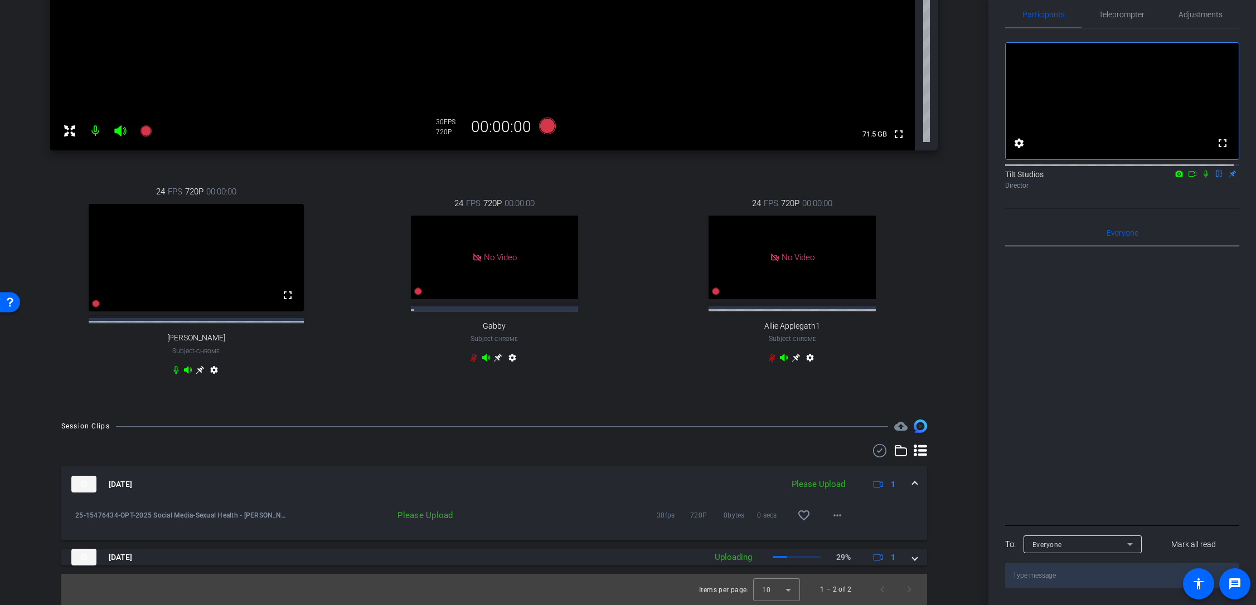
click at [589, 394] on div "24 FPS 720P 00:00:00 fullscreen Jen Subject - Chrome settings 24 FPS 720P 00:00…" at bounding box center [494, 282] width 888 height 230
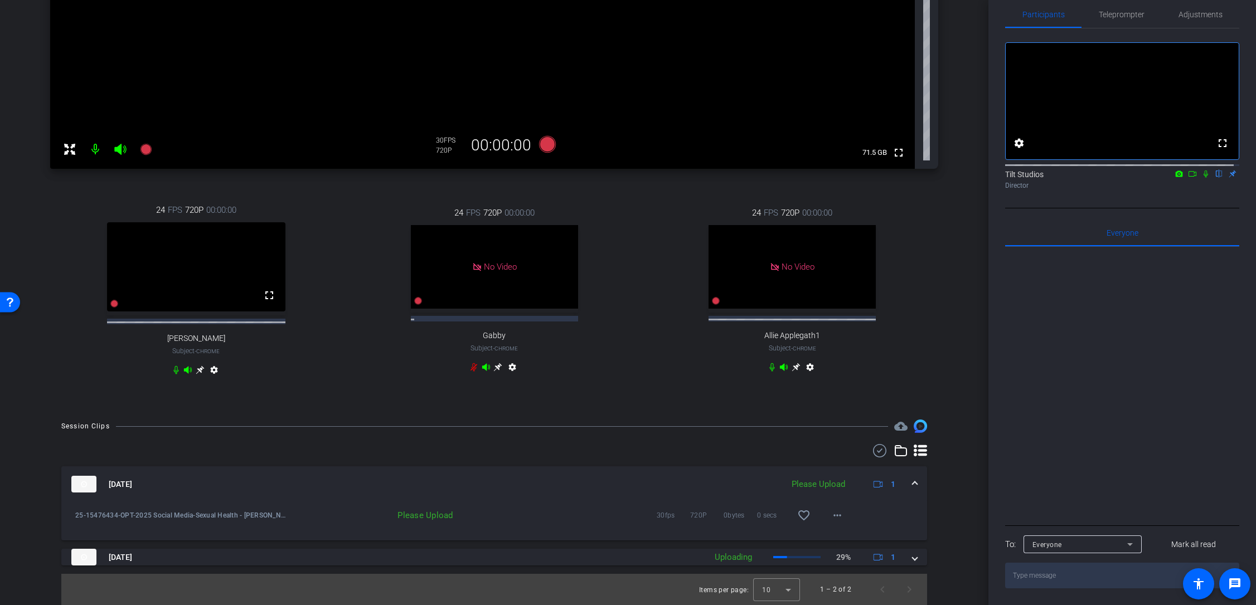
click at [777, 407] on div "Julio Galaxy S21+ 5G info ROOM ID: 814817736 87% battery_std fullscreen setting…" at bounding box center [494, 77] width 933 height 662
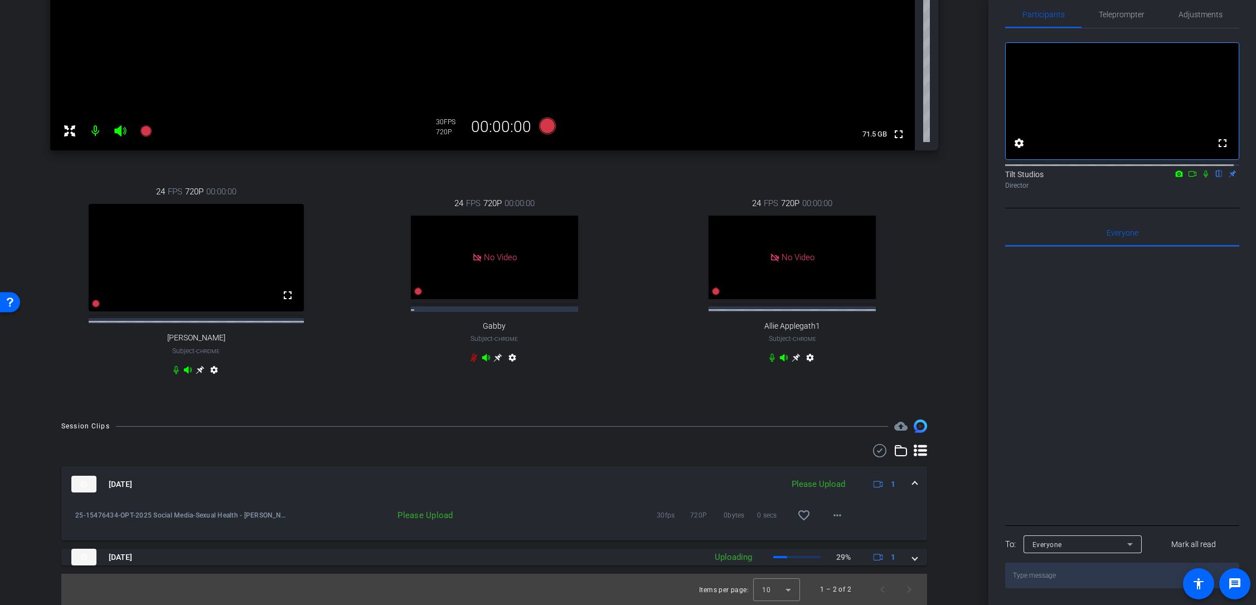
click at [906, 486] on div "Aug 22, 2025 Please Upload 1" at bounding box center [491, 484] width 841 height 17
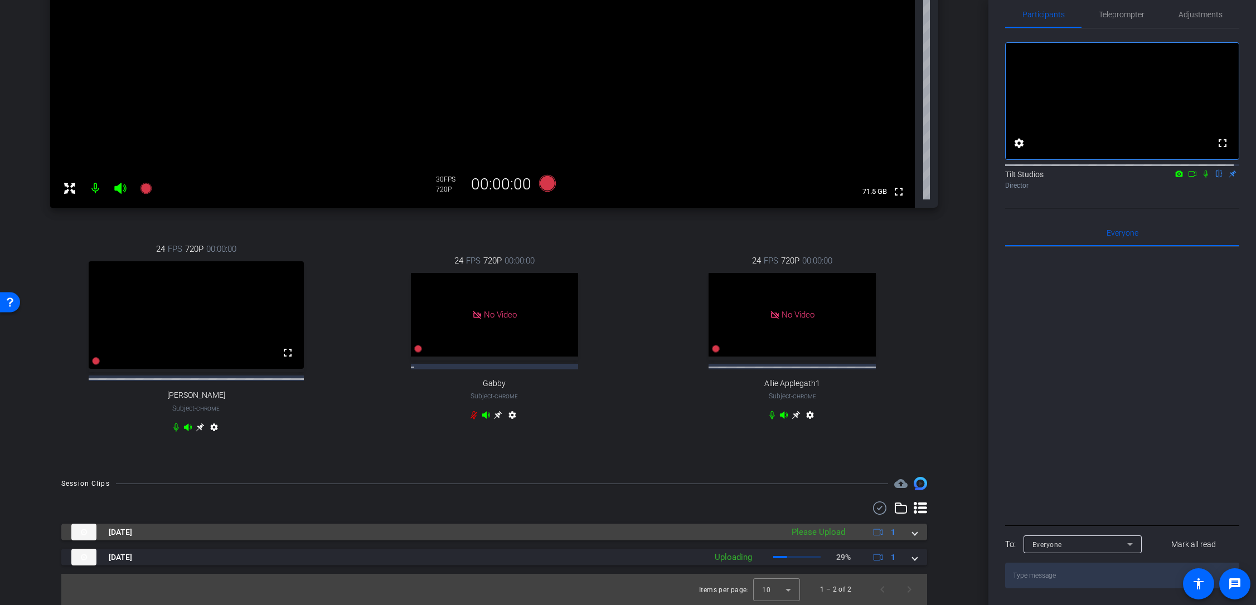
click at [912, 531] on span at bounding box center [914, 533] width 4 height 12
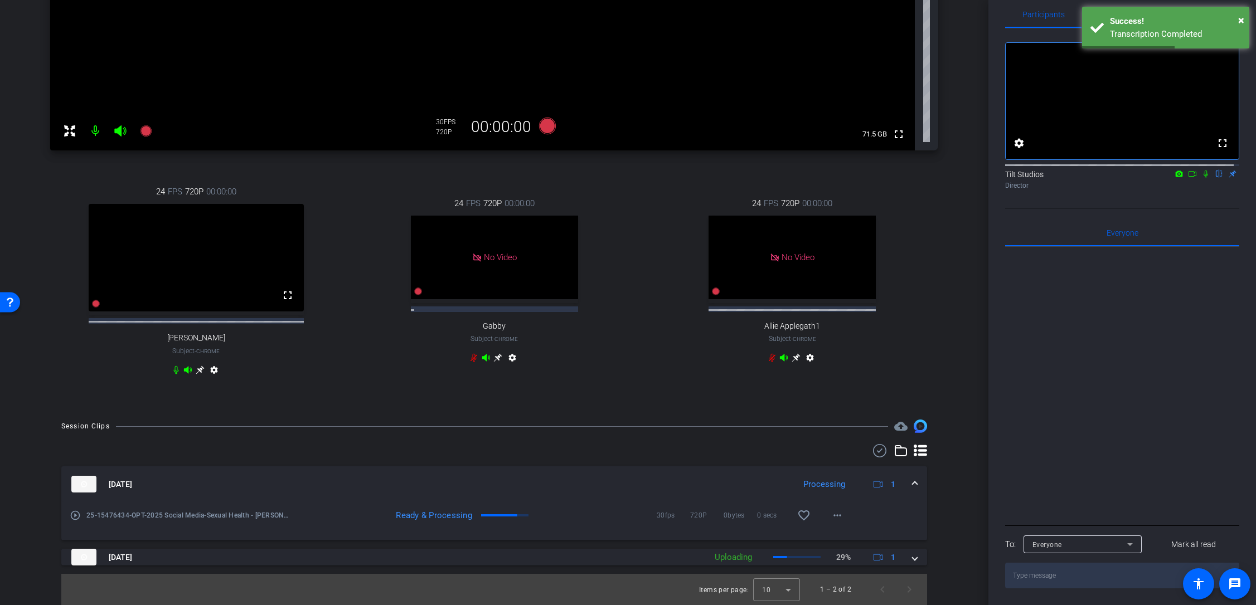
click at [1201, 176] on icon at bounding box center [1205, 174] width 9 height 8
click at [1191, 174] on icon at bounding box center [1192, 174] width 8 height 6
click at [77, 513] on mat-icon "play_circle_outline" at bounding box center [75, 515] width 11 height 11
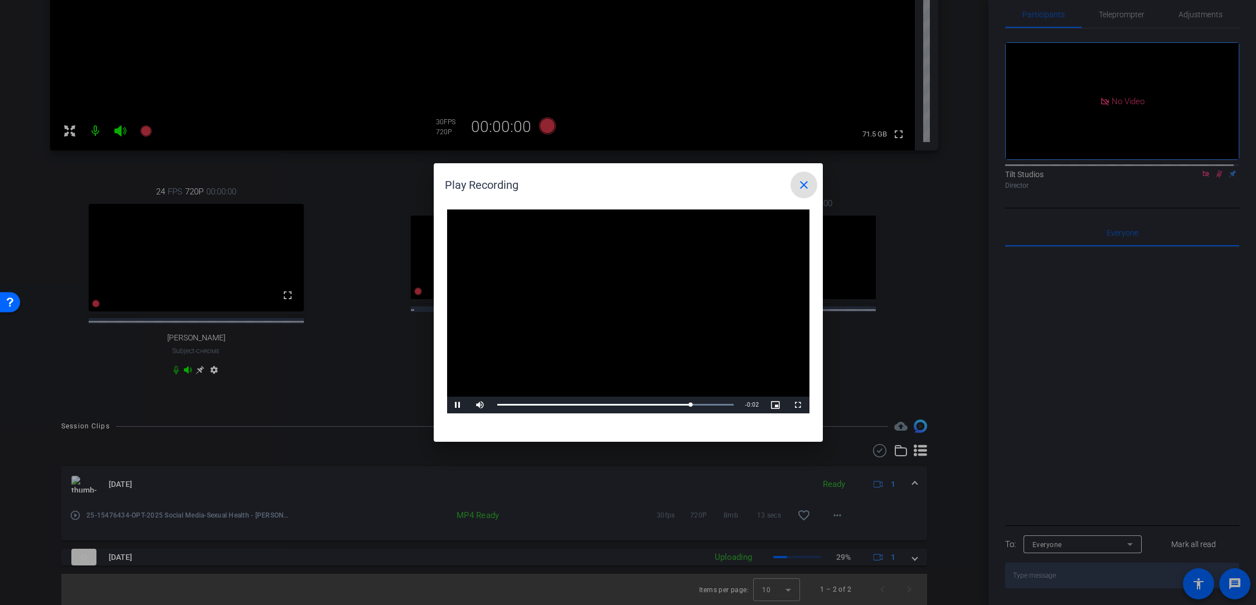
click at [802, 192] on span at bounding box center [803, 185] width 27 height 27
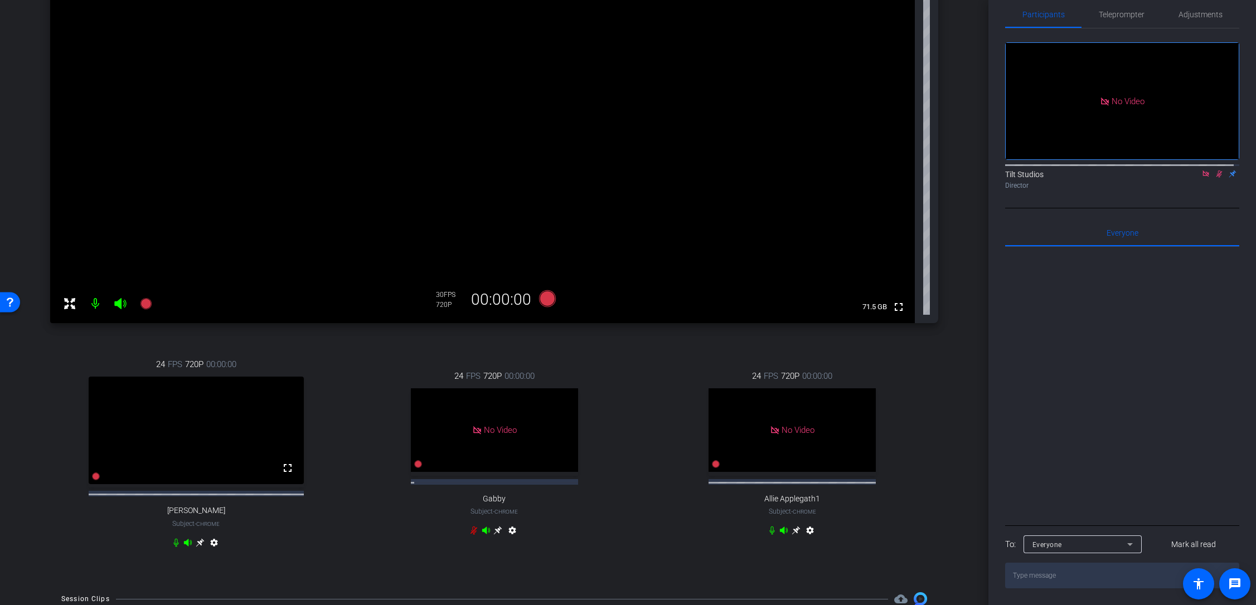
scroll to position [163, 0]
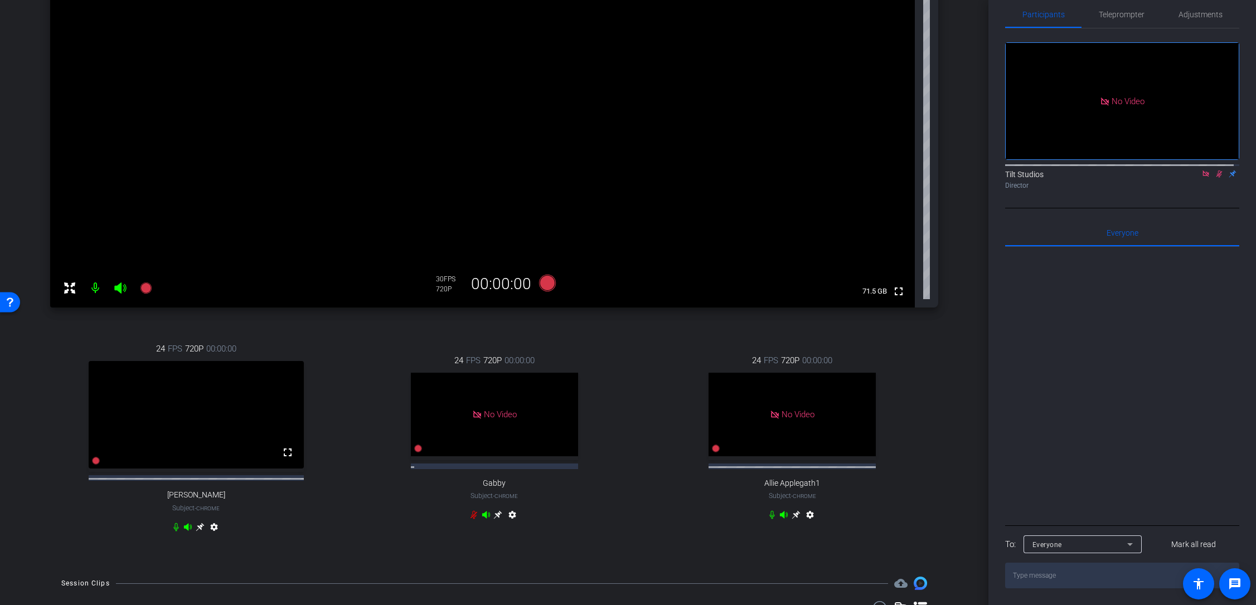
click at [1215, 175] on icon at bounding box center [1219, 174] width 9 height 8
click at [1199, 177] on mat-icon at bounding box center [1205, 174] width 13 height 10
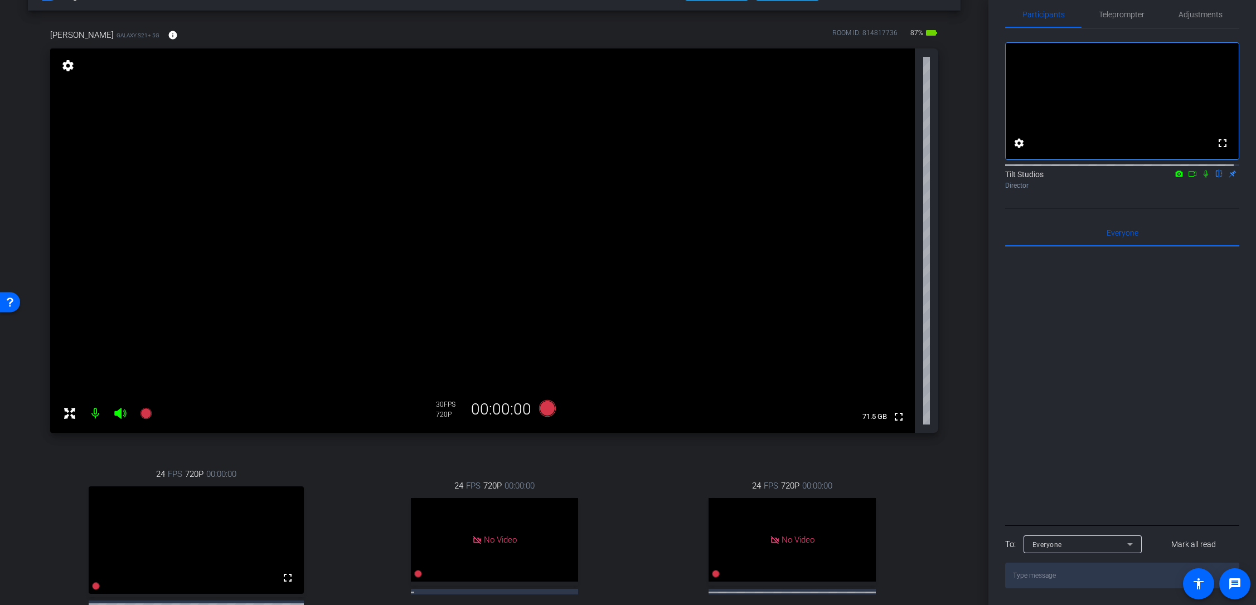
scroll to position [56, 0]
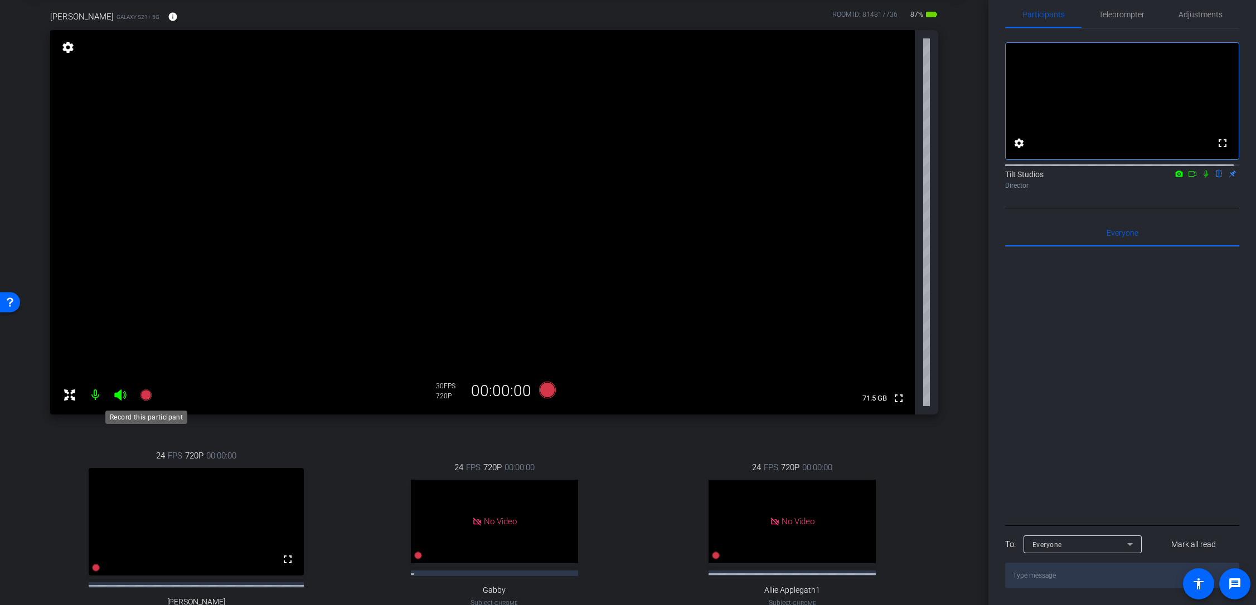
click at [148, 393] on icon at bounding box center [145, 395] width 11 height 11
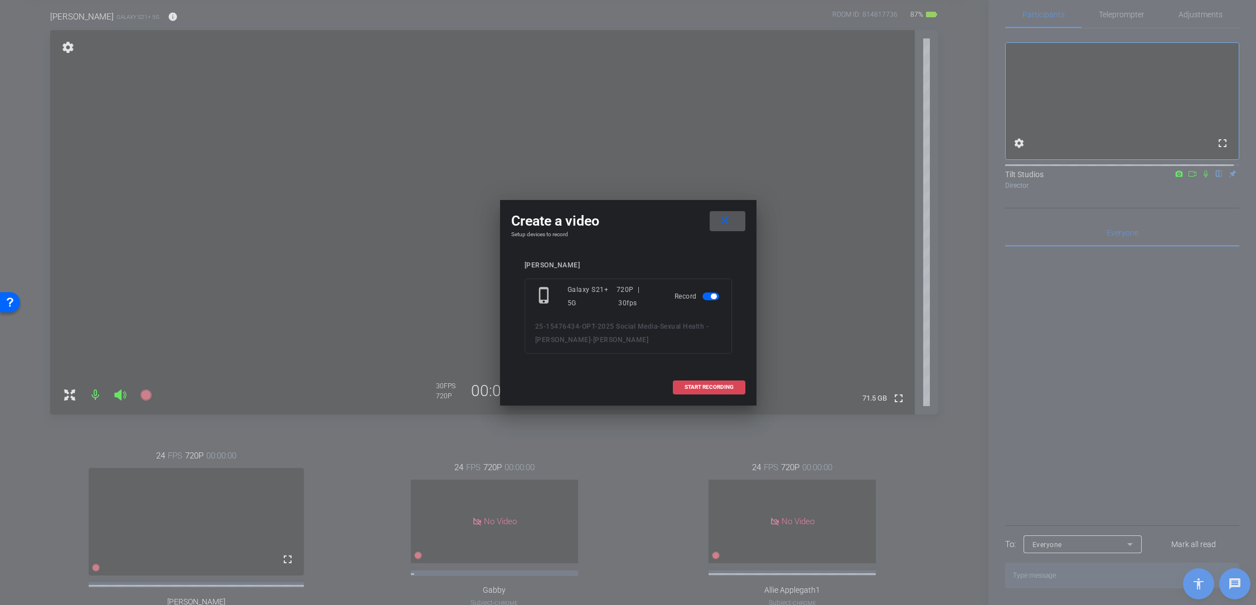
click at [717, 388] on span "START RECORDING" at bounding box center [708, 388] width 49 height 6
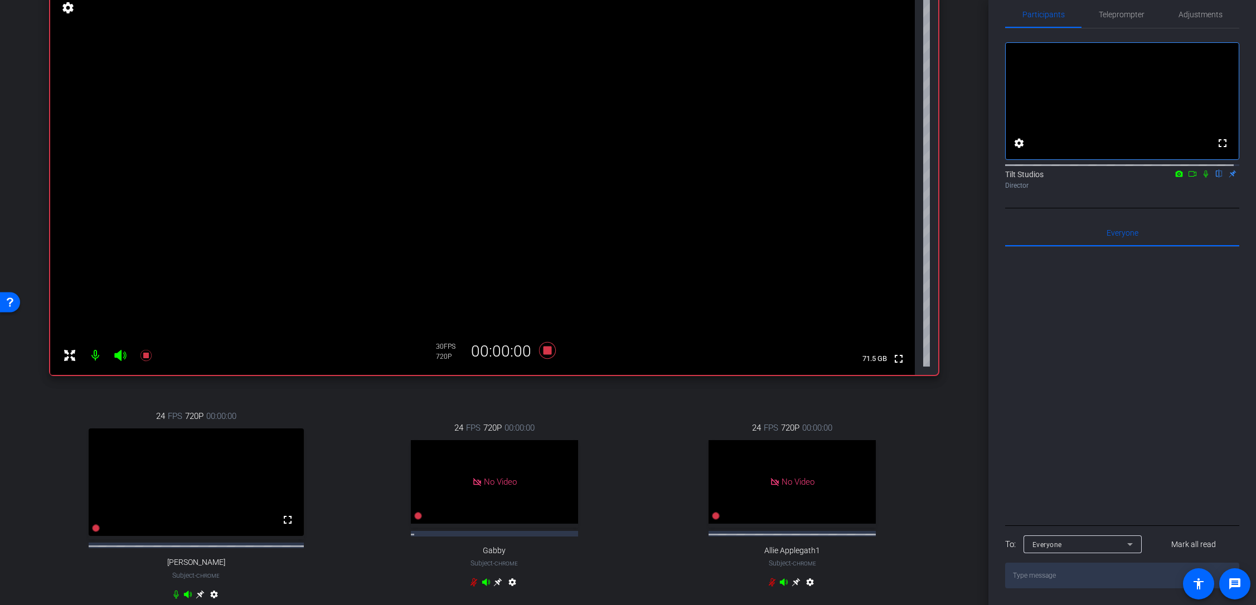
scroll to position [111, 0]
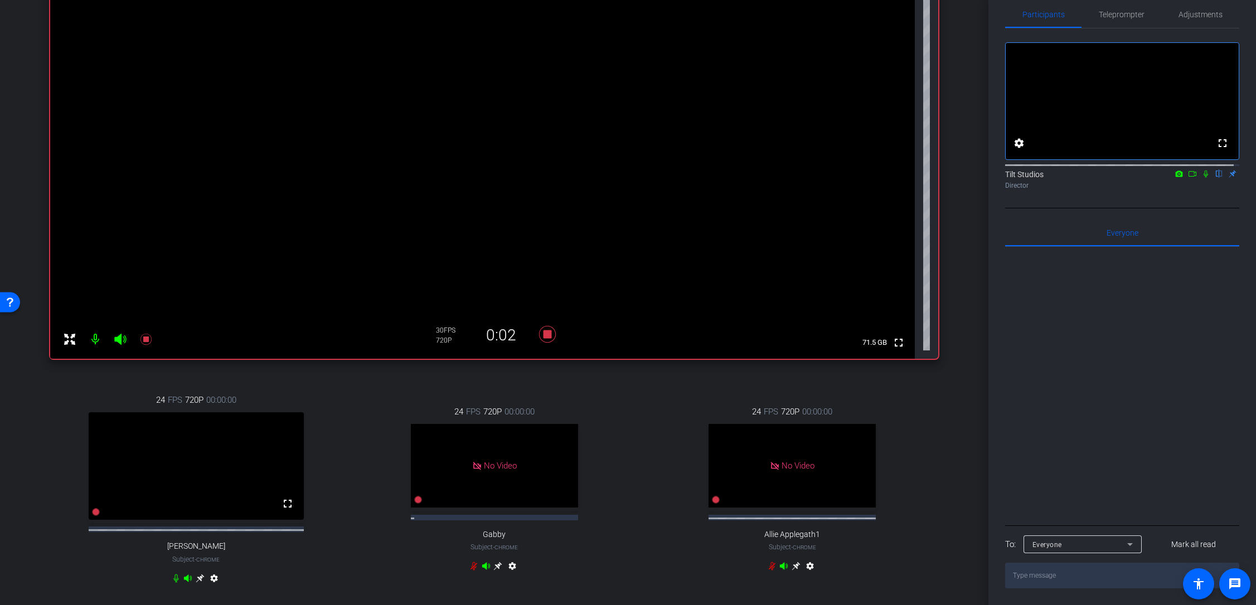
click at [1197, 186] on div "Director" at bounding box center [1122, 186] width 234 height 10
click at [1201, 174] on icon at bounding box center [1205, 174] width 9 height 8
click at [1188, 176] on icon at bounding box center [1192, 174] width 9 height 8
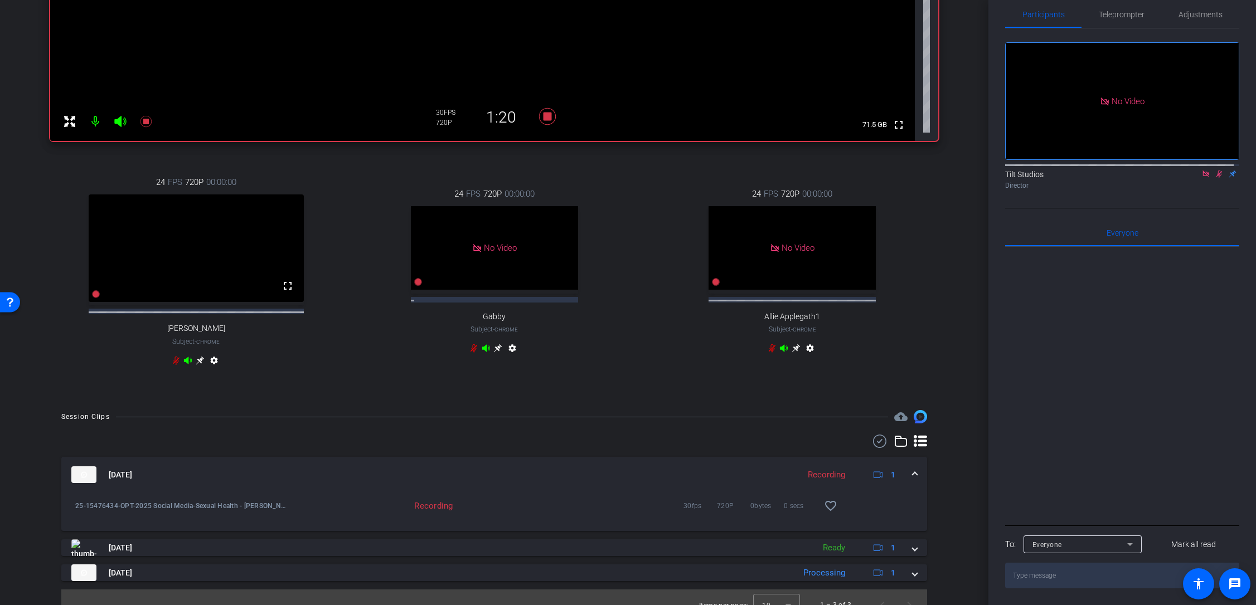
scroll to position [355, 0]
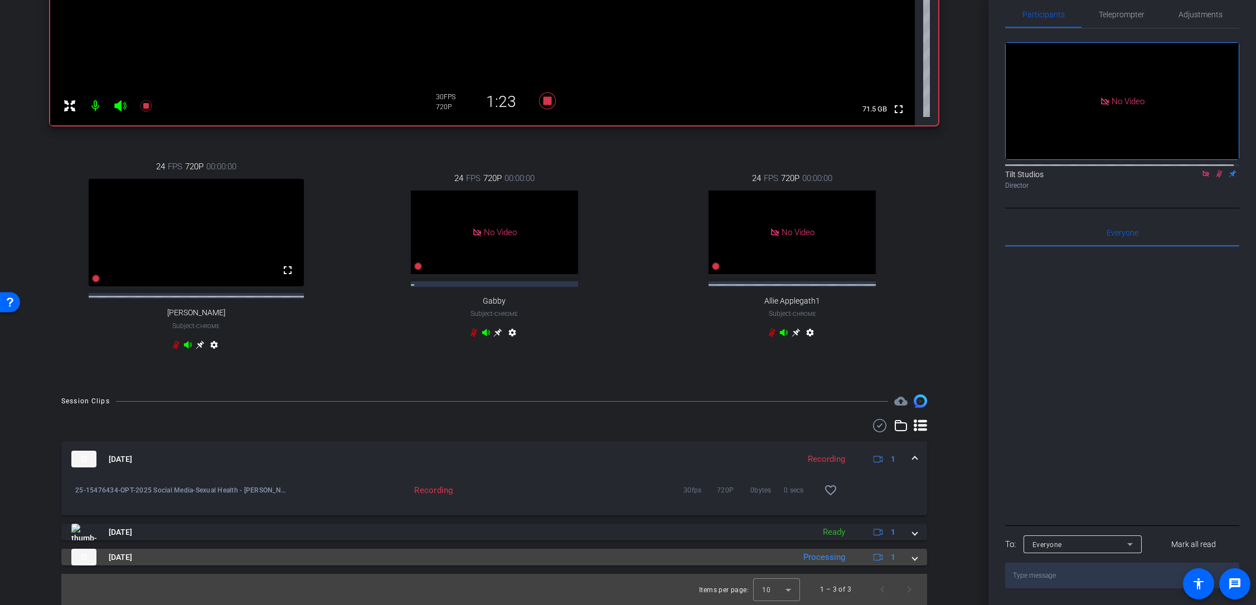
click at [912, 555] on span at bounding box center [914, 558] width 4 height 12
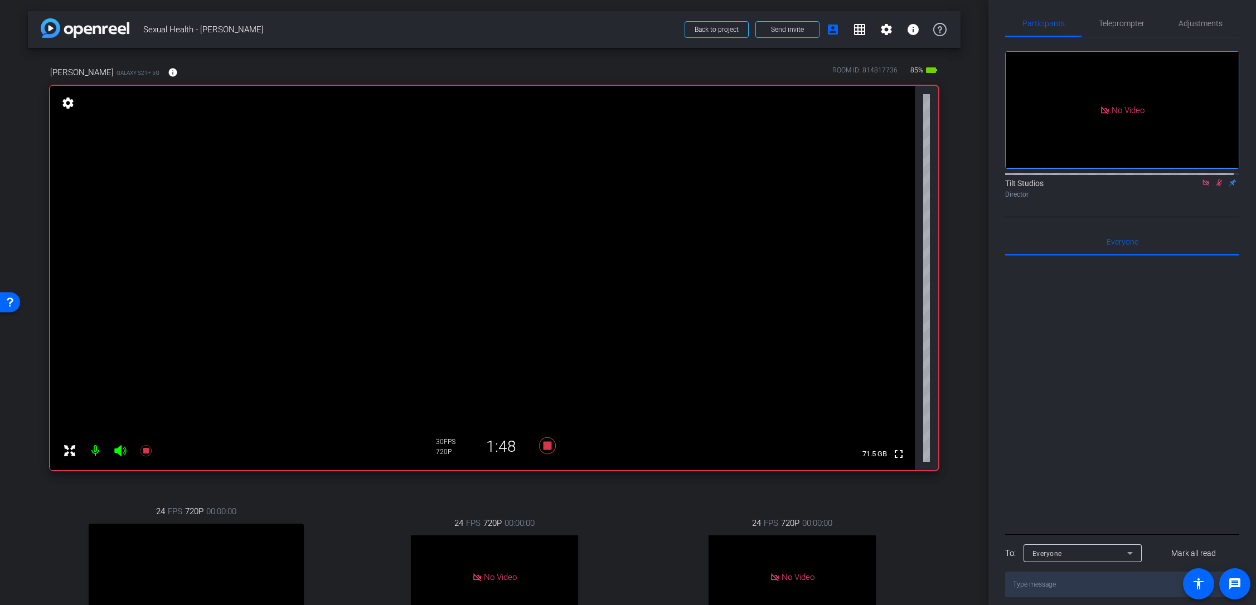
scroll to position [0, 0]
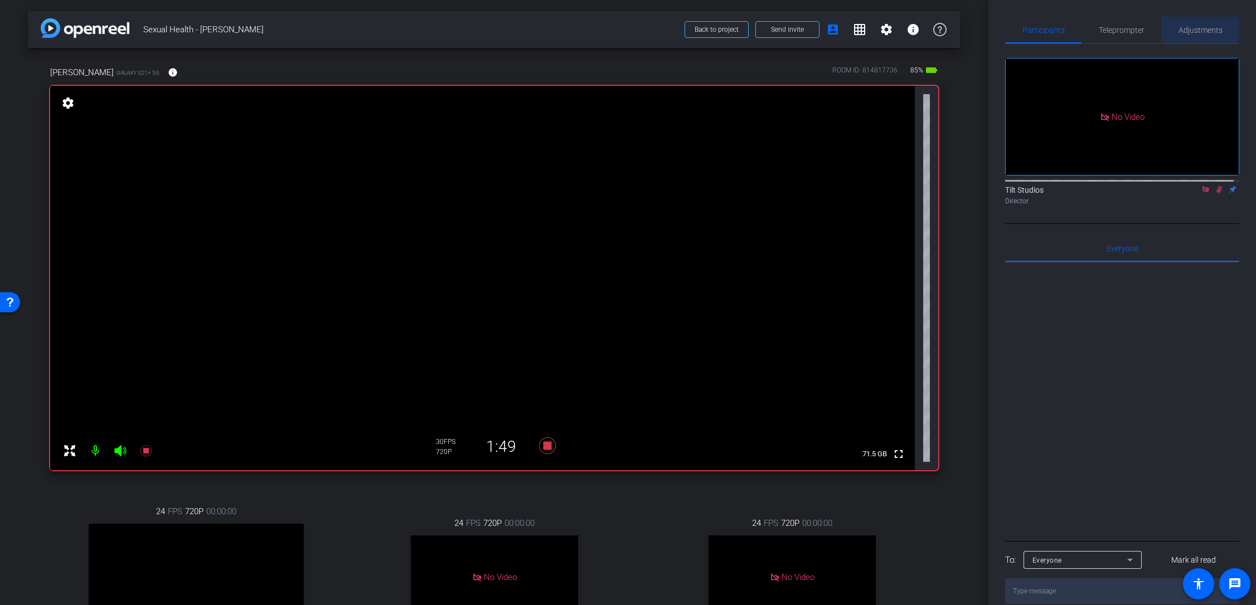
click at [1193, 28] on span "Adjustments" at bounding box center [1200, 30] width 44 height 8
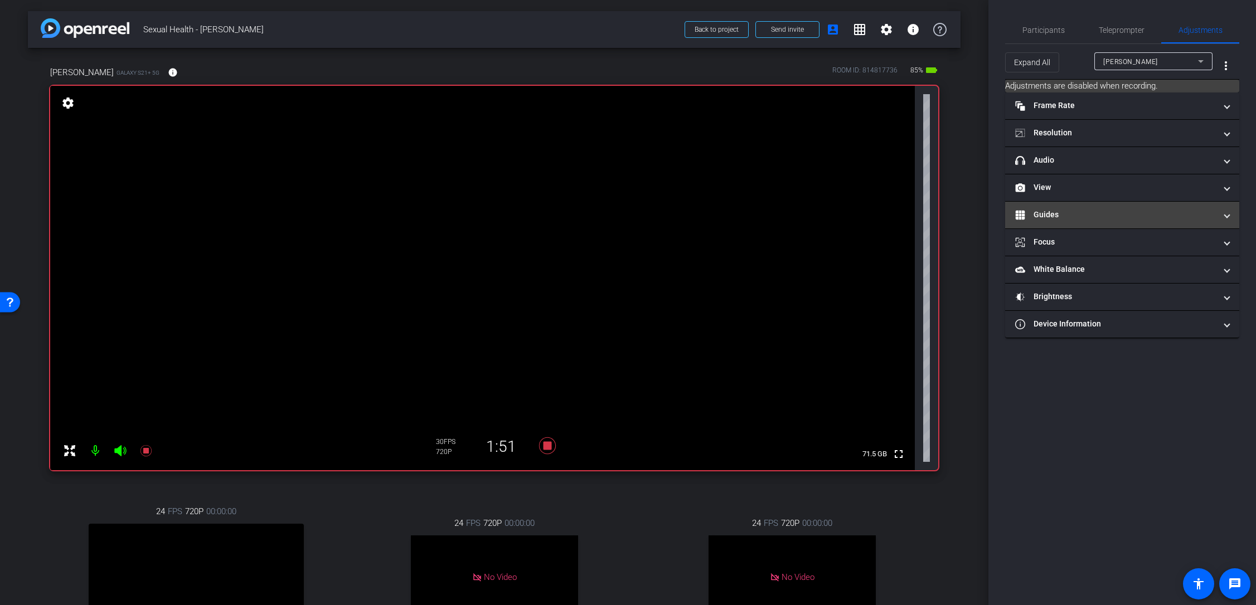
click at [1102, 212] on mat-panel-title "Guides" at bounding box center [1115, 215] width 201 height 12
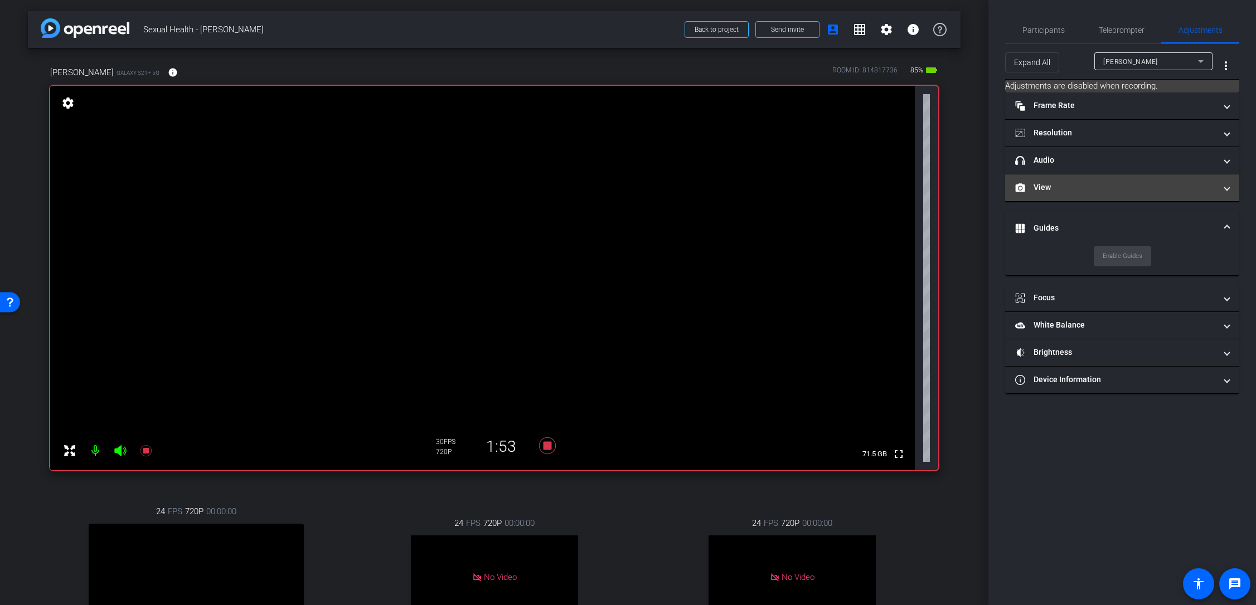
click at [1109, 183] on mat-panel-title "View" at bounding box center [1115, 188] width 201 height 12
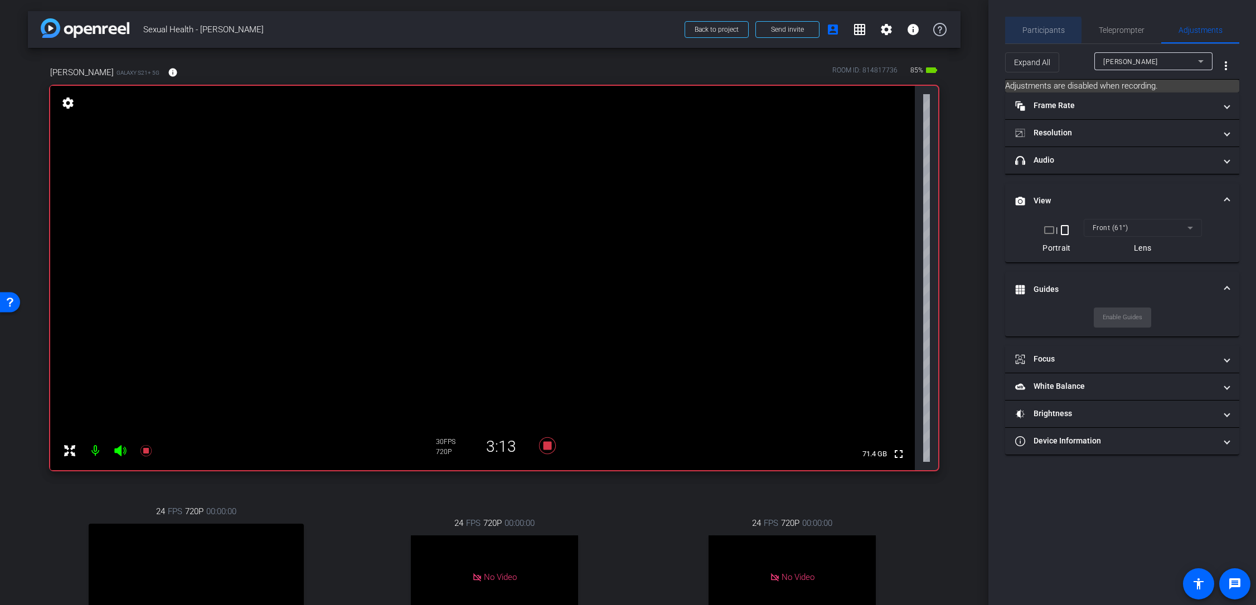
click at [1043, 31] on span "Participants" at bounding box center [1043, 30] width 42 height 8
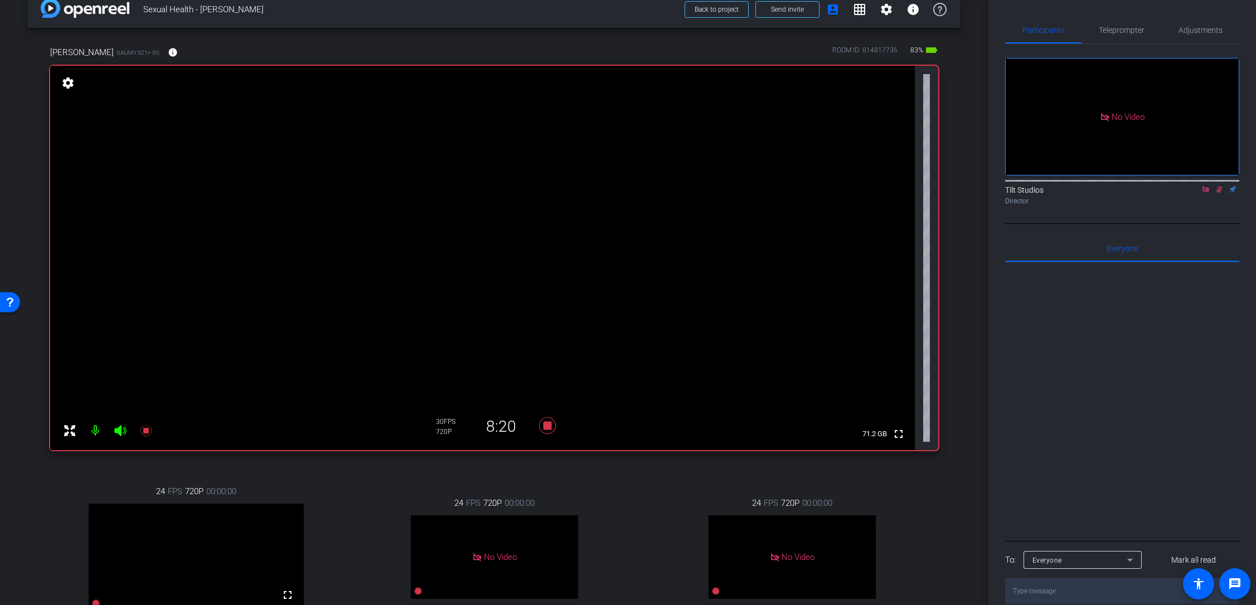
scroll to position [17, 0]
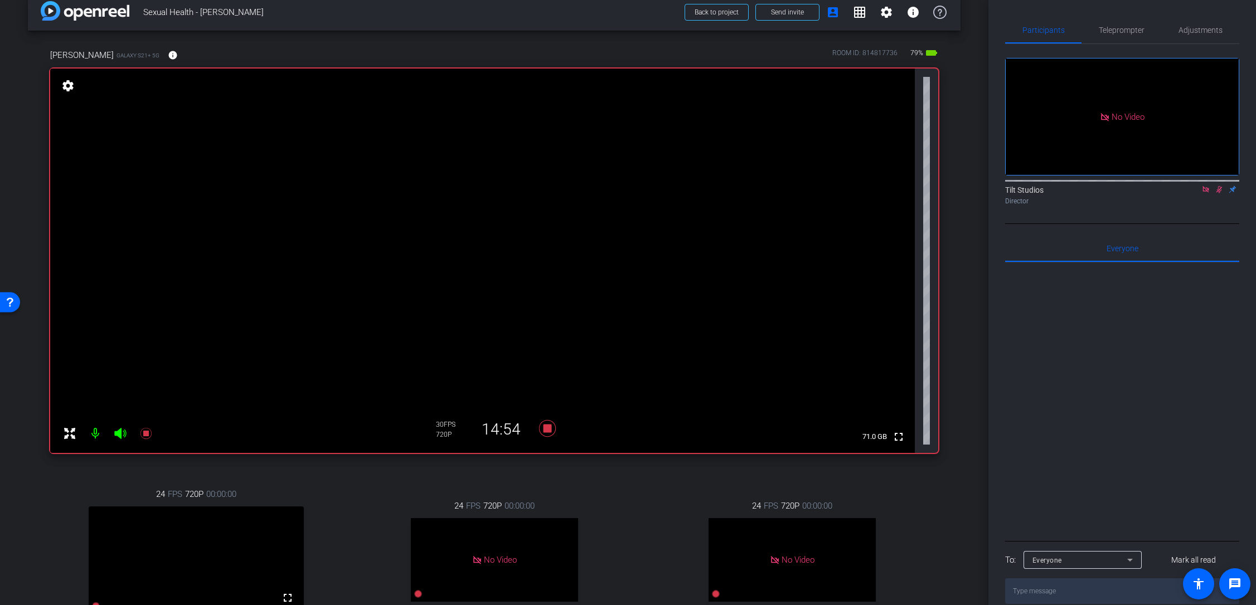
click at [964, 225] on div "arrow_back Sexual Health - Dr. Rodriguez Back to project Send invite account_bo…" at bounding box center [494, 285] width 988 height 605
click at [1207, 196] on div "Director" at bounding box center [1122, 201] width 234 height 10
click at [1205, 186] on icon at bounding box center [1205, 190] width 9 height 8
click at [1201, 193] on icon at bounding box center [1205, 190] width 9 height 8
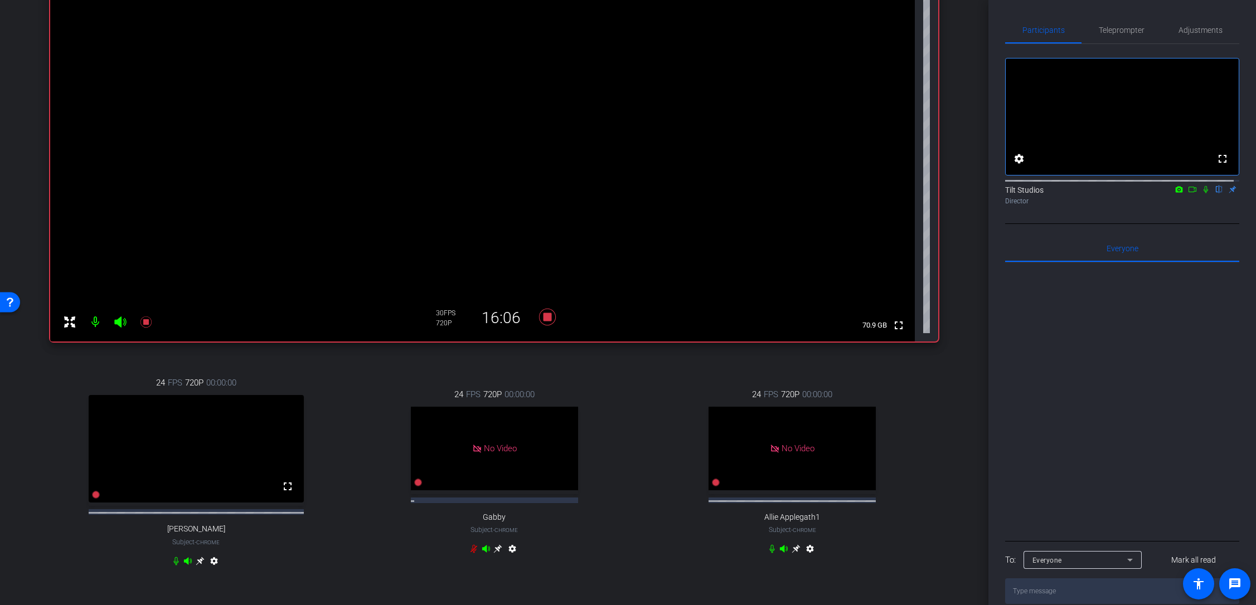
scroll to position [73, 0]
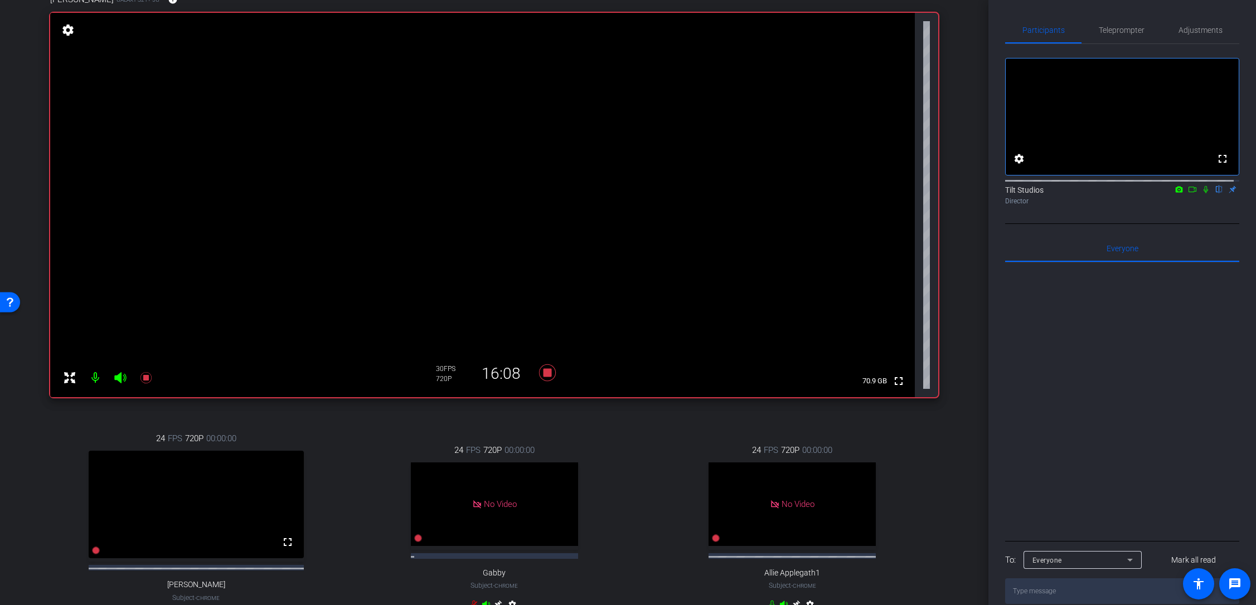
click at [1203, 193] on icon at bounding box center [1205, 189] width 4 height 7
click at [1188, 193] on icon at bounding box center [1192, 190] width 9 height 8
click at [968, 228] on div "arrow_back Sexual Health - Dr. Rodriguez Back to project Send invite account_bo…" at bounding box center [494, 229] width 988 height 605
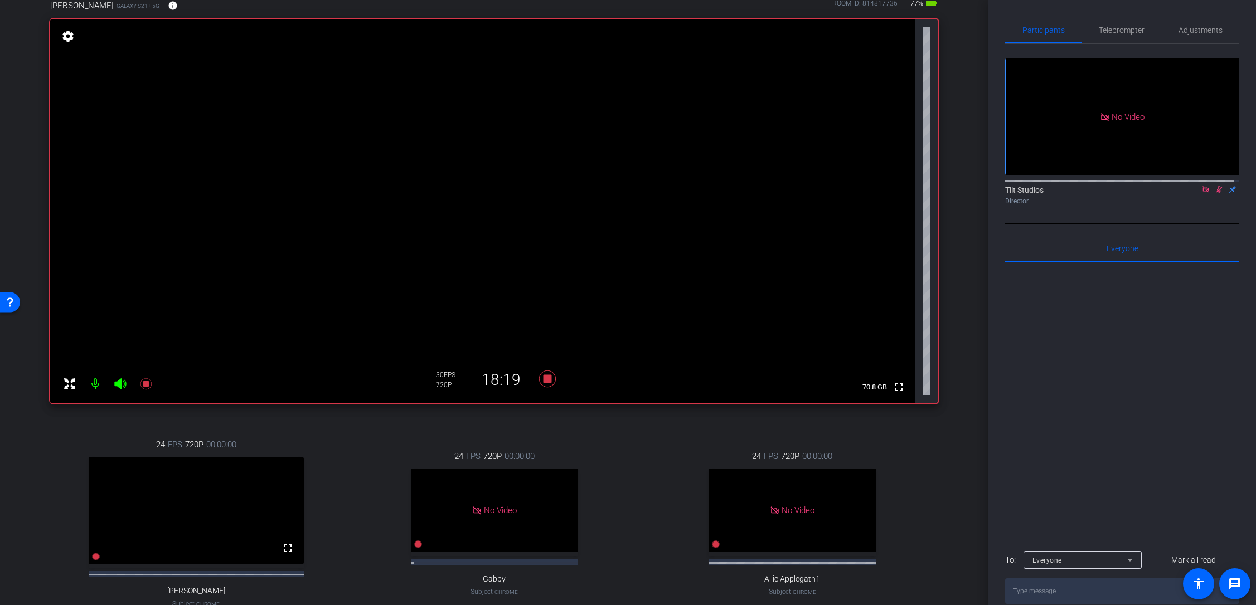
scroll to position [11, 0]
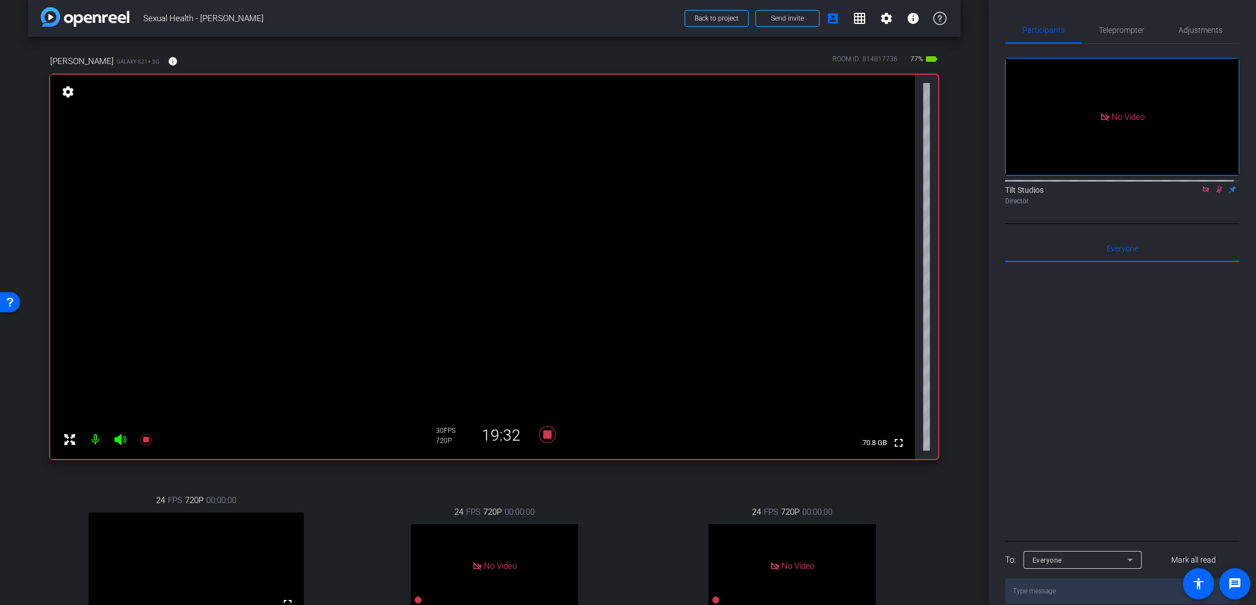
click at [1210, 210] on div "Tilt Studios Director" at bounding box center [1122, 193] width 234 height 34
click at [1206, 210] on div "Tilt Studios Director" at bounding box center [1122, 193] width 234 height 34
click at [1216, 193] on icon at bounding box center [1219, 189] width 6 height 7
click at [1203, 193] on icon at bounding box center [1205, 190] width 9 height 8
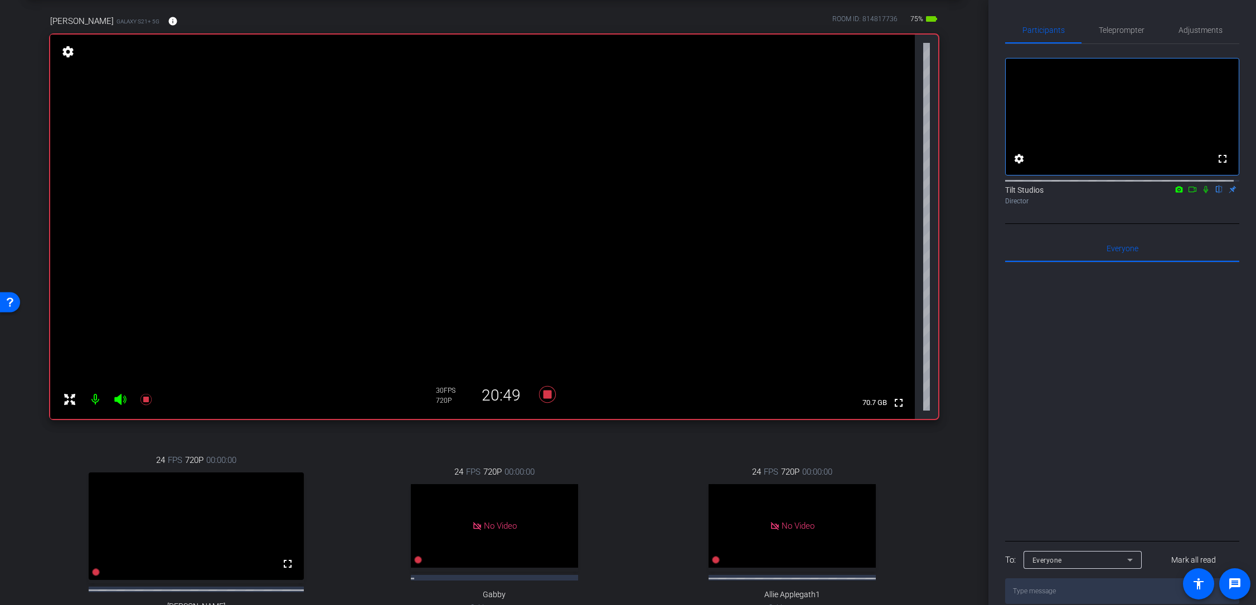
scroll to position [67, 0]
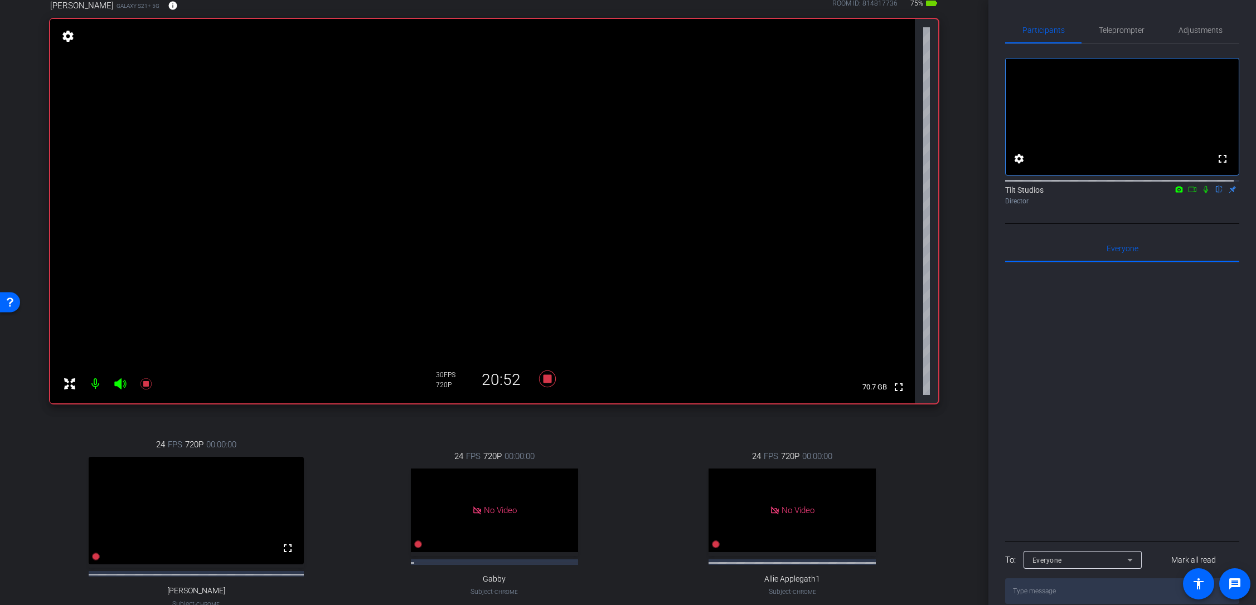
click at [543, 423] on div "24 FPS 720P 00:00:00 fullscreen Jen Subject - Chrome settings 24 FPS 720P 00:00…" at bounding box center [494, 535] width 888 height 230
click at [543, 380] on icon at bounding box center [546, 379] width 17 height 17
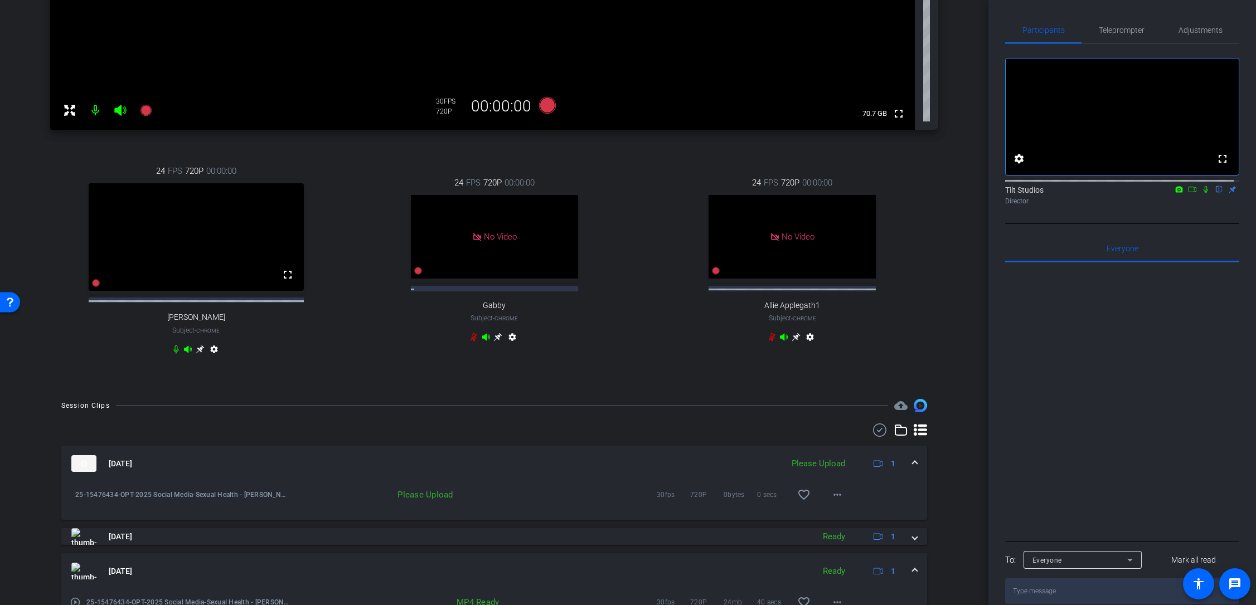
scroll to position [346, 0]
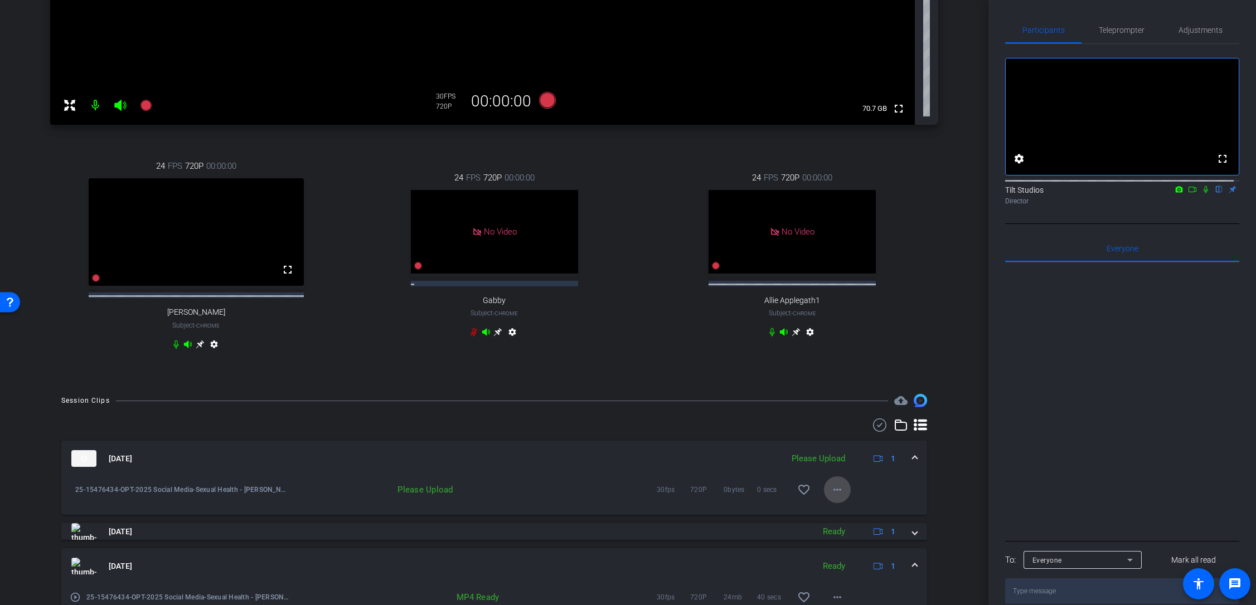
click at [837, 497] on mat-icon "more_horiz" at bounding box center [837, 489] width 13 height 13
click at [839, 519] on span "Upload" at bounding box center [850, 522] width 45 height 13
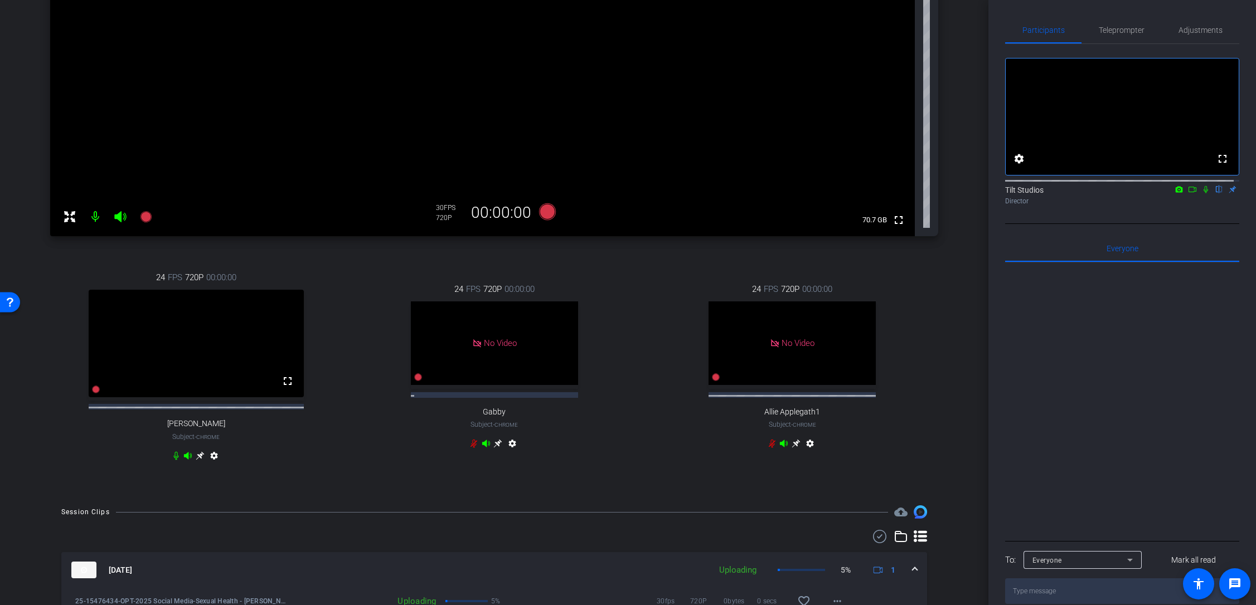
scroll to position [290, 0]
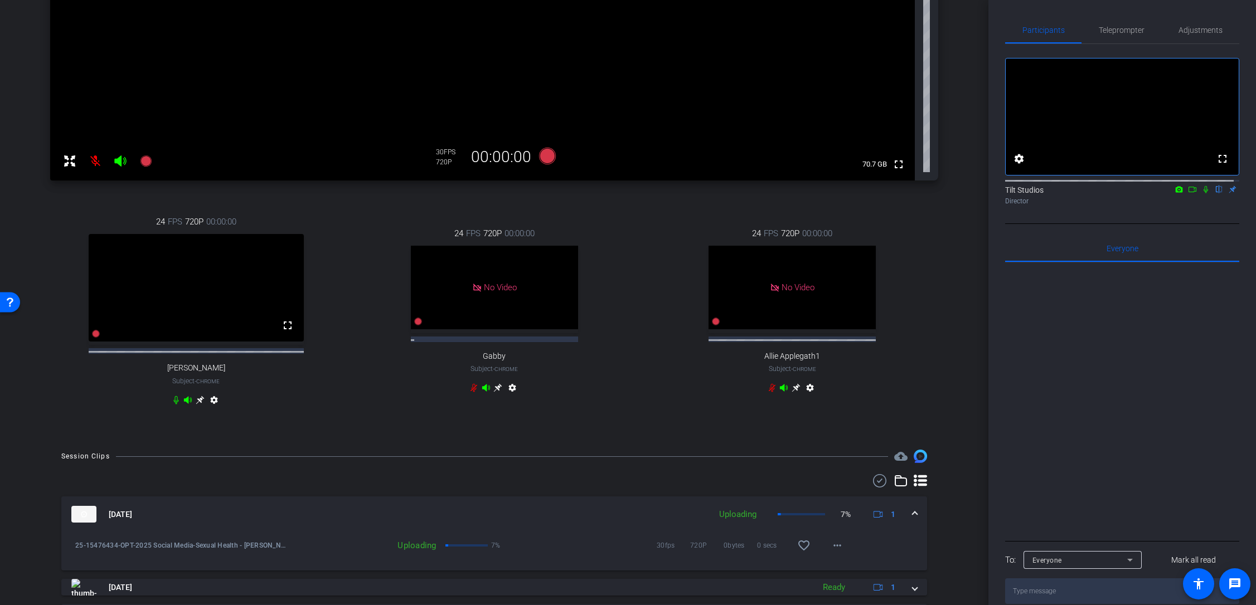
click at [943, 236] on div "Julio Galaxy S21+ 5G info ROOM ID: 814817736 75% battery_std fullscreen setting…" at bounding box center [494, 98] width 933 height 681
click at [1203, 193] on icon at bounding box center [1205, 189] width 4 height 7
click at [1203, 193] on icon at bounding box center [1206, 189] width 6 height 7
click at [1203, 193] on icon at bounding box center [1205, 189] width 4 height 7
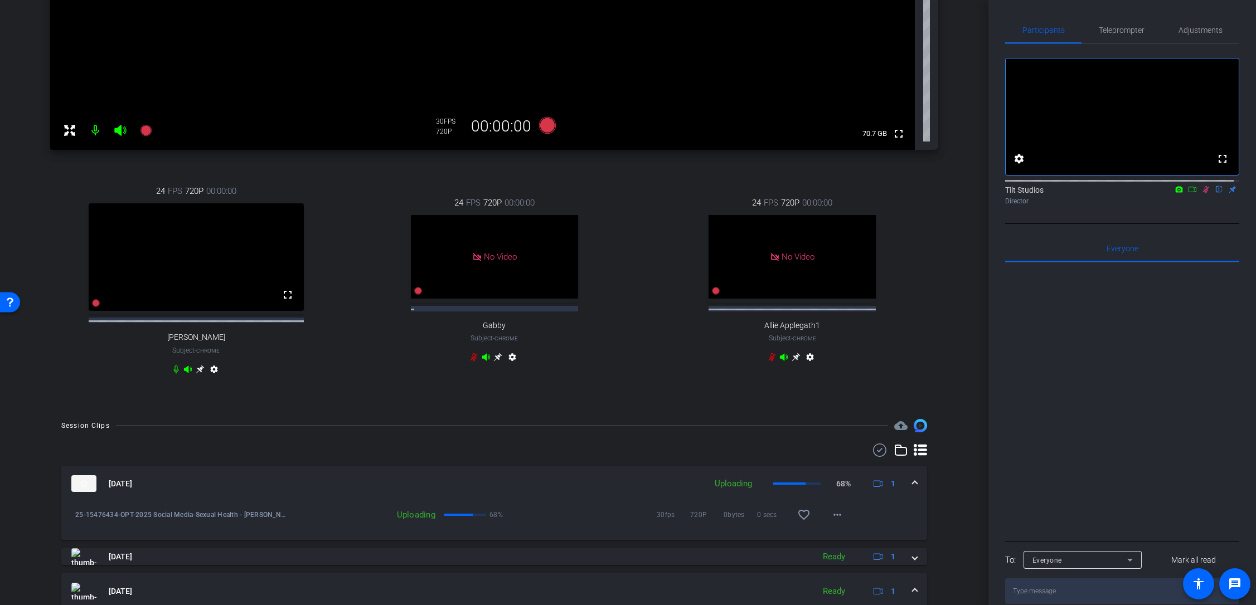
scroll to position [334, 0]
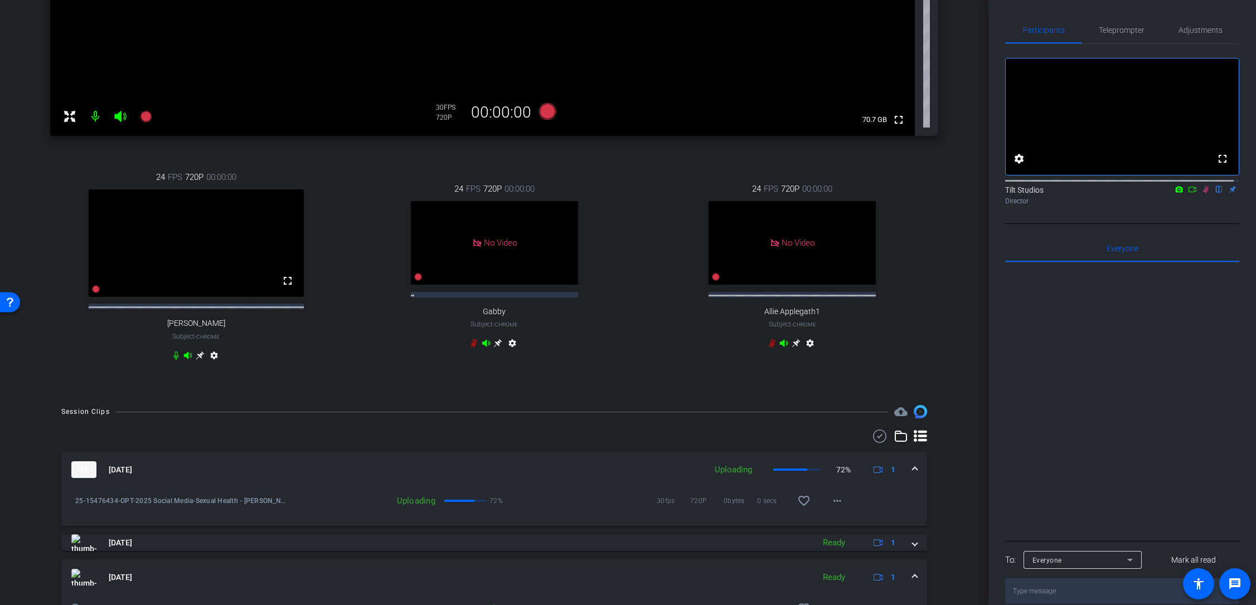
click at [941, 384] on div "Julio Galaxy S21+ 5G info ROOM ID: 814817736 69% battery_std fullscreen setting…" at bounding box center [494, 53] width 933 height 681
click at [1208, 210] on div "Tilt Studios flip Director" at bounding box center [1122, 193] width 234 height 34
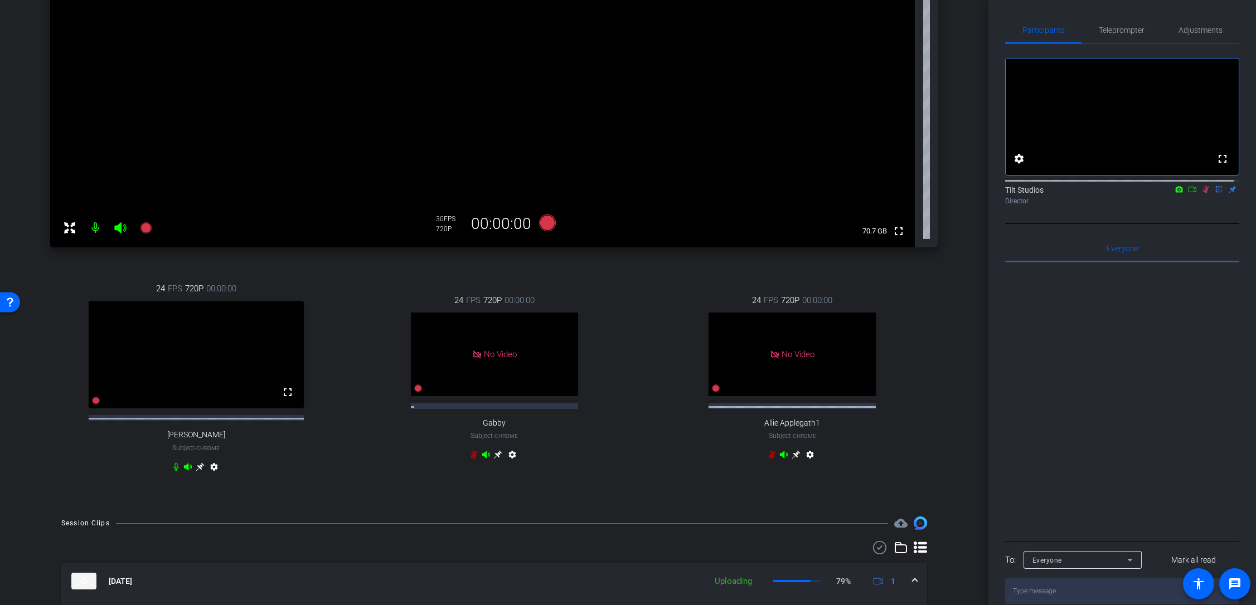
scroll to position [279, 0]
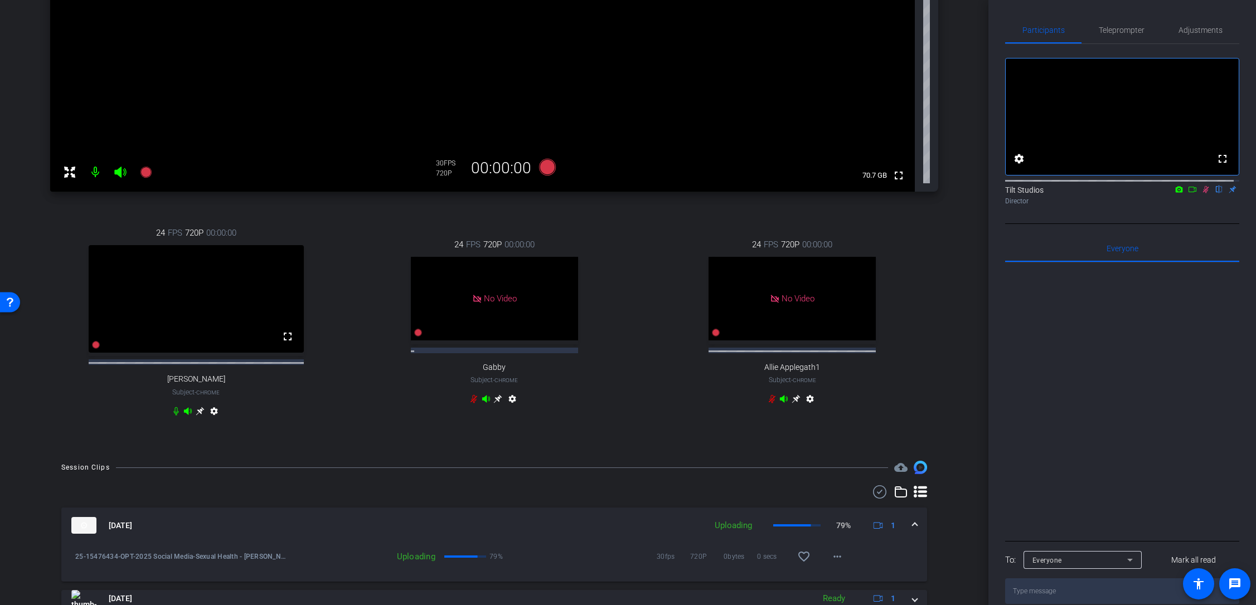
click at [1202, 193] on icon at bounding box center [1205, 190] width 9 height 8
click at [1201, 193] on icon at bounding box center [1205, 190] width 9 height 8
click at [1203, 193] on icon at bounding box center [1206, 189] width 6 height 7
click at [1200, 195] on mat-icon at bounding box center [1205, 189] width 13 height 10
click at [956, 322] on div "arrow_back Sexual Health - Dr. Rodriguez Back to project Send invite account_bo…" at bounding box center [494, 23] width 988 height 605
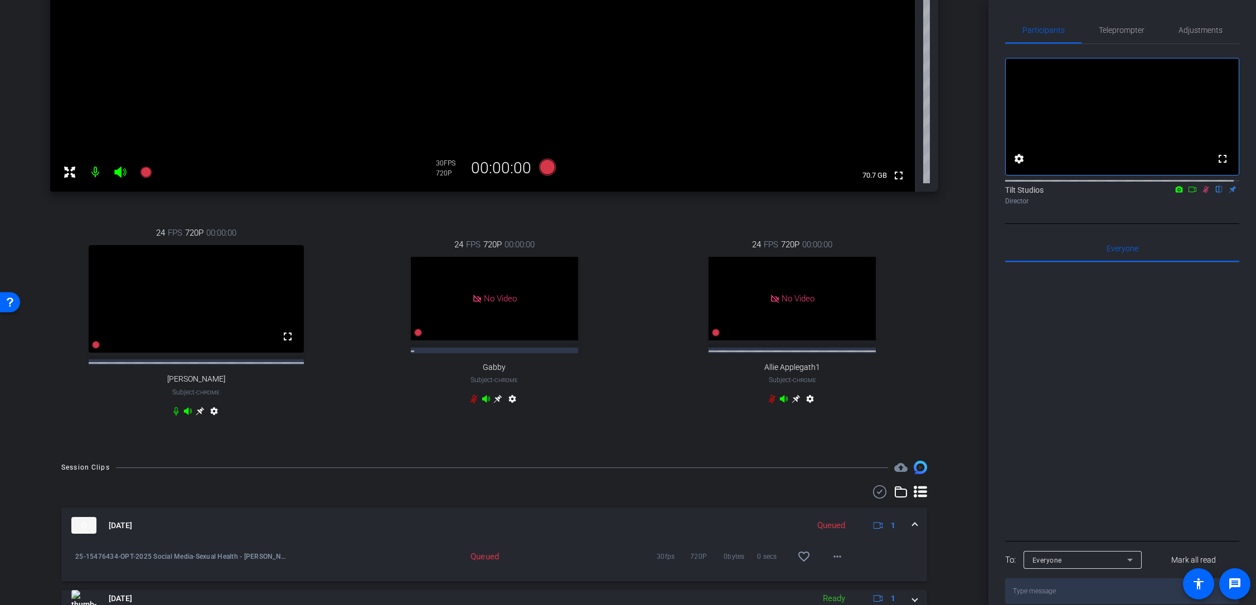
scroll to position [334, 0]
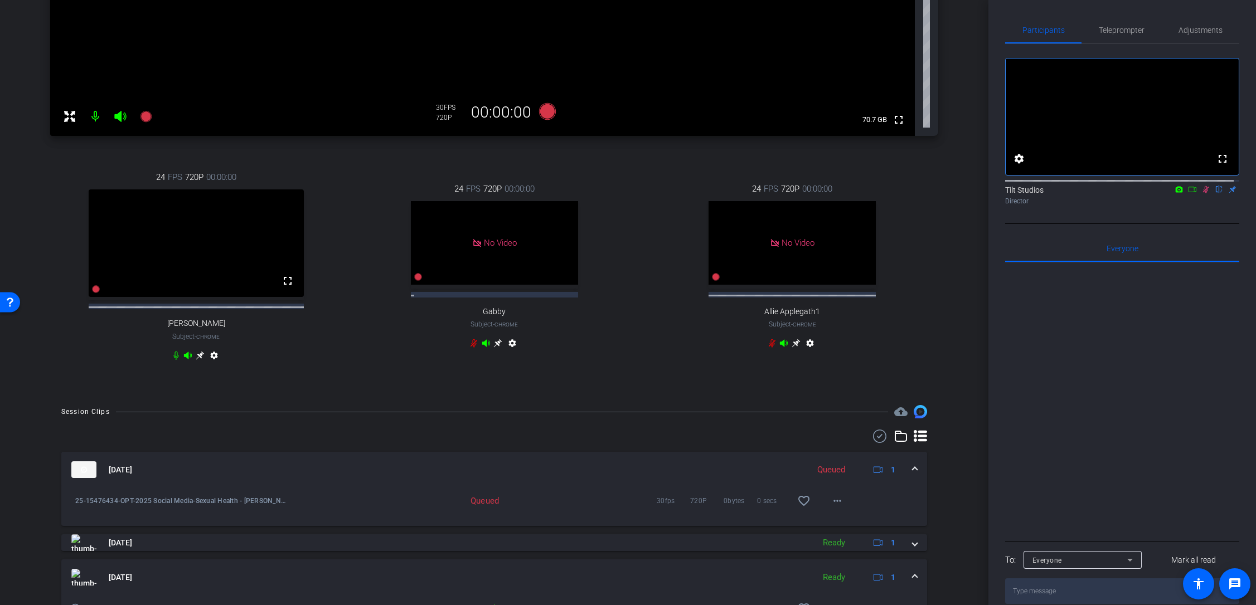
click at [948, 369] on div "Julio Galaxy S21+ 5G info ROOM ID: 814817736 67% battery_std fullscreen setting…" at bounding box center [494, 53] width 933 height 681
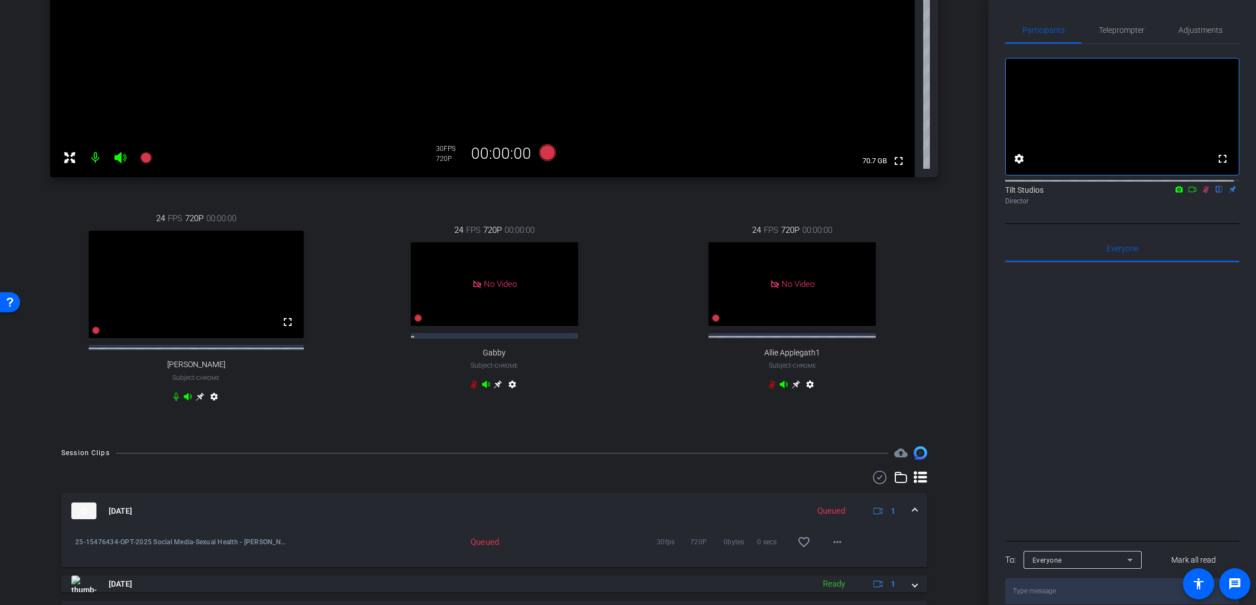
scroll to position [279, 0]
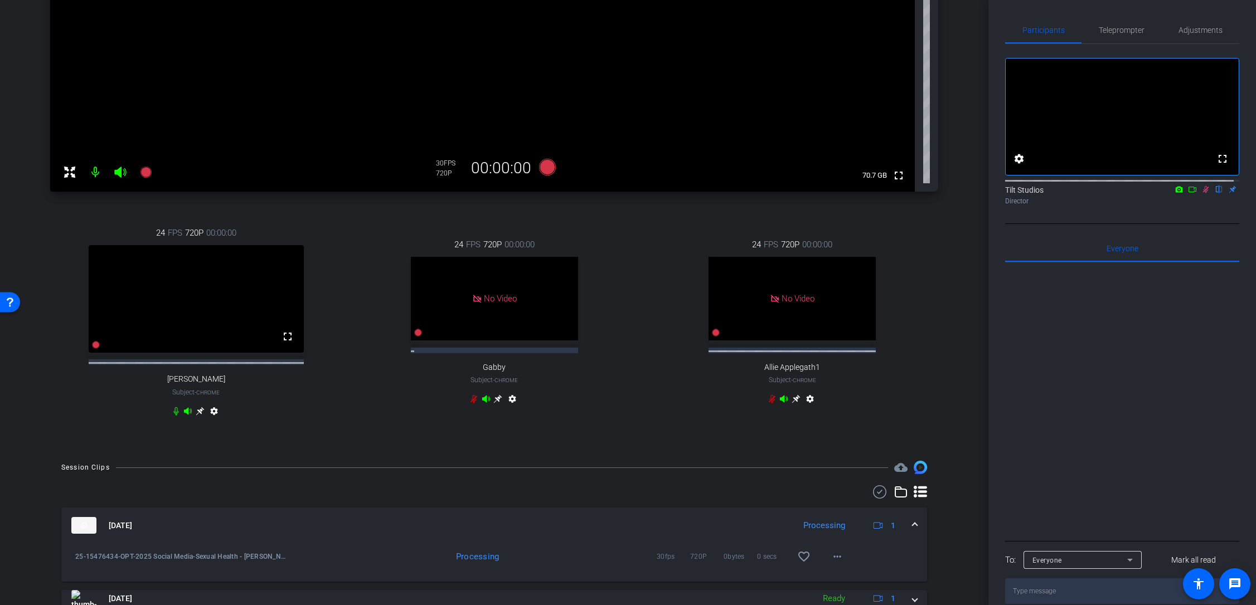
click at [1198, 221] on div "fullscreen settings Tilt Studios flip Director" at bounding box center [1122, 134] width 234 height 180
click at [1203, 193] on icon at bounding box center [1206, 189] width 6 height 7
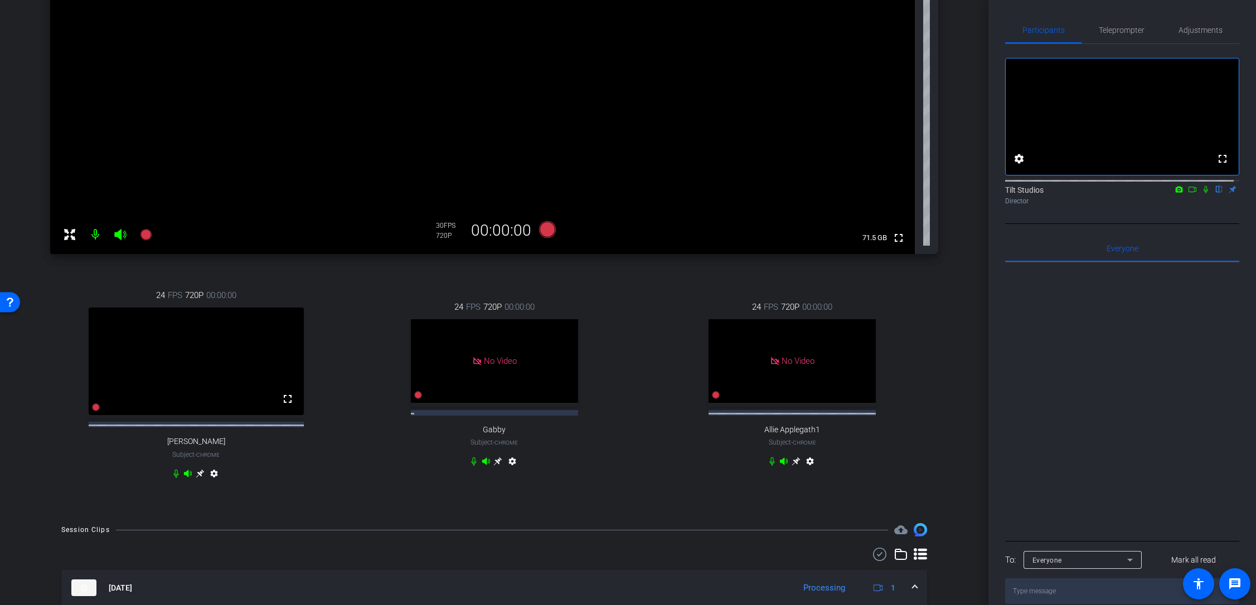
scroll to position [223, 0]
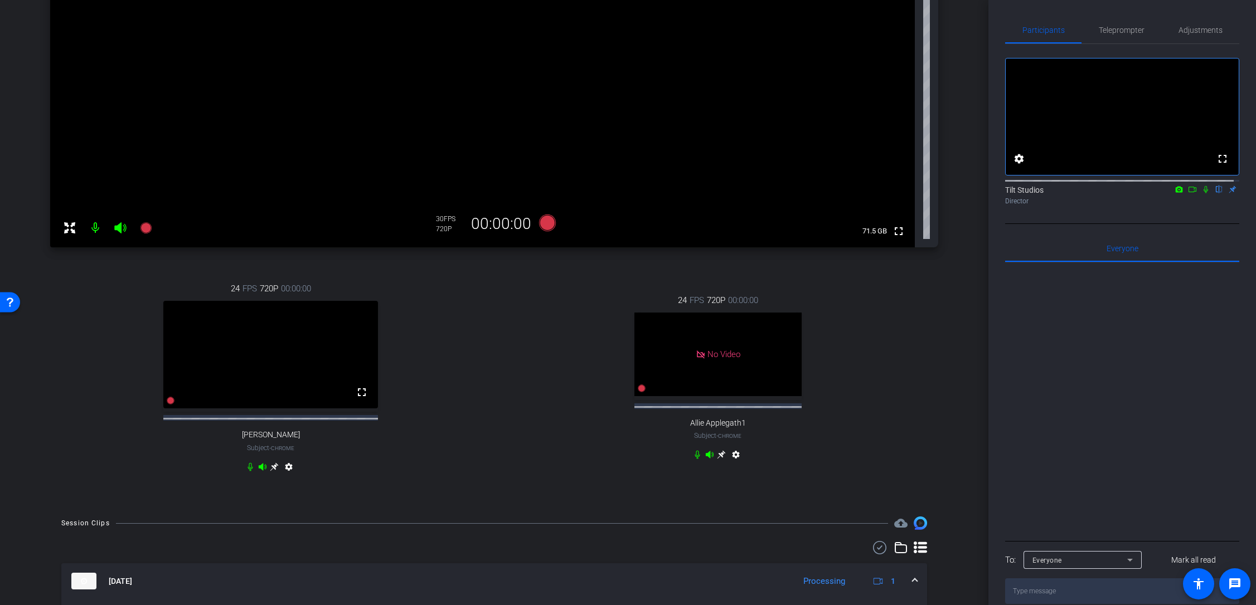
click at [1203, 193] on icon at bounding box center [1205, 189] width 4 height 7
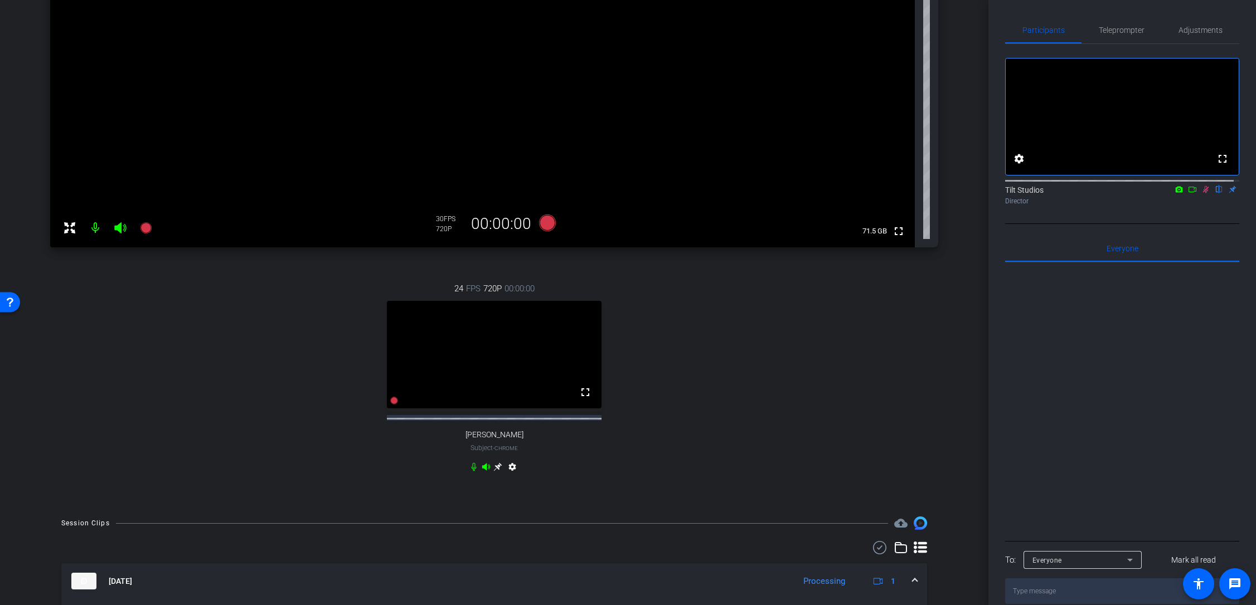
scroll to position [0, 0]
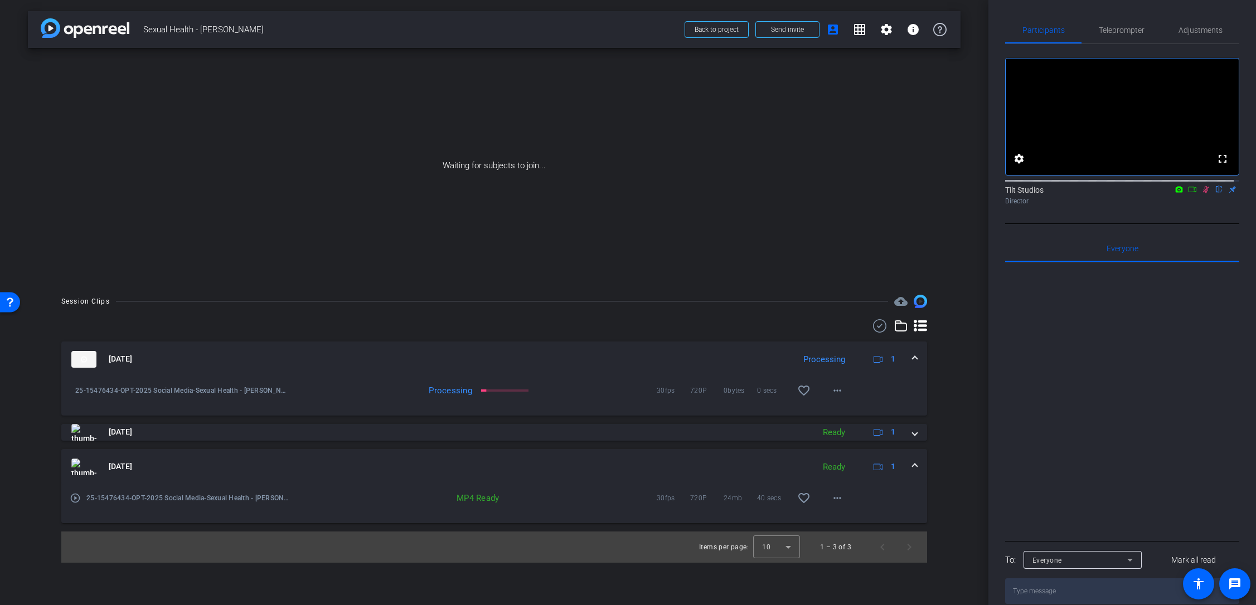
click at [1188, 193] on icon at bounding box center [1192, 190] width 9 height 8
click at [68, 112] on div "Waiting for subjects to join..." at bounding box center [494, 166] width 933 height 236
click at [833, 391] on mat-icon "more_horiz" at bounding box center [837, 390] width 13 height 13
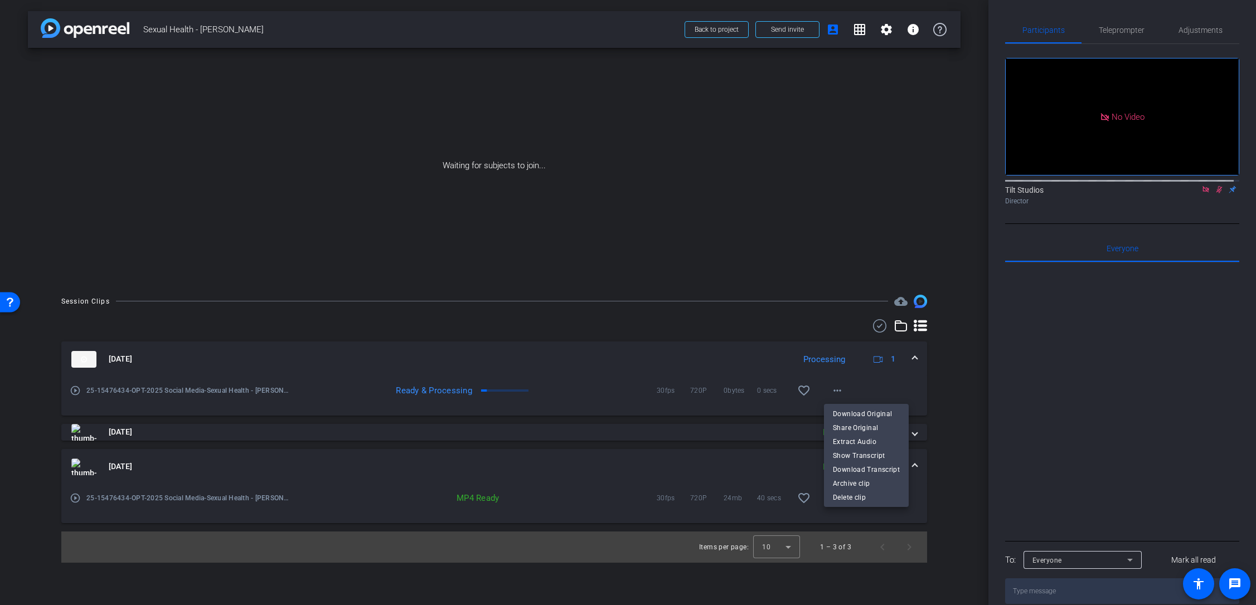
click at [834, 391] on div at bounding box center [628, 302] width 1256 height 605
click at [75, 391] on mat-icon "play_circle_outline" at bounding box center [75, 390] width 11 height 11
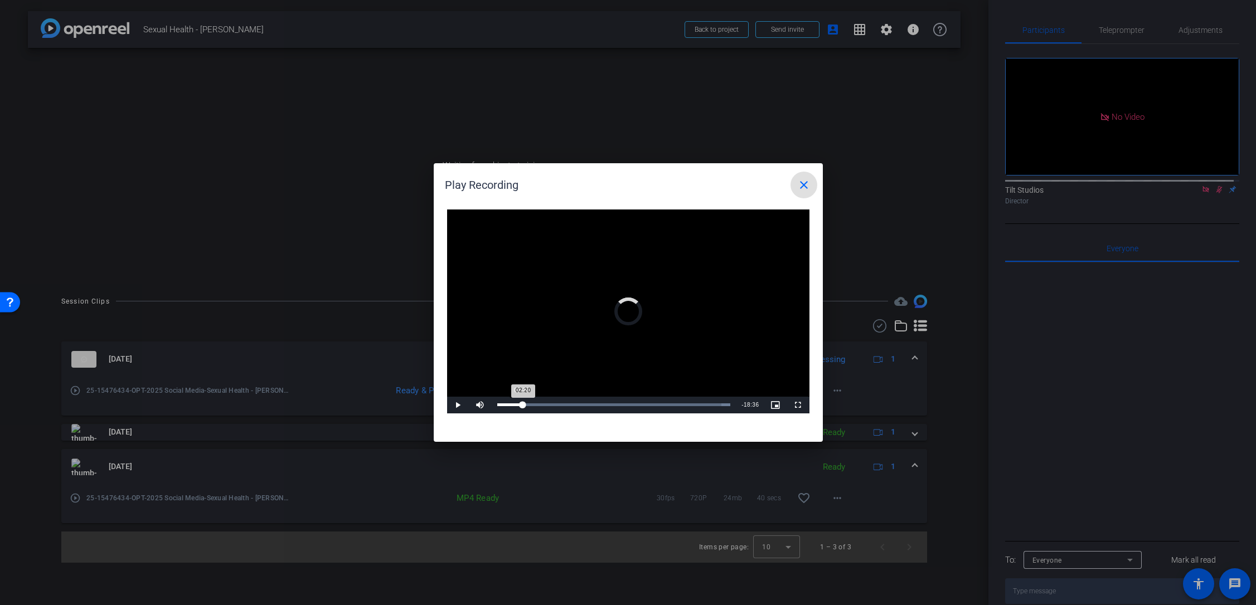
click at [523, 400] on div "Loaded : 100.00% 02:08 02:20" at bounding box center [614, 405] width 245 height 17
click at [559, 402] on div "Loaded : 100.00% 05:35 02:23" at bounding box center [614, 405] width 245 height 17
click at [625, 402] on div "Loaded : 100.00% 11:32 05:37" at bounding box center [614, 405] width 245 height 17
click at [671, 401] on div "Loaded : 100.00% 15:25 11:35" at bounding box center [616, 405] width 248 height 17
click at [710, 406] on div "Loaded : 100.00% 18:49 15:28" at bounding box center [615, 405] width 237 height 3
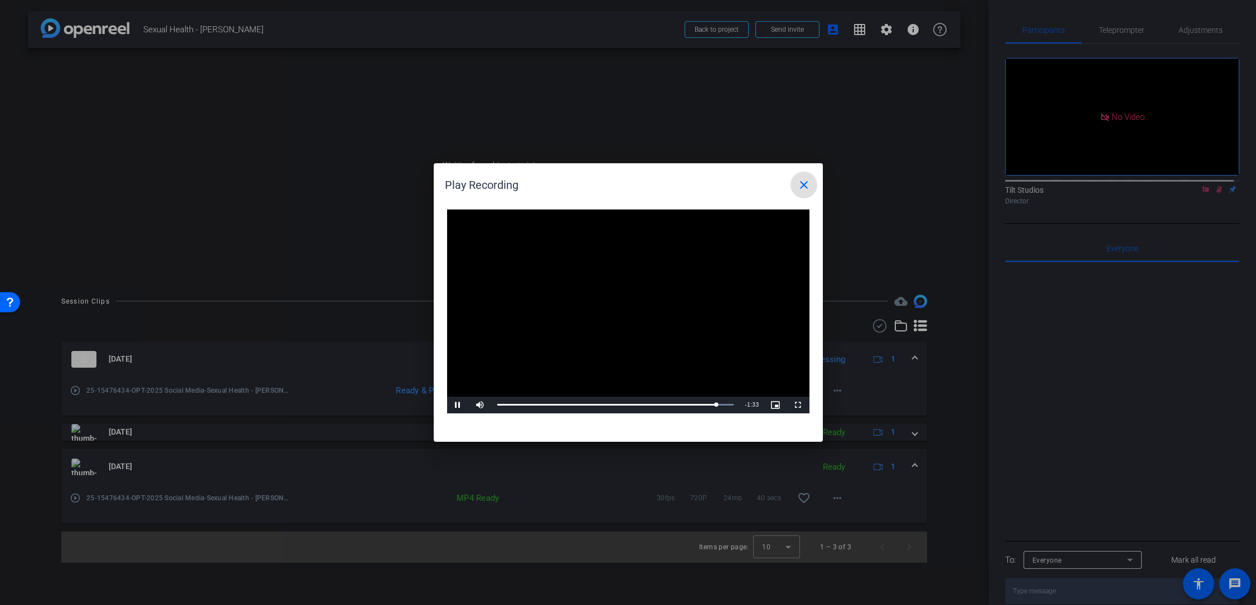
click at [803, 186] on mat-icon "close" at bounding box center [803, 184] width 13 height 13
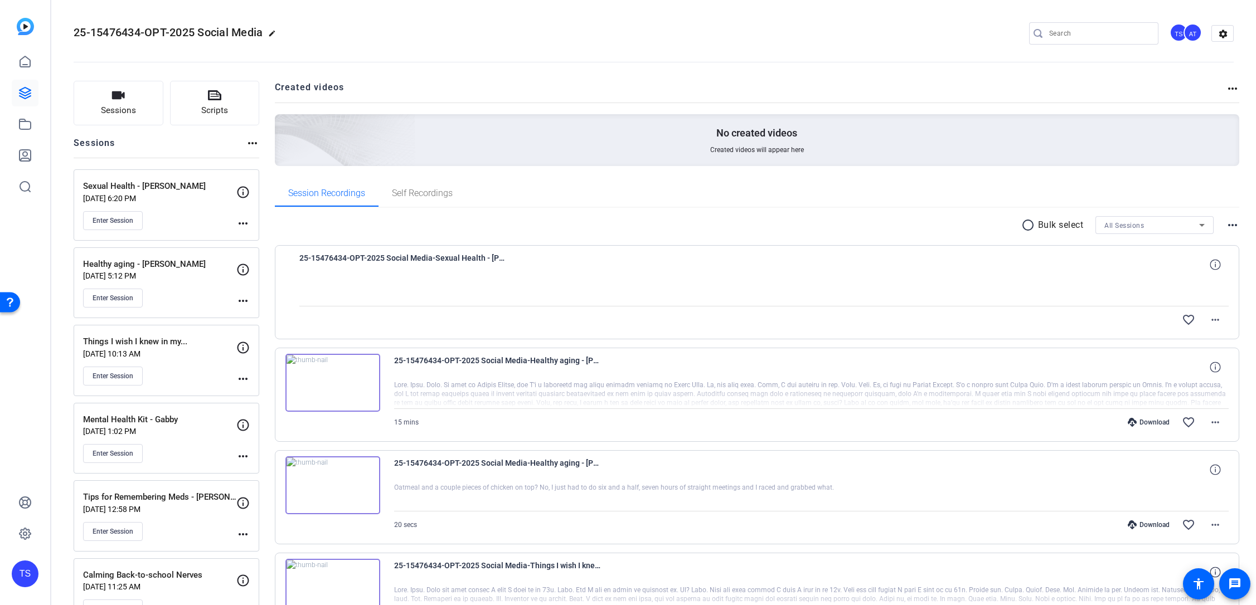
click at [538, 285] on div at bounding box center [764, 292] width 930 height 28
